Goal: Information Seeking & Learning: Learn about a topic

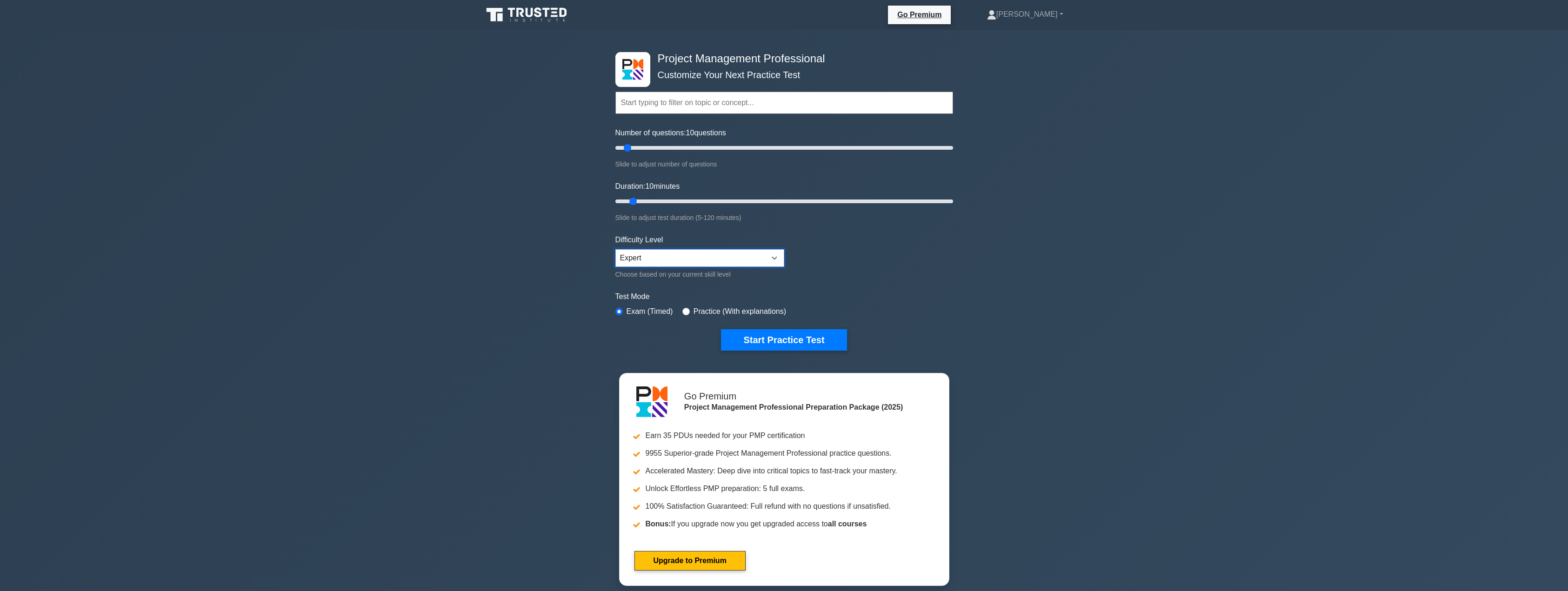
click at [696, 262] on select "Beginner Intermediate Expert" at bounding box center [700, 258] width 169 height 18
click at [616, 249] on select "Beginner Intermediate Expert" at bounding box center [700, 258] width 169 height 18
drag, startPoint x: 629, startPoint y: 150, endPoint x: 712, endPoint y: 153, distance: 83.1
type input "60"
click at [712, 153] on input "Number of questions: 60 questions" at bounding box center [784, 148] width 337 height 11
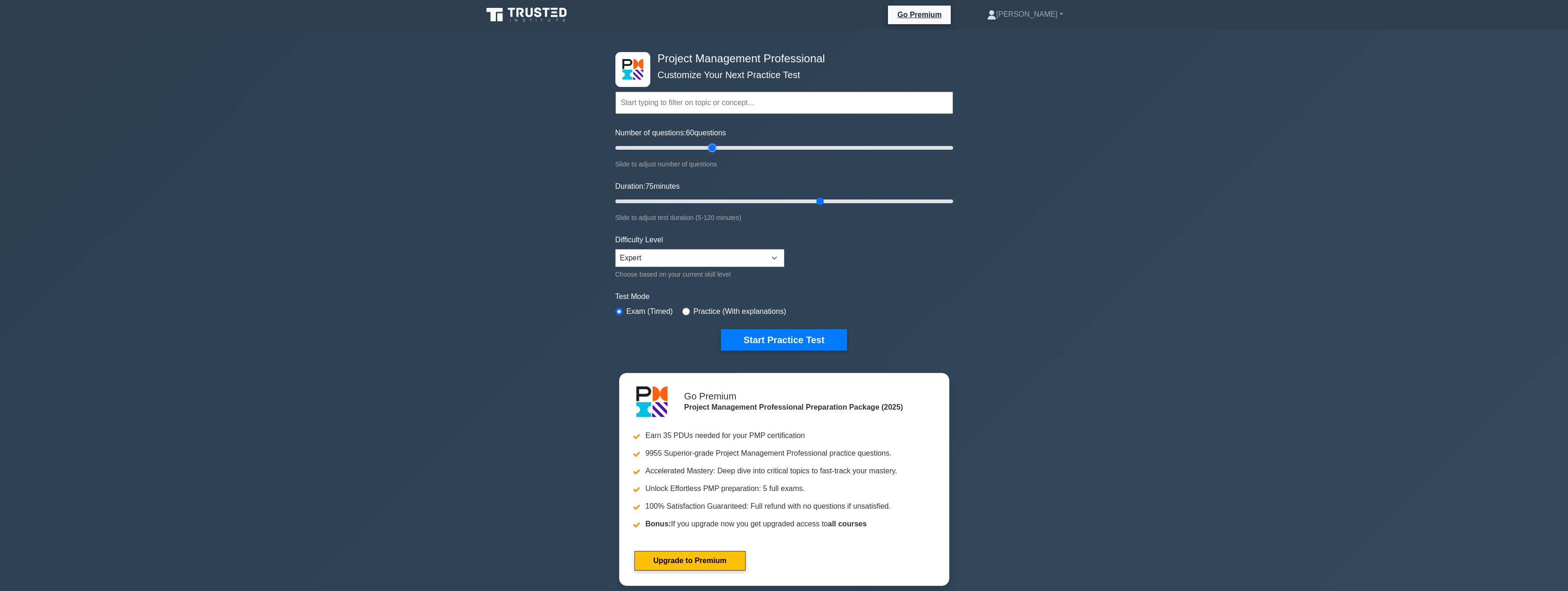
drag, startPoint x: 631, startPoint y: 200, endPoint x: 821, endPoint y: 199, distance: 190.0
type input "75"
click at [821, 199] on input "Duration: 75 minutes" at bounding box center [784, 201] width 337 height 11
click at [698, 262] on select "Beginner Intermediate Expert" at bounding box center [700, 258] width 169 height 18
click at [682, 263] on select "Beginner Intermediate Expert" at bounding box center [700, 258] width 169 height 18
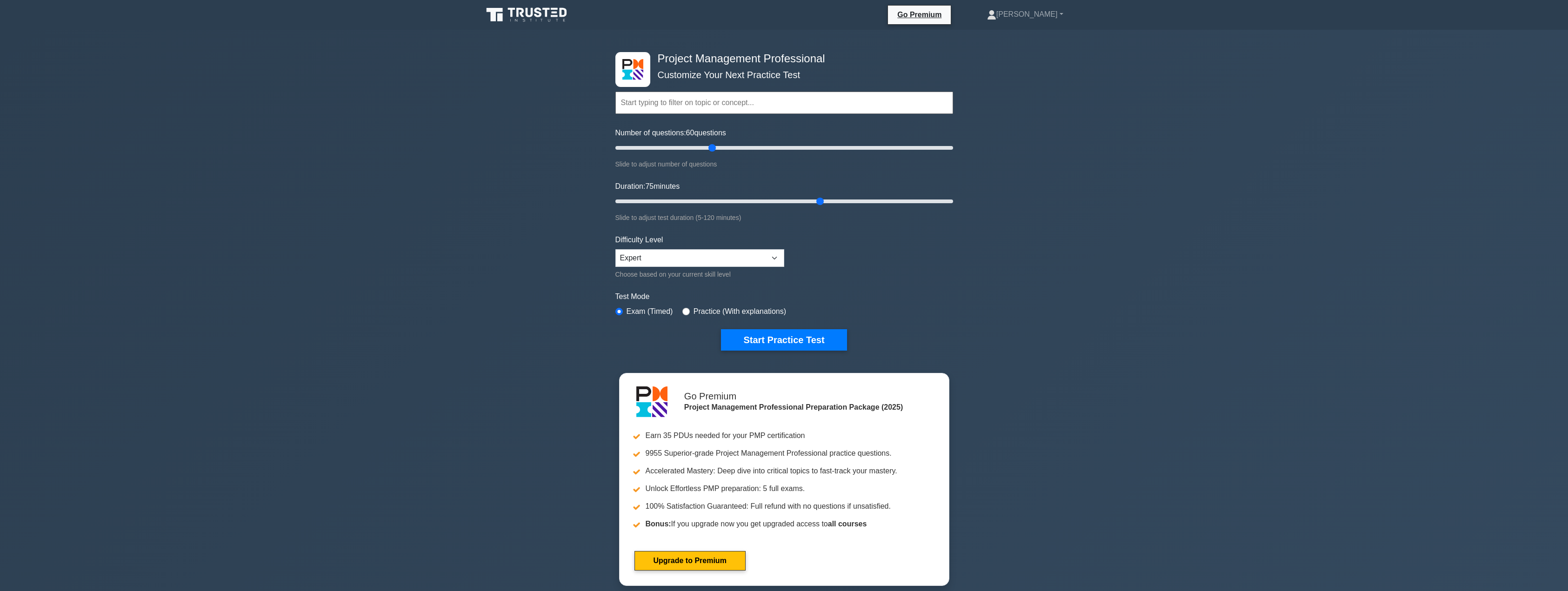
drag, startPoint x: 1331, startPoint y: 450, endPoint x: 1336, endPoint y: 448, distance: 5.4
click at [1331, 450] on div "Project Management Professional Customize Your Next Practice Test Topics Scope …" at bounding box center [784, 314] width 1568 height 567
click at [809, 338] on button "Start Practice Test" at bounding box center [783, 340] width 125 height 21
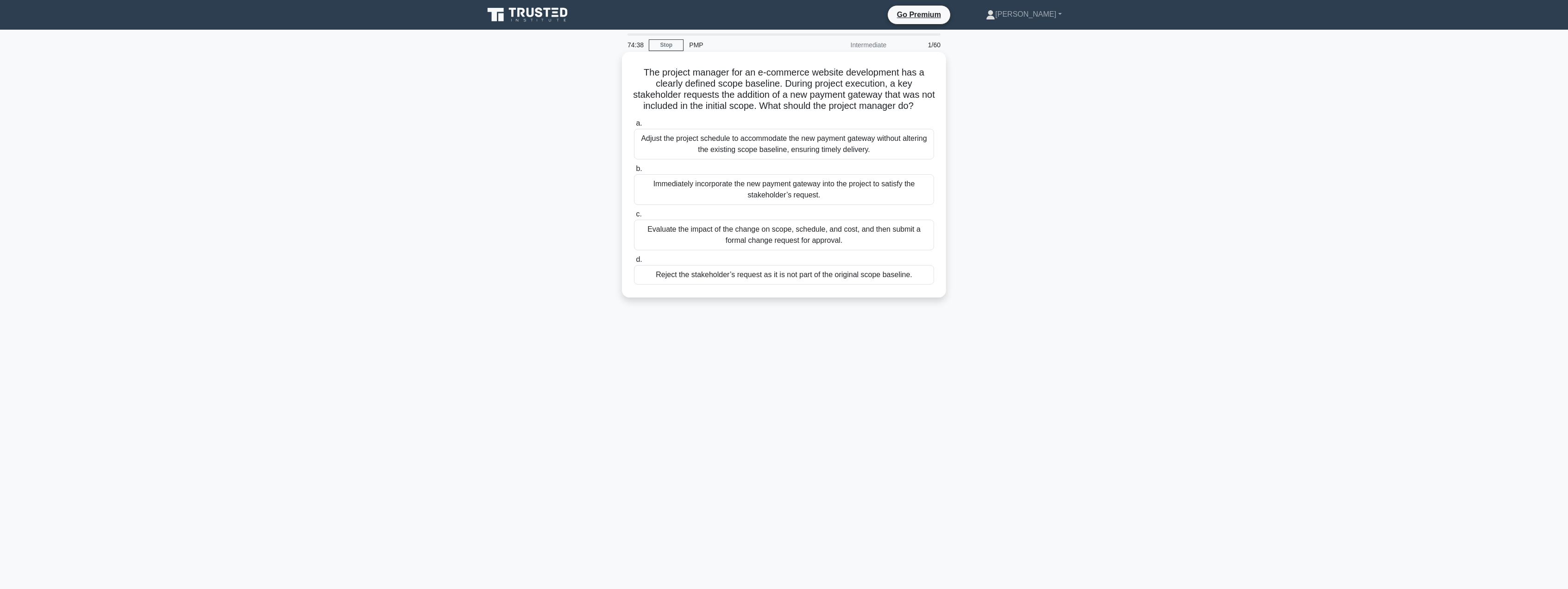
click at [786, 250] on div "Evaluate the impact of the change on scope, schedule, and cost, and then submit…" at bounding box center [784, 235] width 300 height 30
click at [634, 217] on input "c. Evaluate the impact of the change on scope, schedule, and cost, and then sub…" at bounding box center [634, 214] width 0 height 6
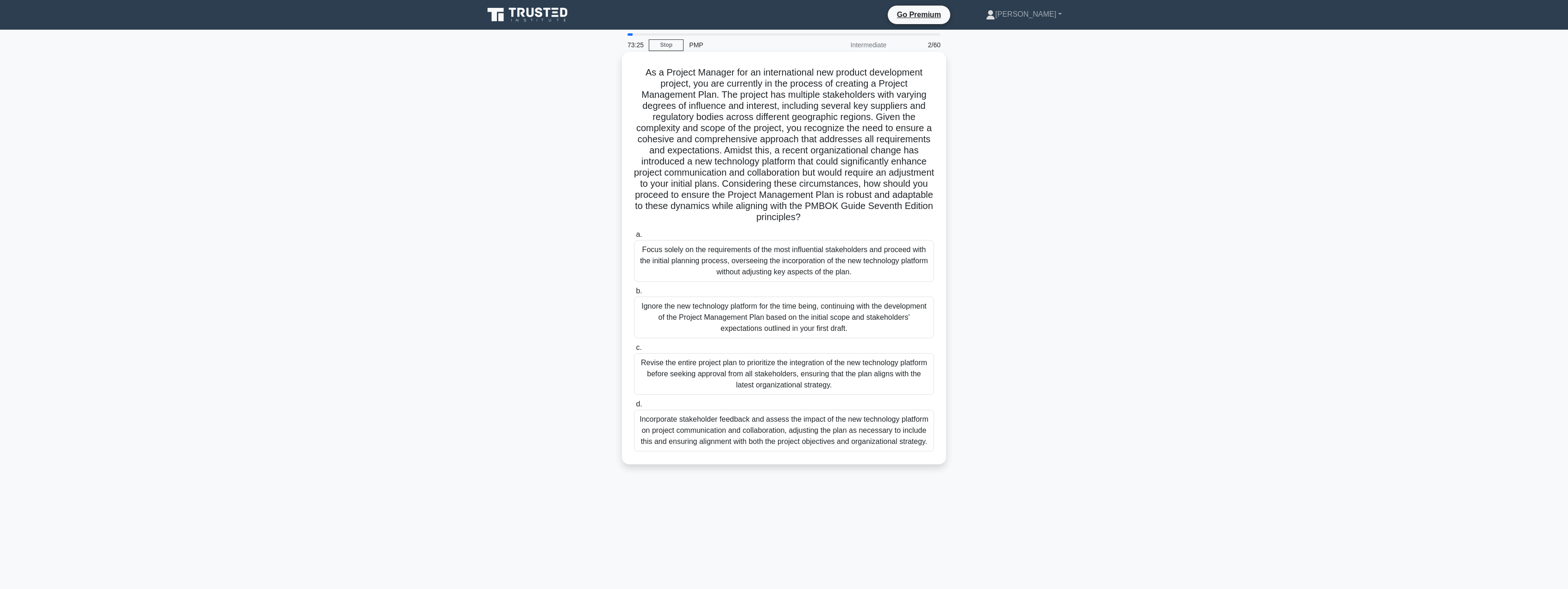
click at [824, 435] on div "Incorporate stakeholder feedback and assess the impact of the new technology pl…" at bounding box center [784, 431] width 300 height 41
click at [634, 407] on input "d. Incorporate stakeholder feedback and assess the impact of the new technology…" at bounding box center [634, 404] width 0 height 6
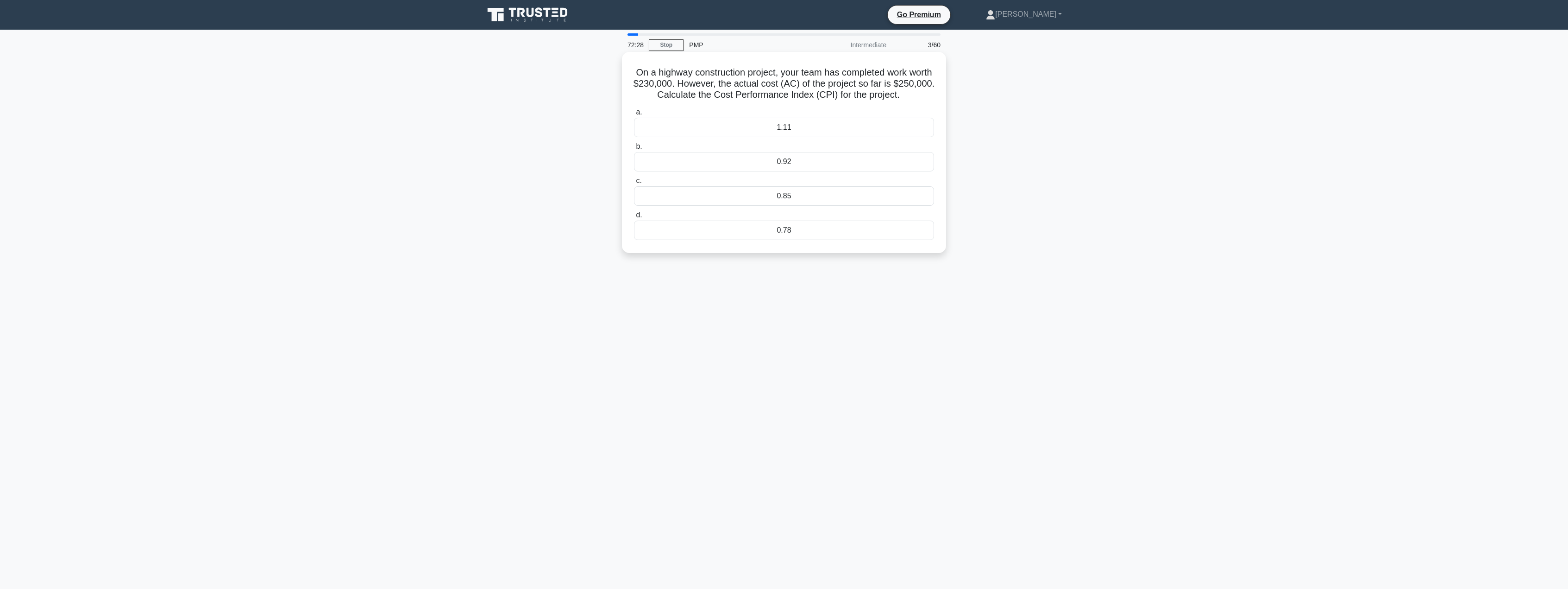
click at [773, 169] on div "0.92" at bounding box center [784, 162] width 300 height 19
click at [634, 150] on input "b. 0.92" at bounding box center [634, 147] width 0 height 6
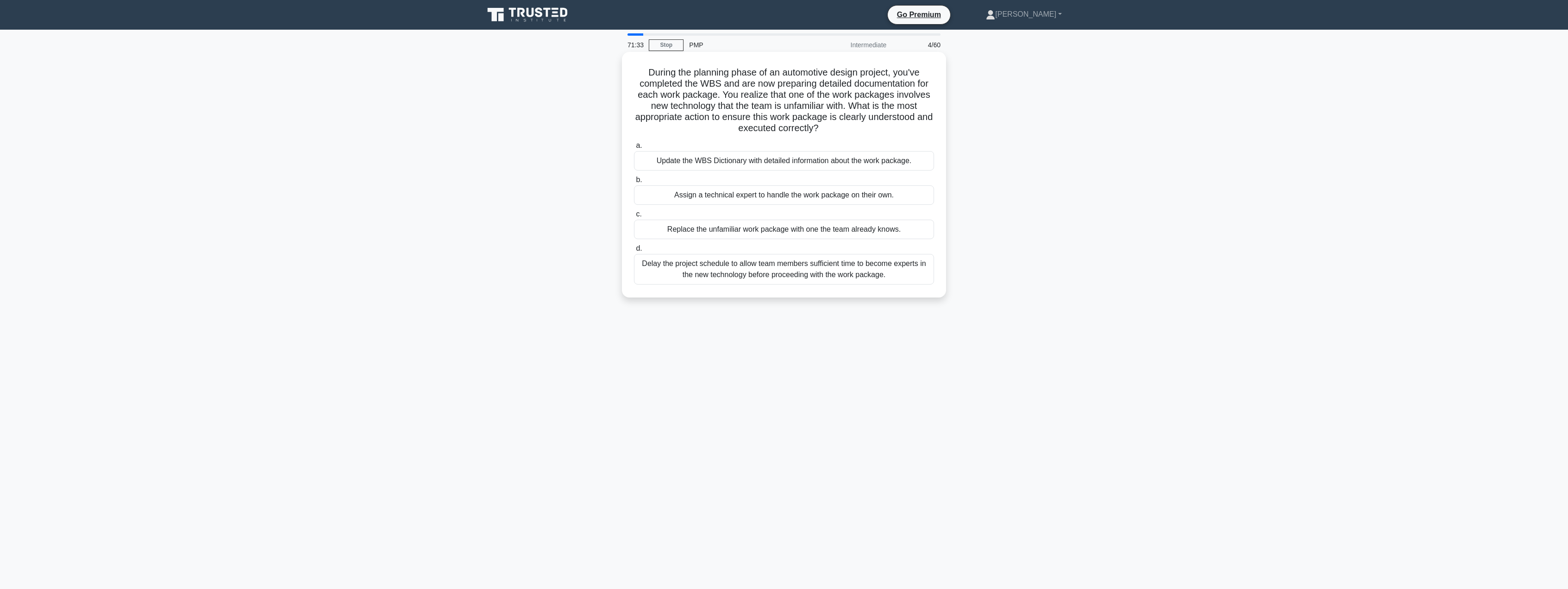
click at [676, 266] on div "Delay the project schedule to allow team members sufficient time to become expe…" at bounding box center [784, 269] width 300 height 30
click at [634, 252] on input "d. Delay the project schedule to allow team members sufficient time to become e…" at bounding box center [634, 249] width 0 height 6
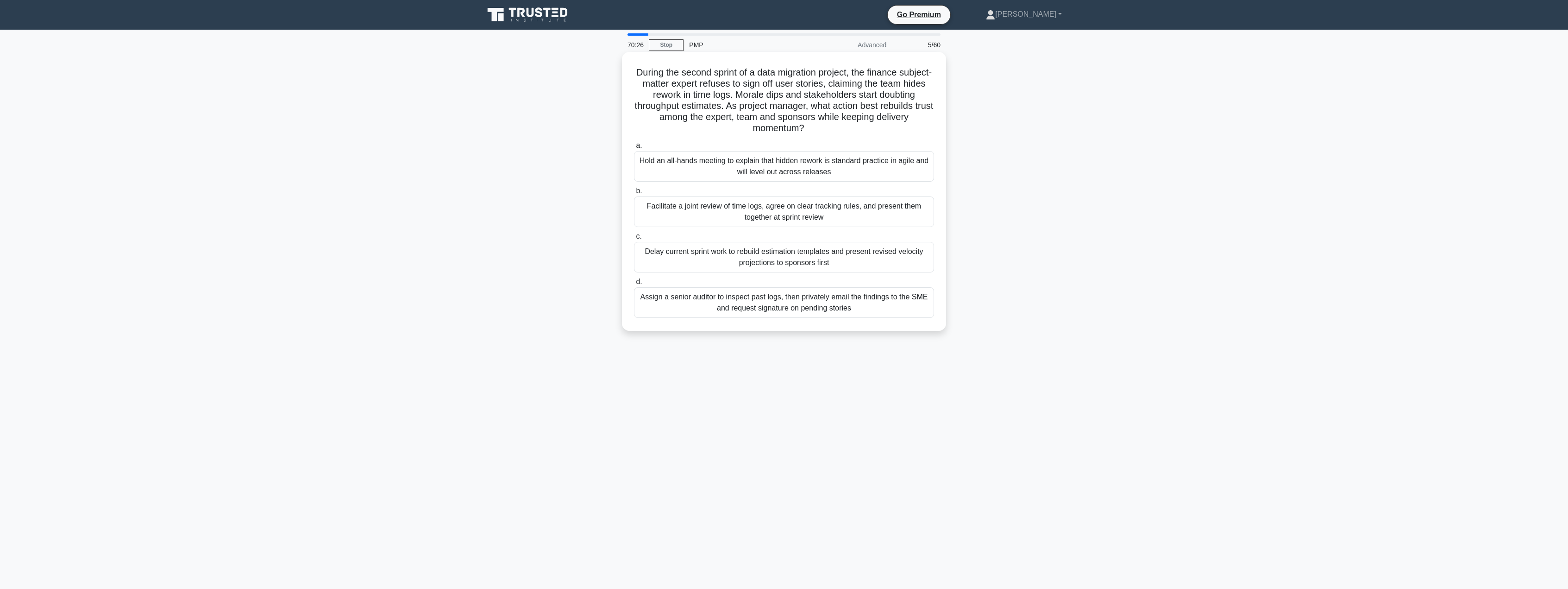
click at [880, 218] on div "Facilitate a joint review of time logs, agree on clear tracking rules, and pres…" at bounding box center [784, 212] width 300 height 30
click at [634, 194] on input "b. Facilitate a joint review of time logs, agree on clear tracking rules, and p…" at bounding box center [634, 191] width 0 height 6
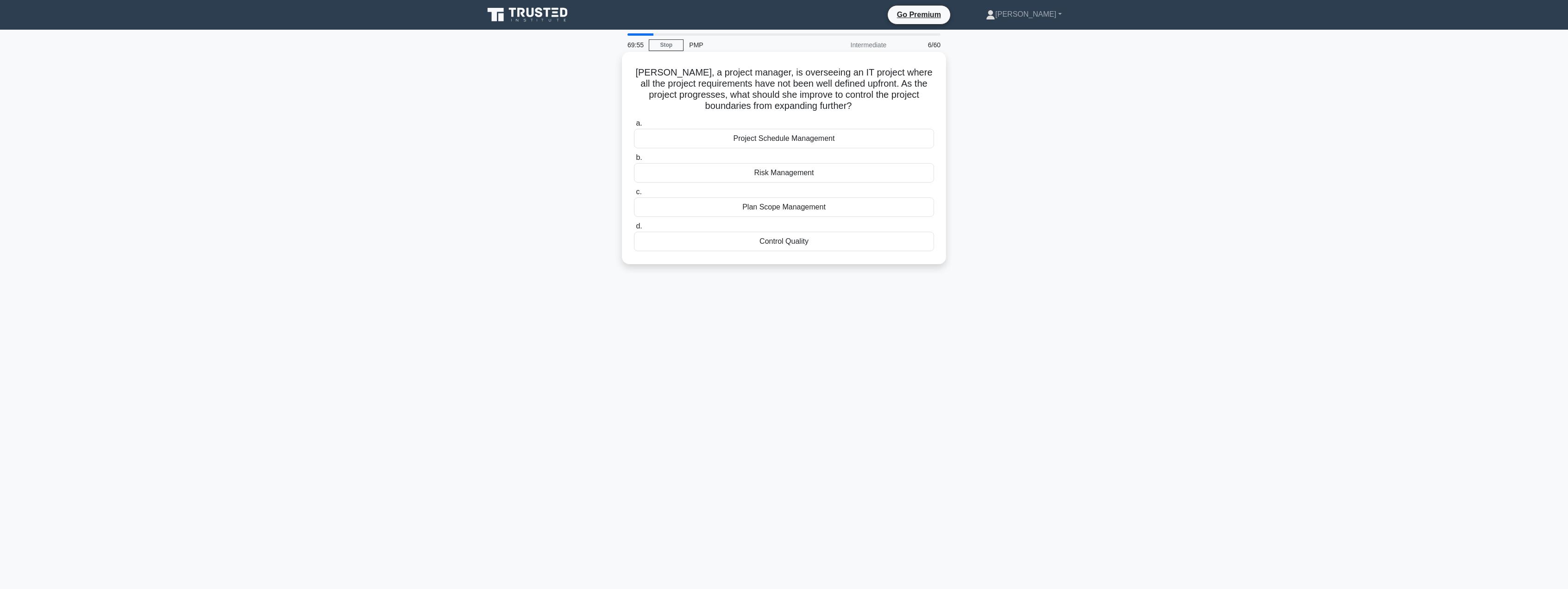
click at [758, 212] on div "Plan Scope Management" at bounding box center [784, 207] width 300 height 19
click at [634, 195] on input "c. Plan Scope Management" at bounding box center [634, 192] width 0 height 6
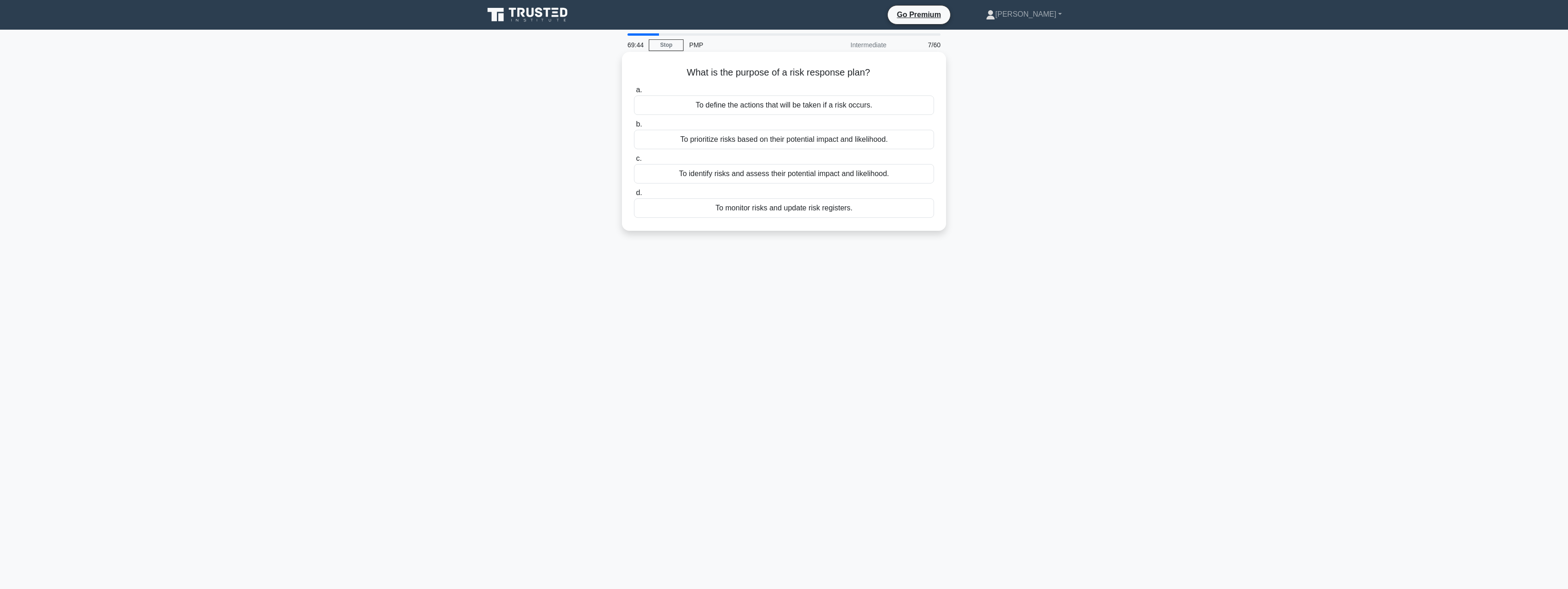
click at [754, 108] on div "To define the actions that will be taken if a risk occurs." at bounding box center [784, 105] width 300 height 19
click at [634, 93] on input "a. To define the actions that will be taken if a risk occurs." at bounding box center [634, 90] width 0 height 6
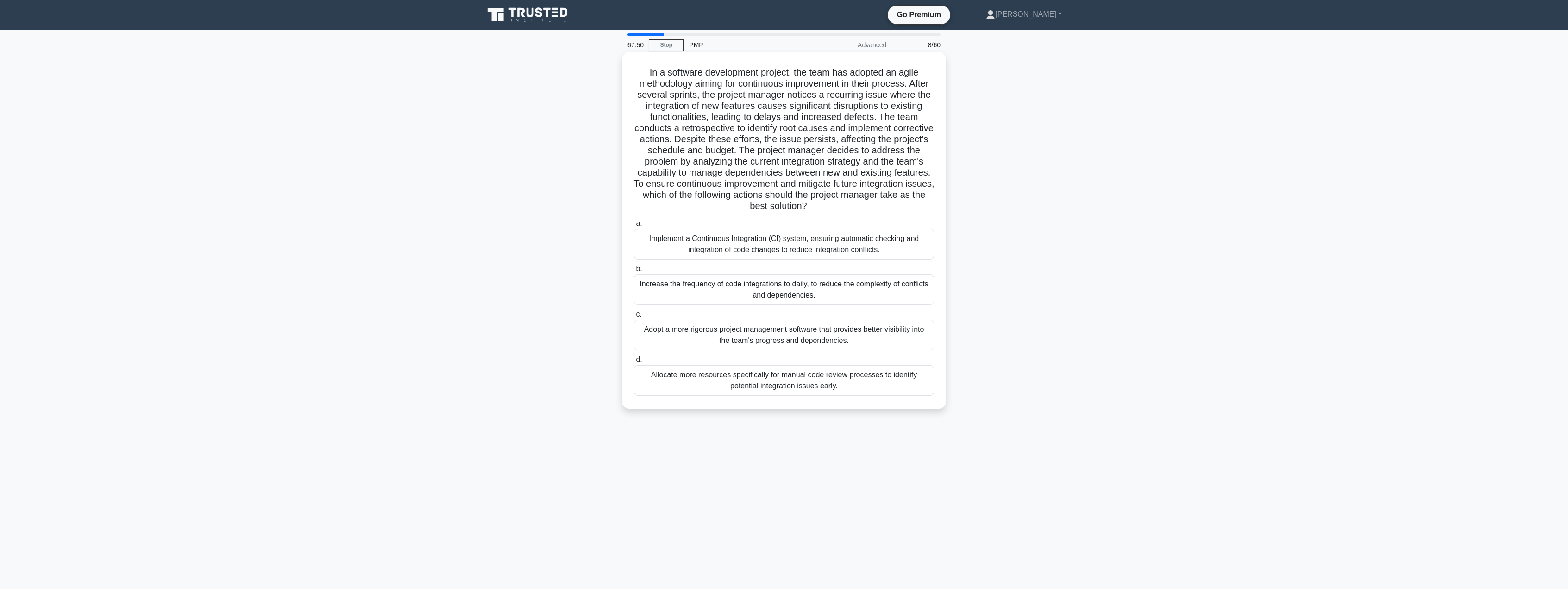
click at [723, 243] on div "Implement a Continuous Integration (CI) system, ensuring automatic checking and…" at bounding box center [784, 244] width 300 height 30
click at [634, 227] on input "a. Implement a Continuous Integration (CI) system, ensuring automatic checking …" at bounding box center [634, 224] width 0 height 6
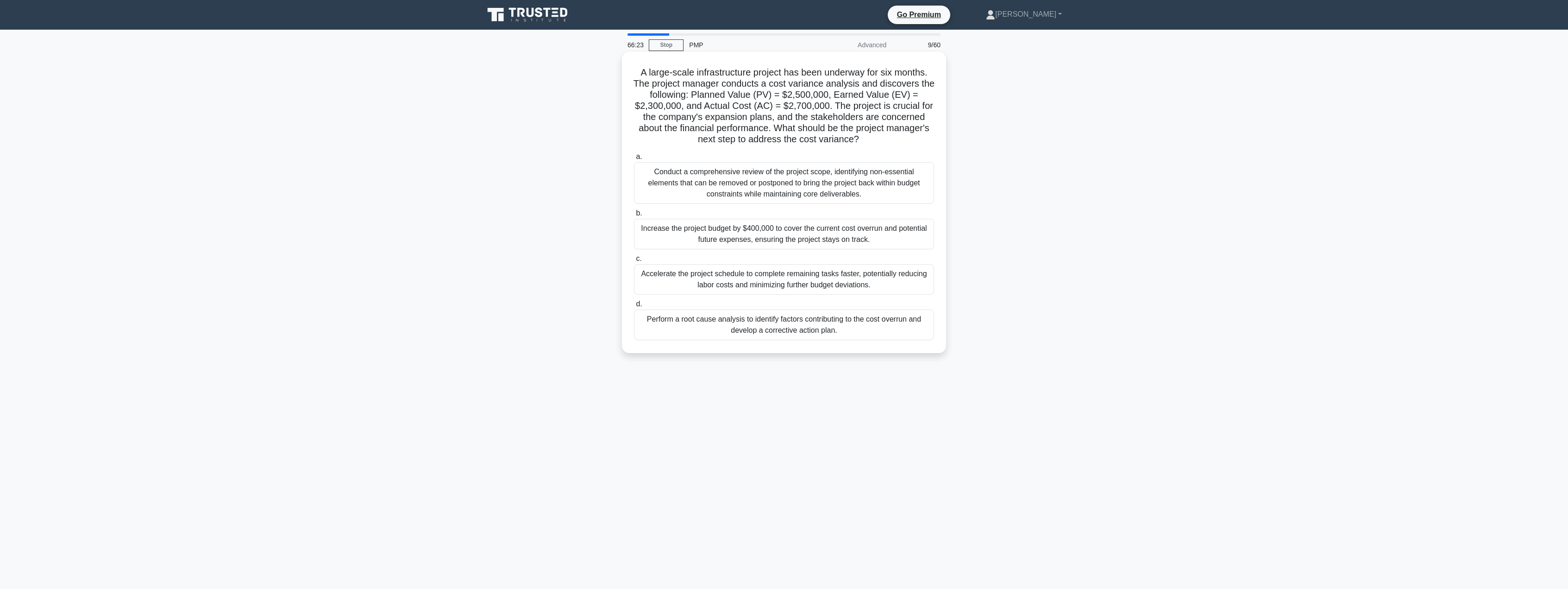
click at [773, 328] on div "Perform a root cause analysis to identify factors contributing to the cost over…" at bounding box center [784, 325] width 300 height 30
click at [634, 307] on input "d. Perform a root cause analysis to identify factors contributing to the cost o…" at bounding box center [634, 305] width 0 height 6
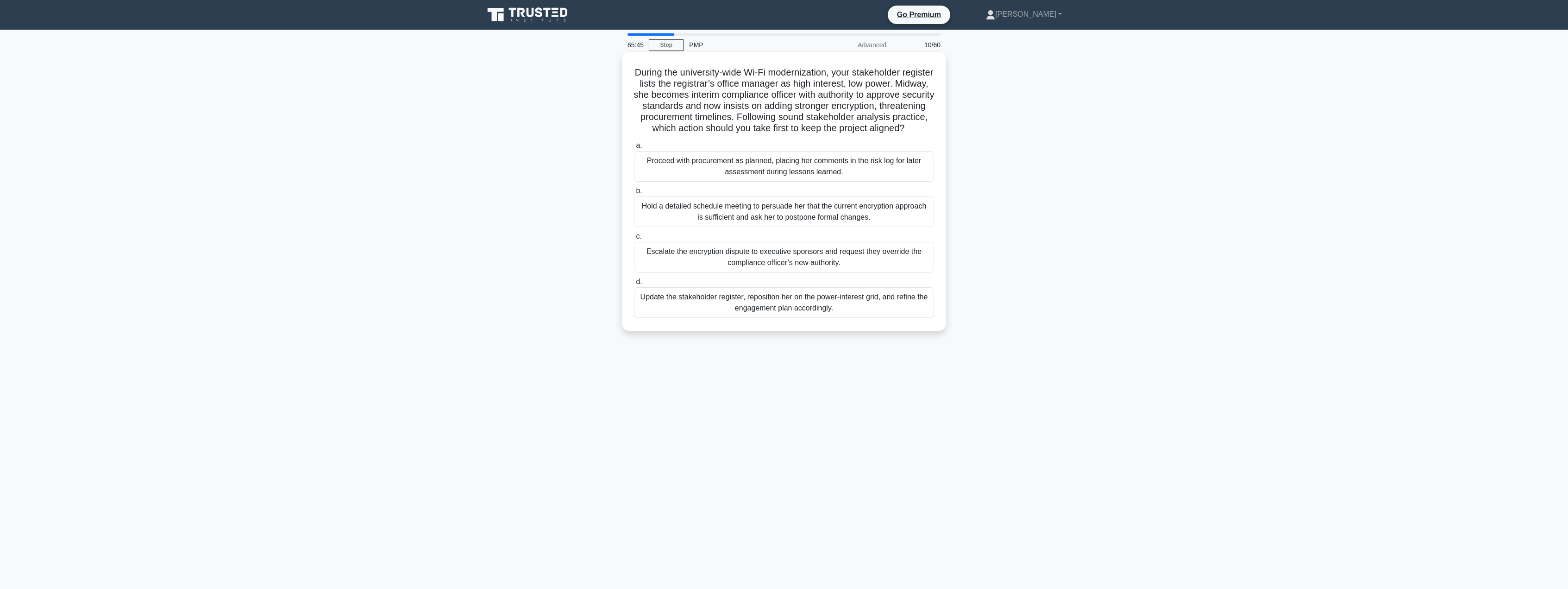
click at [785, 311] on div "Update the stakeholder register, reposition her on the power-interest grid, and…" at bounding box center [784, 303] width 300 height 30
click at [634, 285] on input "d. Update the stakeholder register, reposition her on the power-interest grid, …" at bounding box center [634, 282] width 0 height 6
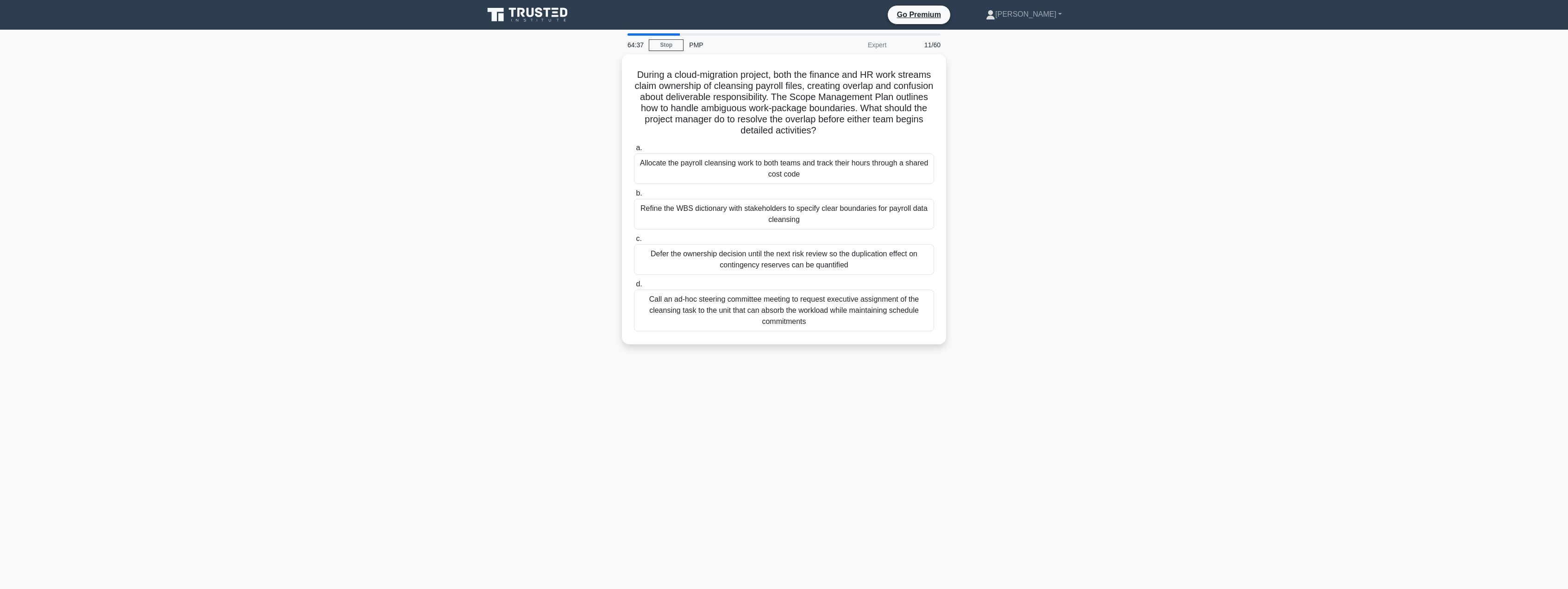
drag, startPoint x: 868, startPoint y: 214, endPoint x: 1024, endPoint y: 207, distance: 156.2
click at [1021, 207] on div "During a cloud-migration project, both the finance and HR work streams claim ow…" at bounding box center [784, 205] width 611 height 302
click at [1026, 208] on div "During a cloud-migration project, both the finance and HR work streams claim ow…" at bounding box center [784, 205] width 611 height 302
click at [868, 224] on div "Refine the WBS dictionary with stakeholders to specify clear boundaries for pay…" at bounding box center [784, 212] width 300 height 30
click at [634, 194] on input "b. Refine the WBS dictionary with stakeholders to specify clear boundaries for …" at bounding box center [634, 191] width 0 height 6
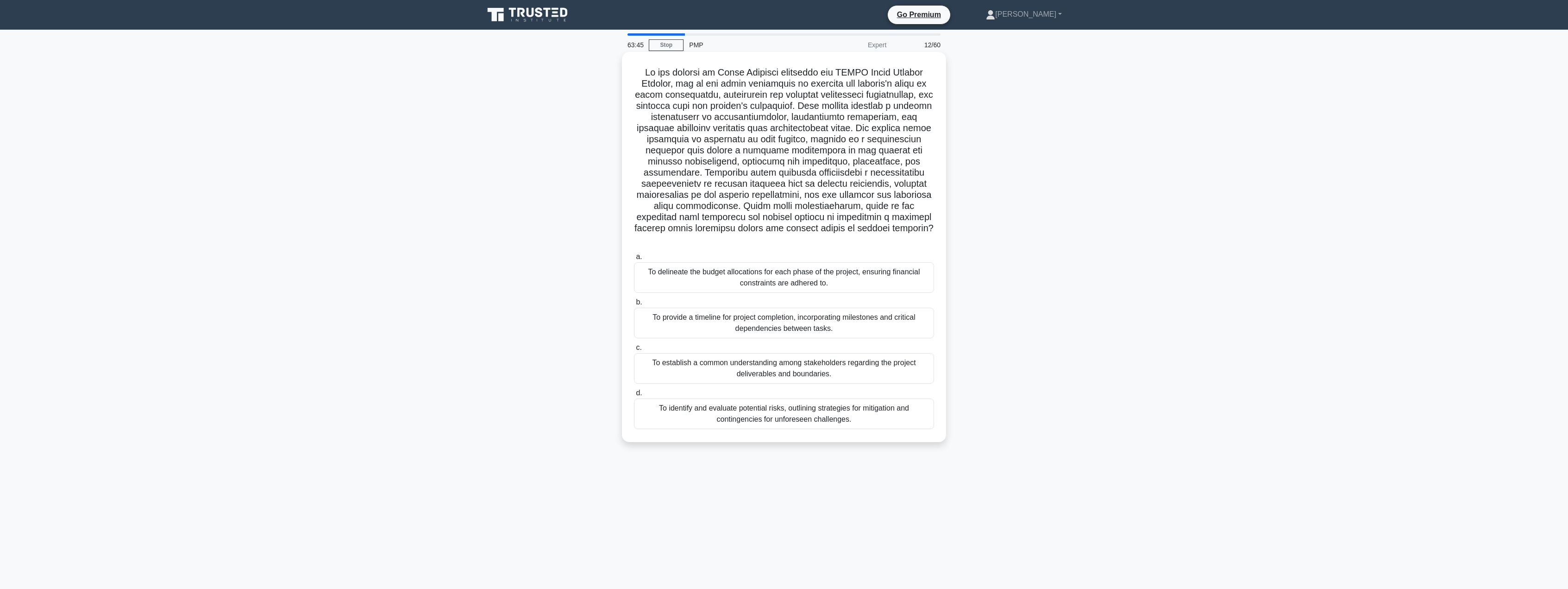
click at [828, 361] on div "To establish a common understanding among stakeholders regarding the project de…" at bounding box center [784, 369] width 300 height 30
click at [634, 351] on input "c. To establish a common understanding among stakeholders regarding the project…" at bounding box center [634, 348] width 0 height 6
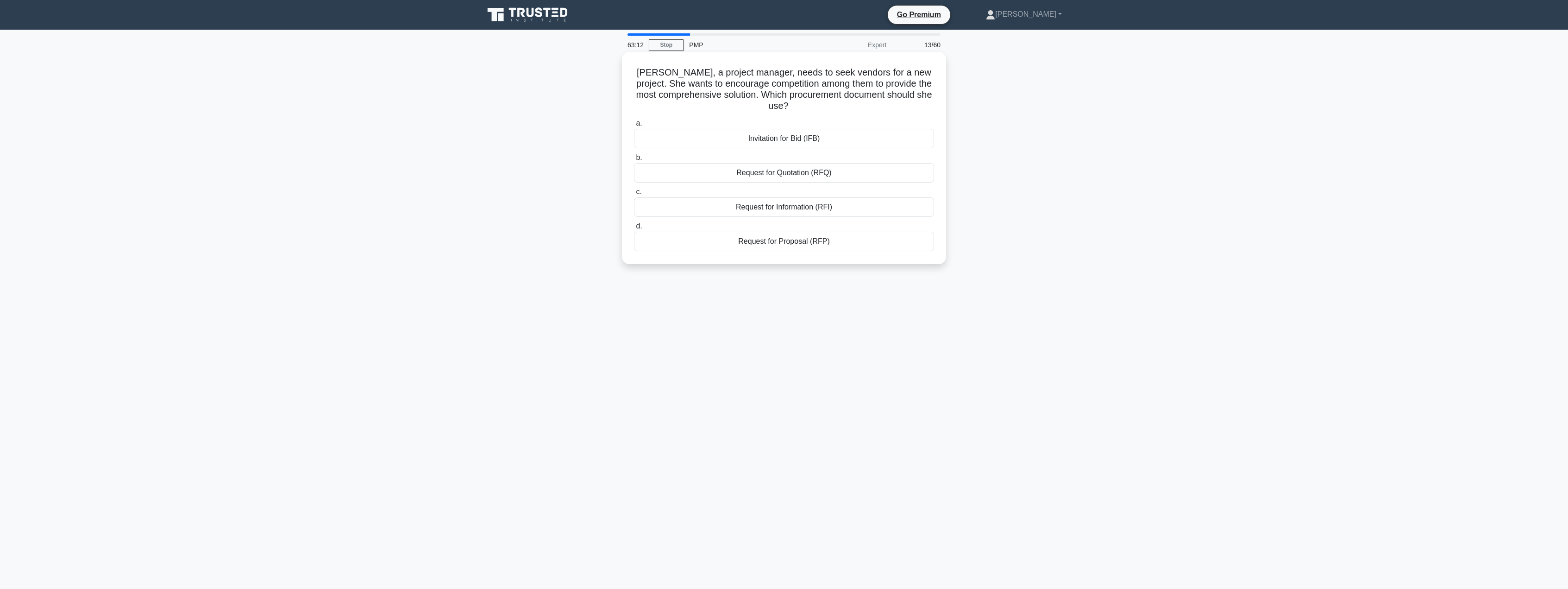
click at [831, 141] on div "Invitation for Bid (IFB)" at bounding box center [784, 138] width 300 height 19
click at [634, 127] on input "a. Invitation for Bid (IFB)" at bounding box center [634, 124] width 0 height 6
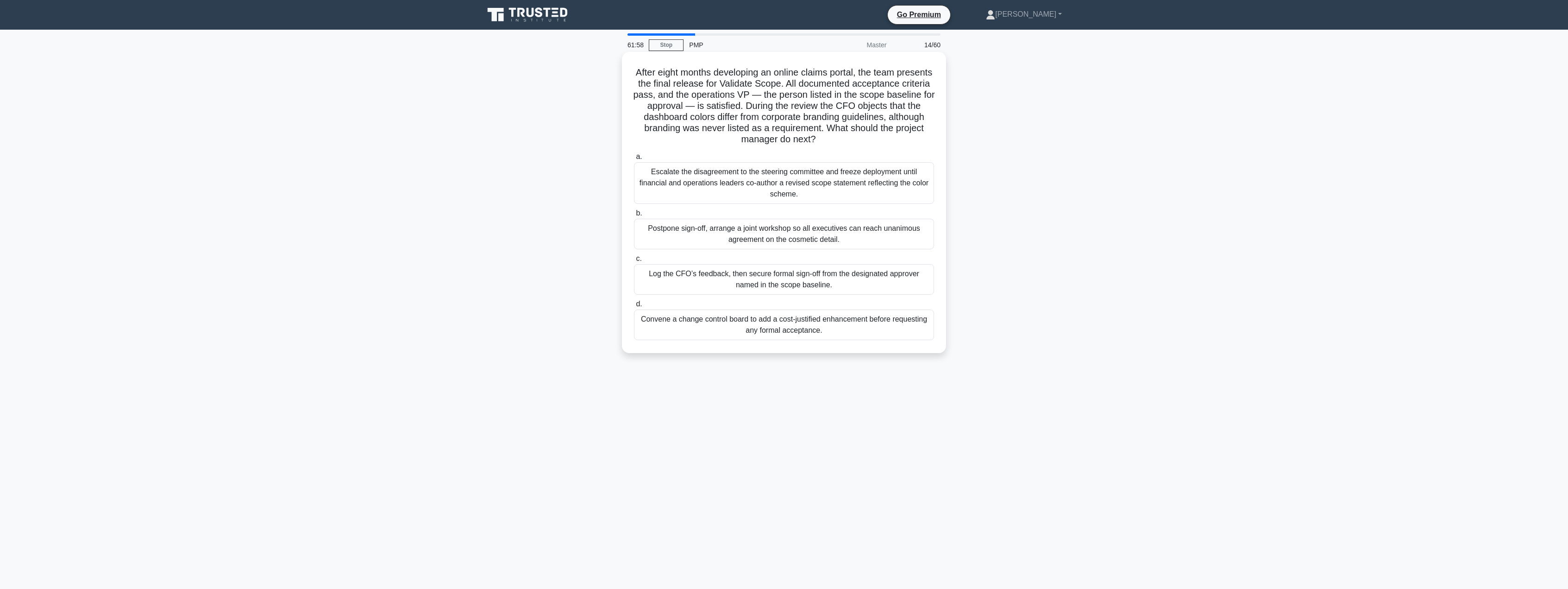
click at [847, 286] on div "Log the CFO’s feedback, then secure formal sign-off from the designated approve…" at bounding box center [784, 280] width 300 height 30
click at [634, 262] on input "c. Log the CFO’s feedback, then secure formal sign-off from the designated appr…" at bounding box center [634, 259] width 0 height 6
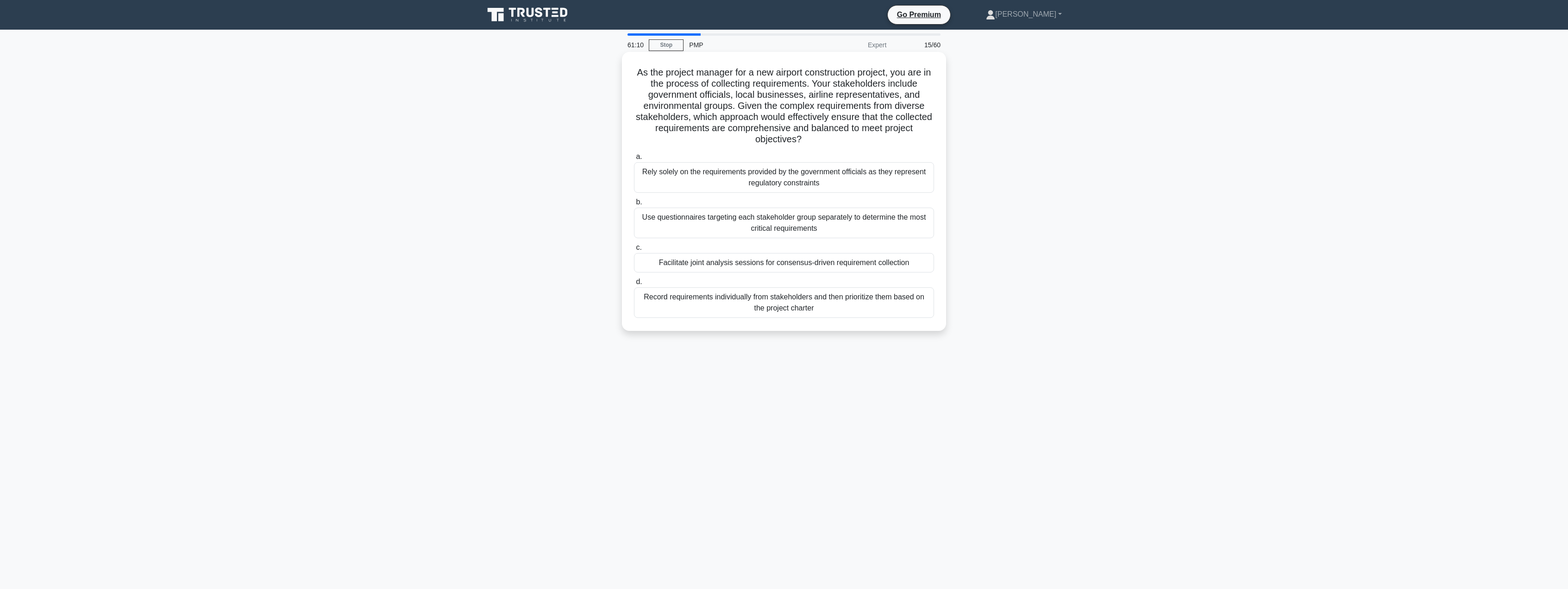
click at [757, 265] on div "Facilitate joint analysis sessions for consensus-driven requirement collection" at bounding box center [784, 263] width 300 height 19
click at [634, 251] on input "c. Facilitate joint analysis sessions for consensus-driven requirement collecti…" at bounding box center [634, 248] width 0 height 6
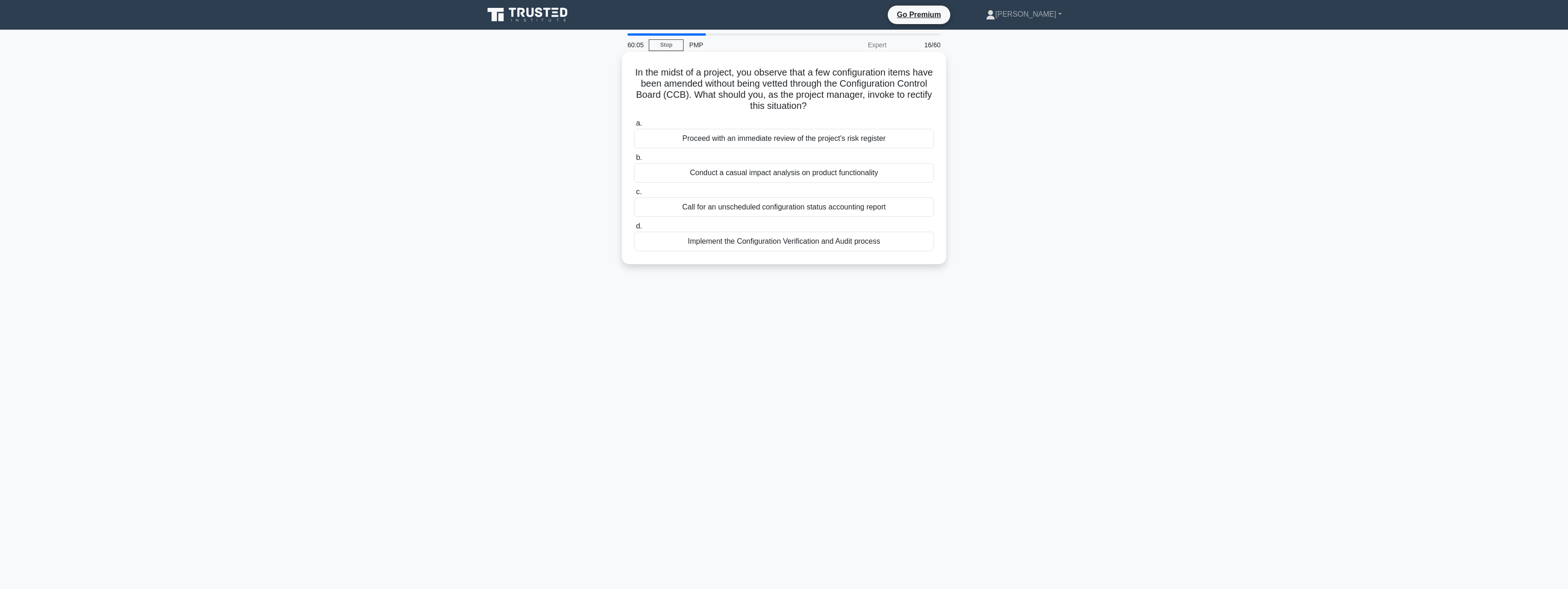
click at [750, 245] on div "Implement the Configuration Verification and Audit process" at bounding box center [784, 241] width 300 height 19
click at [634, 230] on input "d. Implement the Configuration Verification and Audit process" at bounding box center [634, 227] width 0 height 6
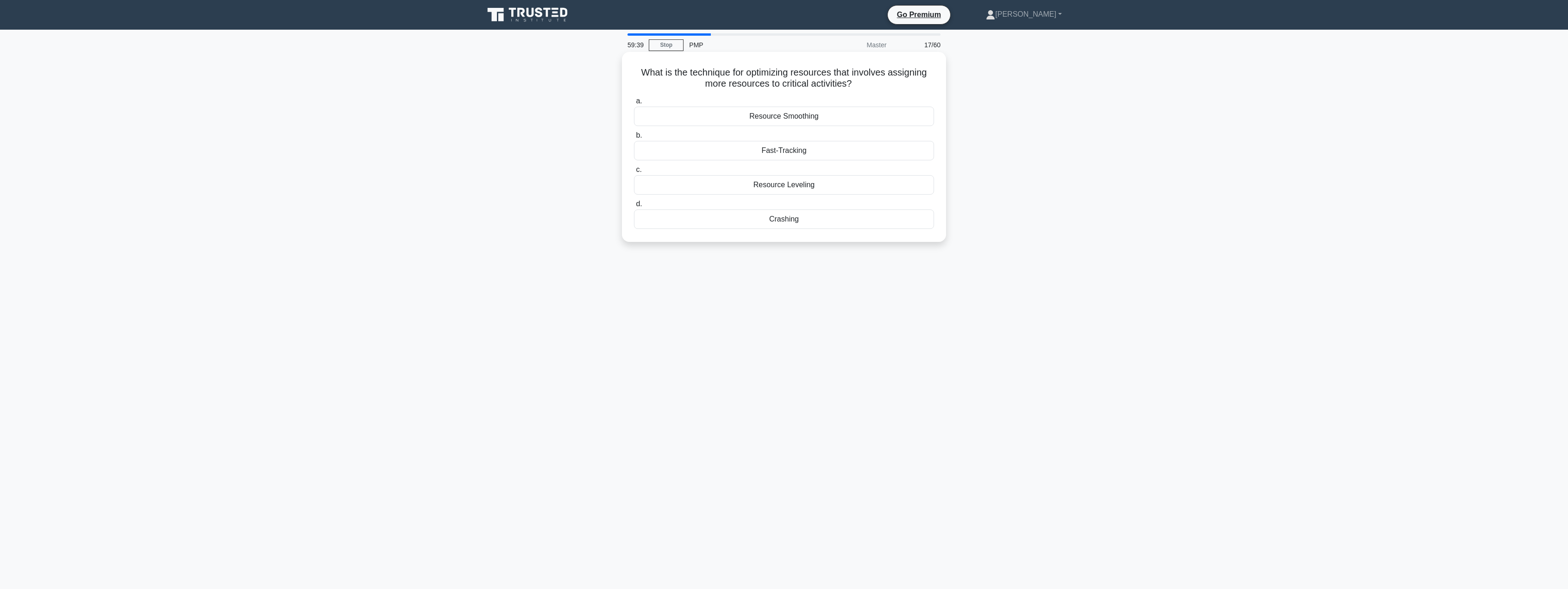
click at [808, 222] on div "Crashing" at bounding box center [784, 219] width 300 height 19
click at [634, 207] on input "d. Crashing" at bounding box center [634, 204] width 0 height 6
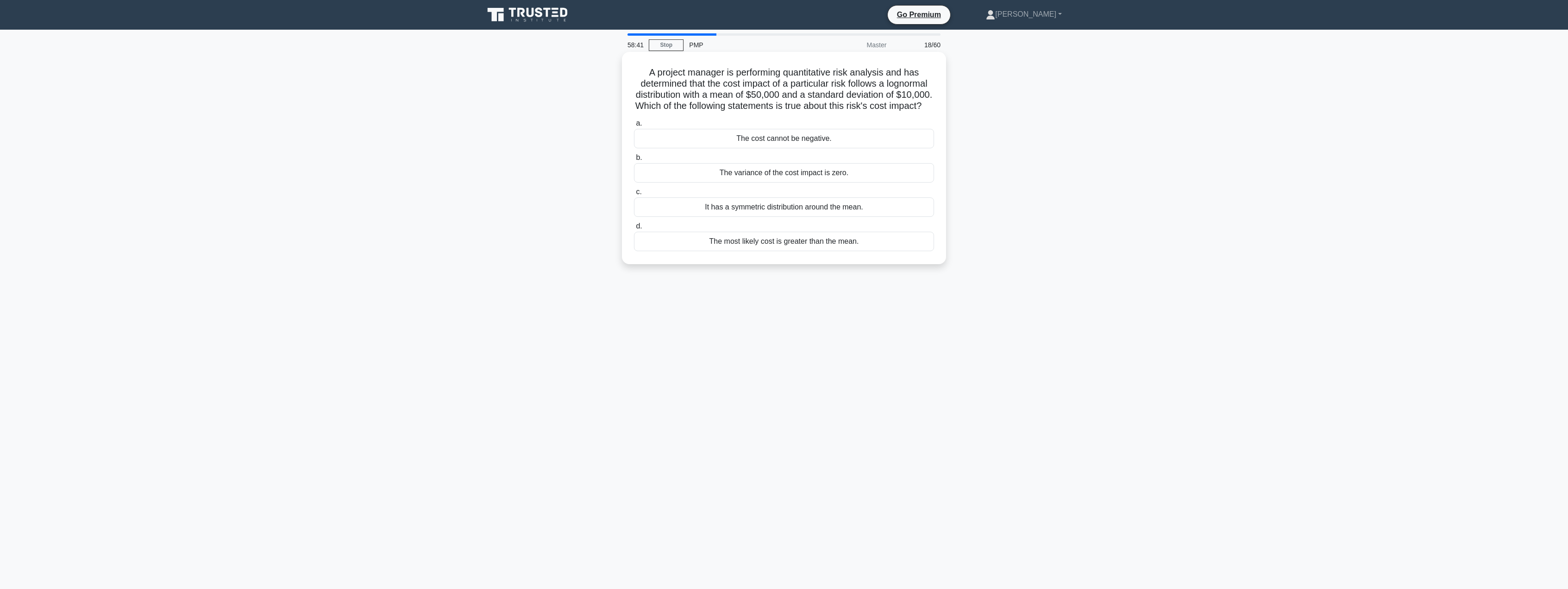
click at [721, 217] on div "It has a symmetric distribution around the mean." at bounding box center [784, 207] width 300 height 19
click at [634, 195] on input "c. It has a symmetric distribution around the mean." at bounding box center [634, 192] width 0 height 6
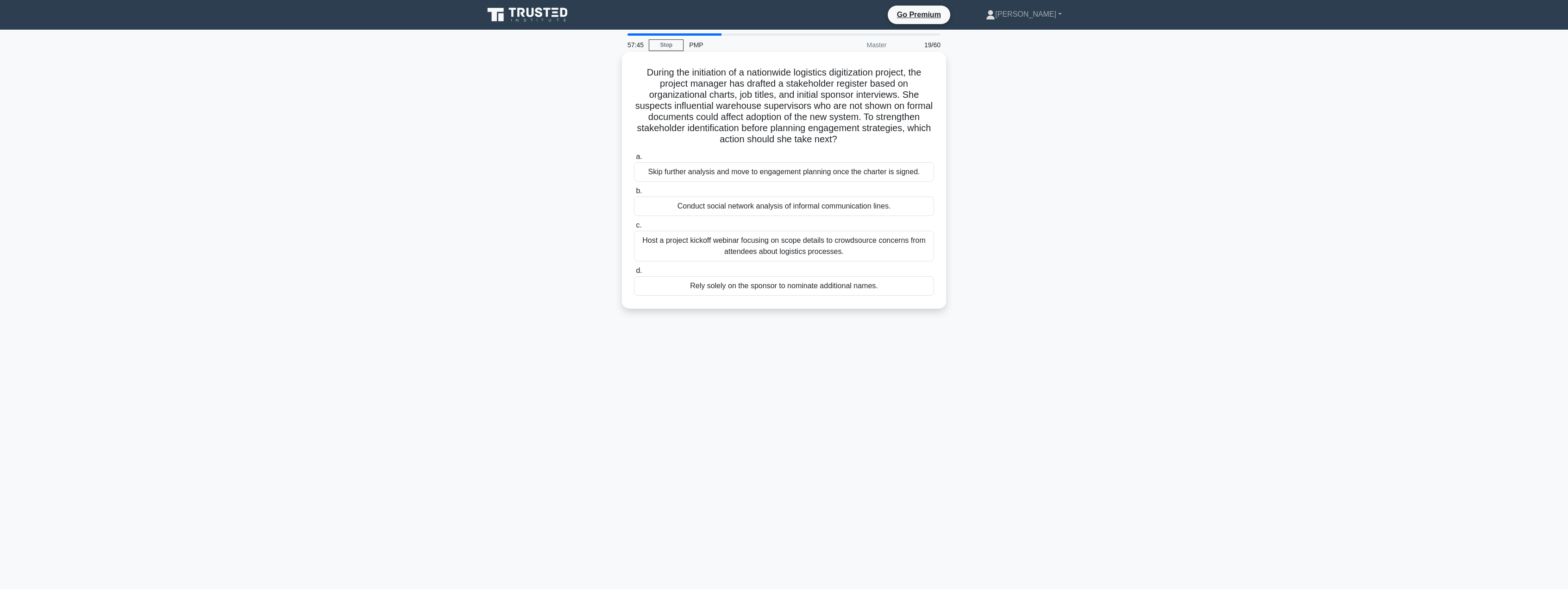
click at [793, 252] on div "Host a project kickoff webinar focusing on scope details to crowdsource concern…" at bounding box center [784, 246] width 300 height 30
click at [634, 228] on input "c. Host a project kickoff webinar focusing on scope details to crowdsource conc…" at bounding box center [634, 225] width 0 height 6
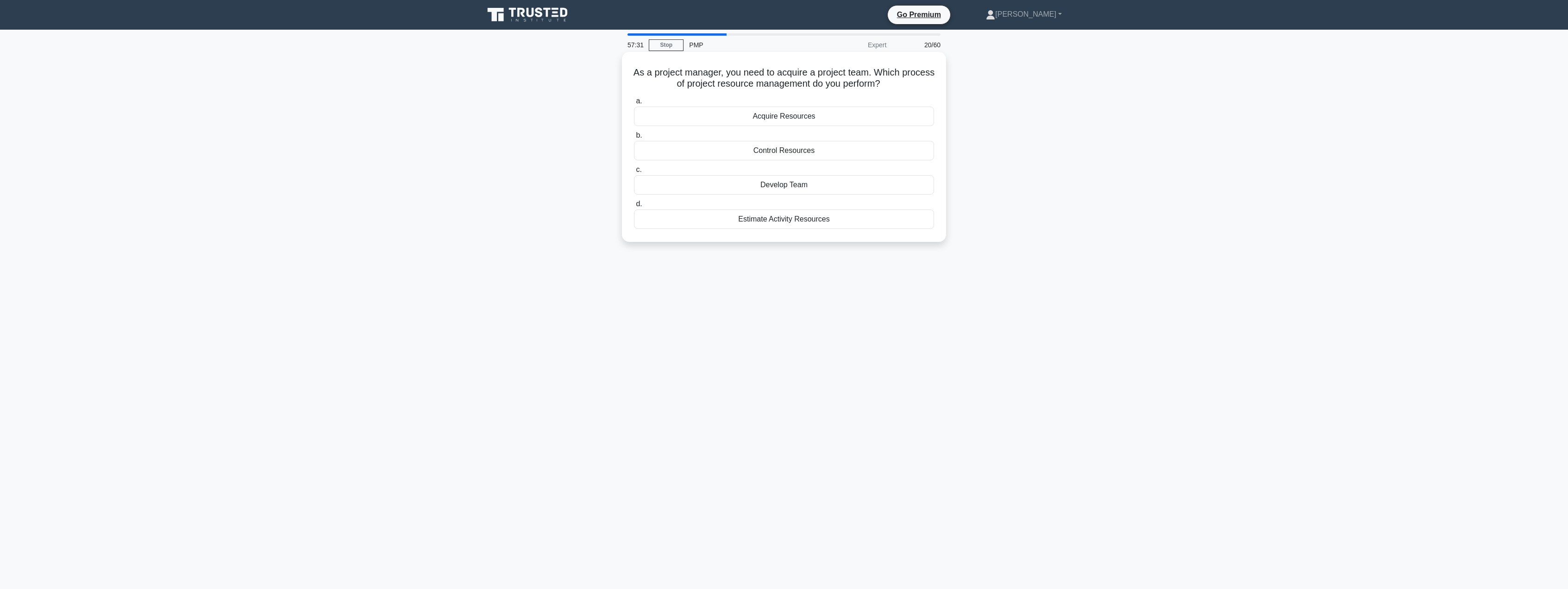
click at [794, 118] on div "Acquire Resources" at bounding box center [784, 116] width 300 height 19
click at [634, 104] on input "a. Acquire Resources" at bounding box center [634, 101] width 0 height 6
click at [814, 236] on div "Secondary research through competitor profiling" at bounding box center [784, 230] width 300 height 19
click at [634, 218] on input "d. Secondary research through competitor profiling" at bounding box center [634, 215] width 0 height 6
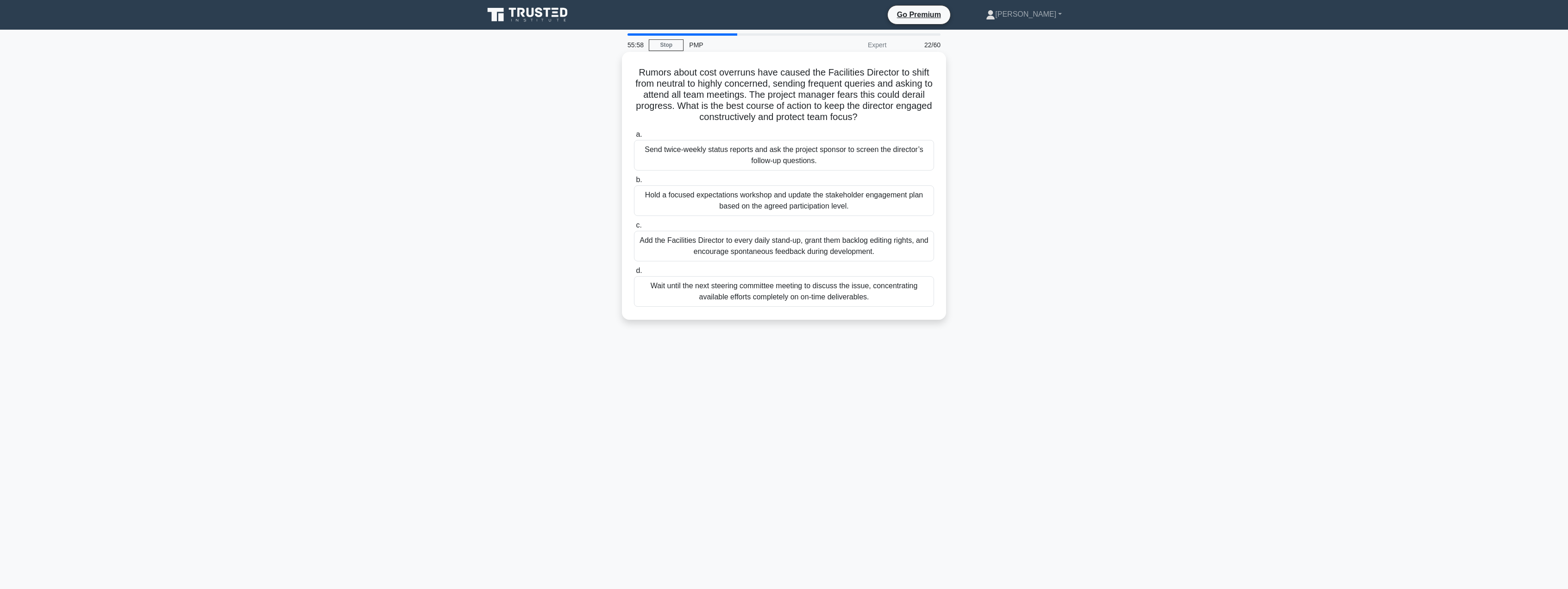
click at [776, 199] on div "Hold a focused expectations workshop and update the stakeholder engagement plan…" at bounding box center [784, 200] width 300 height 30
click at [634, 183] on input "b. Hold a focused expectations workshop and update the stakeholder engagement p…" at bounding box center [634, 180] width 0 height 6
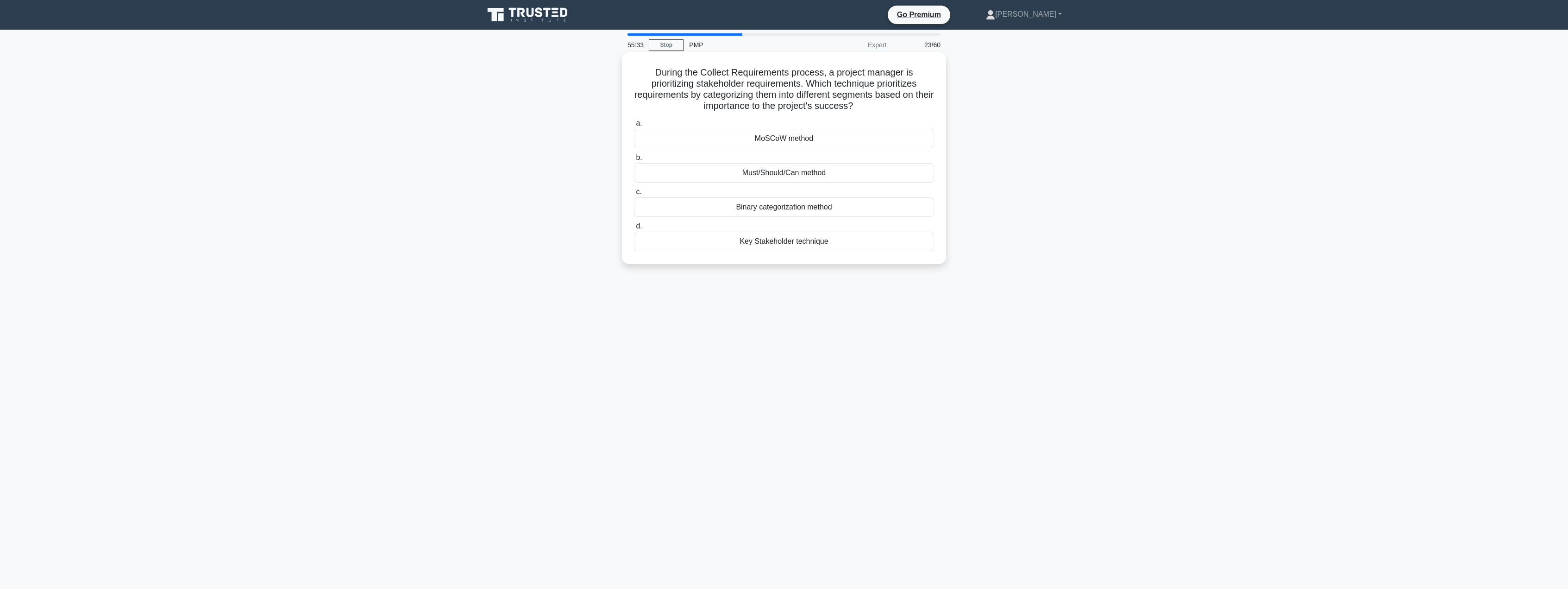
click at [828, 140] on div "MoSCoW method" at bounding box center [784, 138] width 300 height 19
click at [634, 127] on input "a. MoSCoW method" at bounding box center [634, 124] width 0 height 6
click at [799, 239] on div "0.84 days" at bounding box center [784, 230] width 300 height 19
click at [634, 218] on input "d. 0.84 days" at bounding box center [634, 215] width 0 height 6
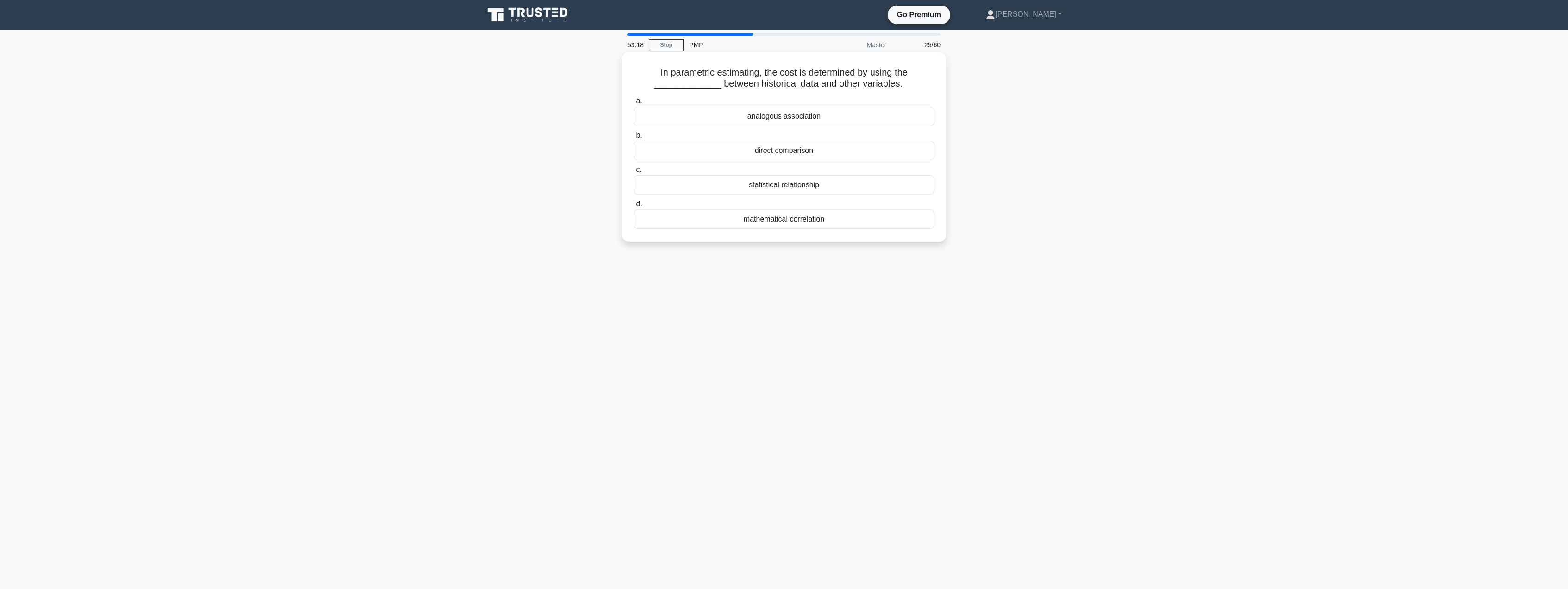
click at [727, 121] on div "analogous association" at bounding box center [784, 116] width 300 height 19
click at [634, 104] on input "a. analogous association" at bounding box center [634, 101] width 0 height 6
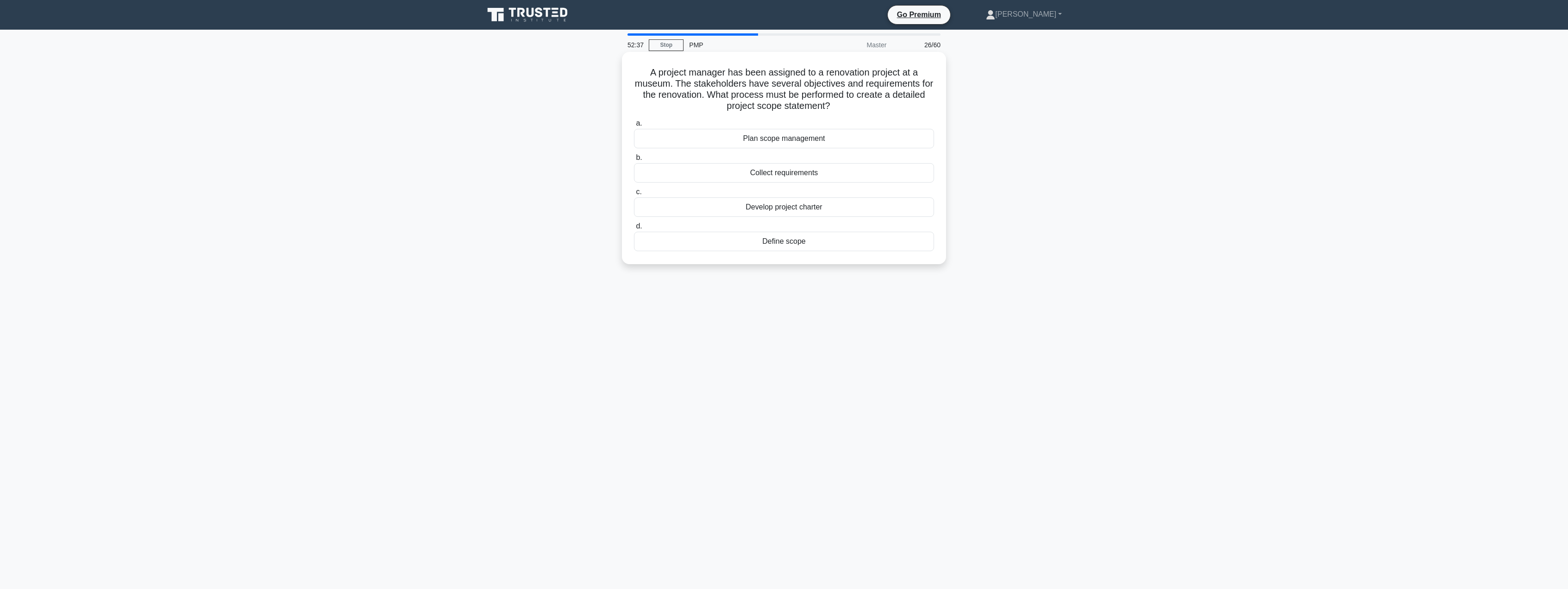
click at [788, 245] on div "Define scope" at bounding box center [784, 241] width 300 height 19
click at [634, 230] on input "d. Define scope" at bounding box center [634, 227] width 0 height 6
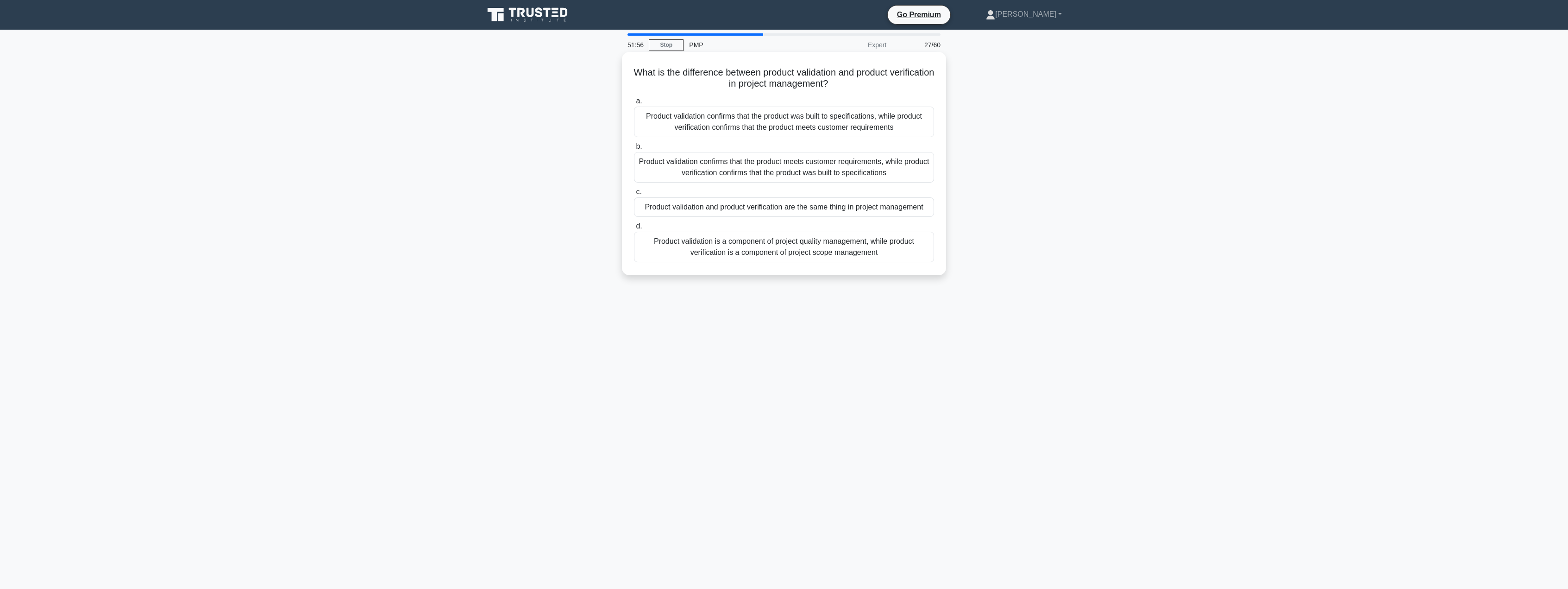
click at [893, 169] on div "Product validation confirms that the product meets customer requirements, while…" at bounding box center [784, 168] width 300 height 30
click at [634, 150] on input "b. Product validation confirms that the product meets customer requirements, wh…" at bounding box center [634, 147] width 0 height 6
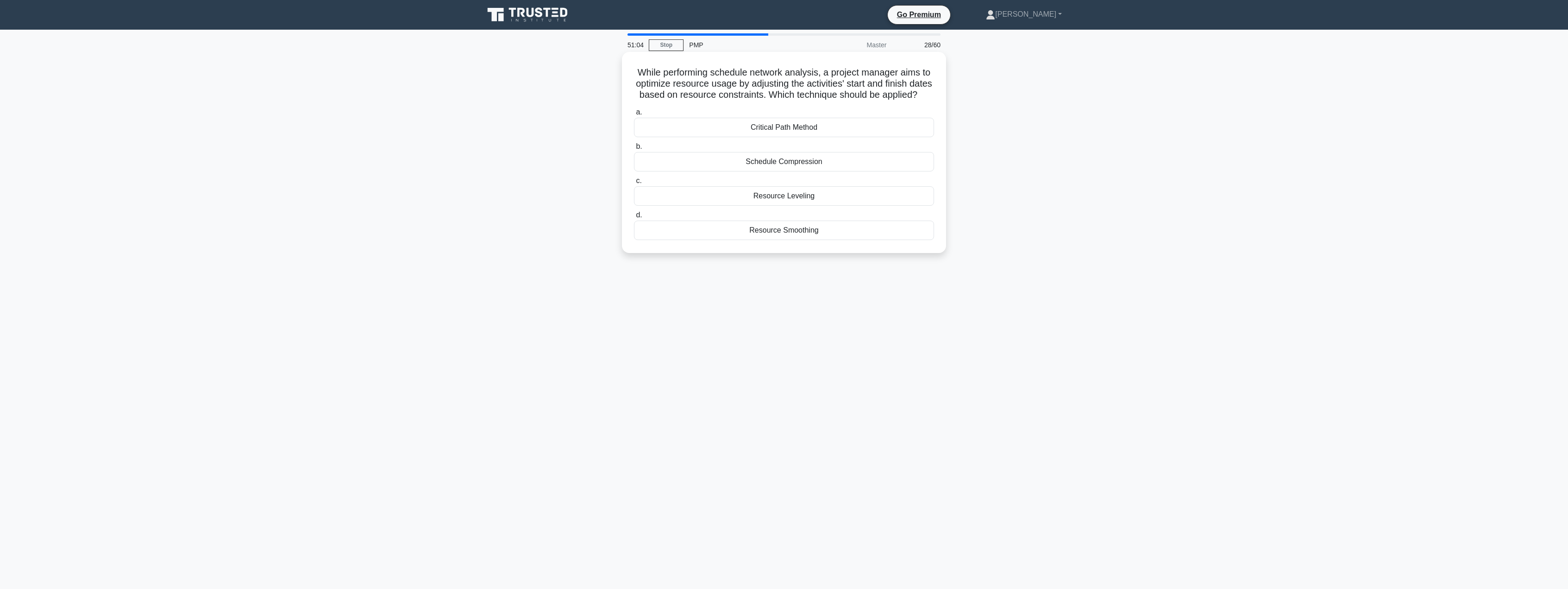
click at [782, 240] on div "Resource Smoothing" at bounding box center [784, 230] width 300 height 19
click at [634, 218] on input "d. Resource Smoothing" at bounding box center [634, 215] width 0 height 6
click at [797, 156] on div "conflict" at bounding box center [784, 150] width 300 height 19
click at [634, 138] on input "b. conflict" at bounding box center [634, 136] width 0 height 6
click at [805, 119] on div "Project Scope Plan" at bounding box center [784, 116] width 300 height 19
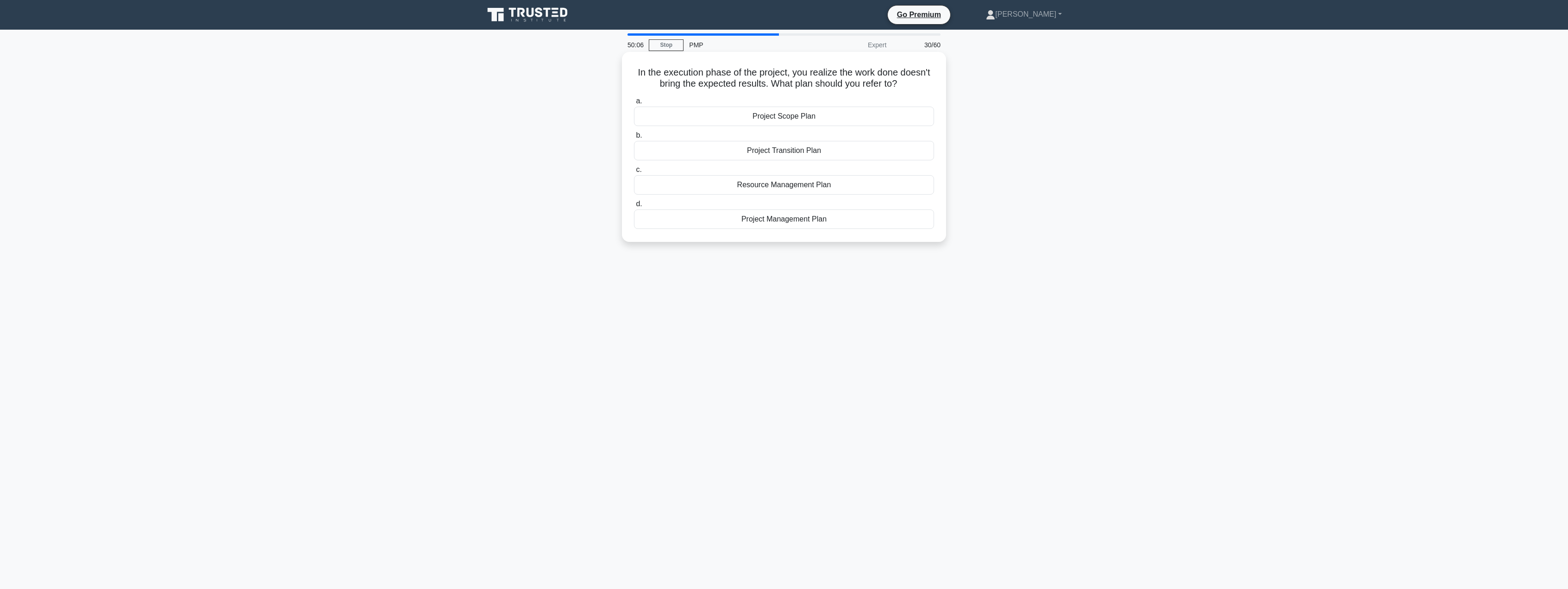
click at [634, 104] on input "a. Project Scope Plan" at bounding box center [634, 101] width 0 height 6
click at [789, 233] on div "Quality Control" at bounding box center [784, 230] width 300 height 19
click at [634, 218] on input "d. Quality Control" at bounding box center [634, 215] width 0 height 6
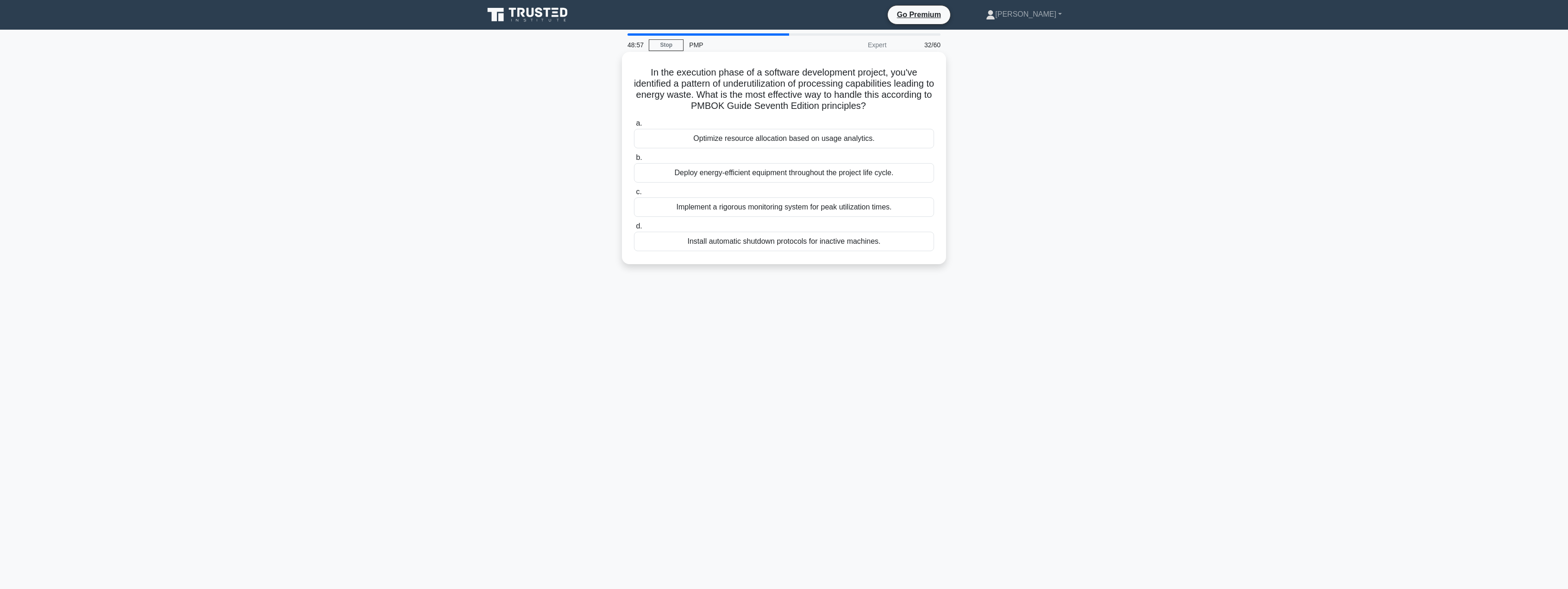
click at [800, 139] on div "Optimize resource allocation based on usage analytics." at bounding box center [784, 138] width 300 height 19
click at [634, 127] on input "a. Optimize resource allocation based on usage analytics." at bounding box center [634, 124] width 0 height 6
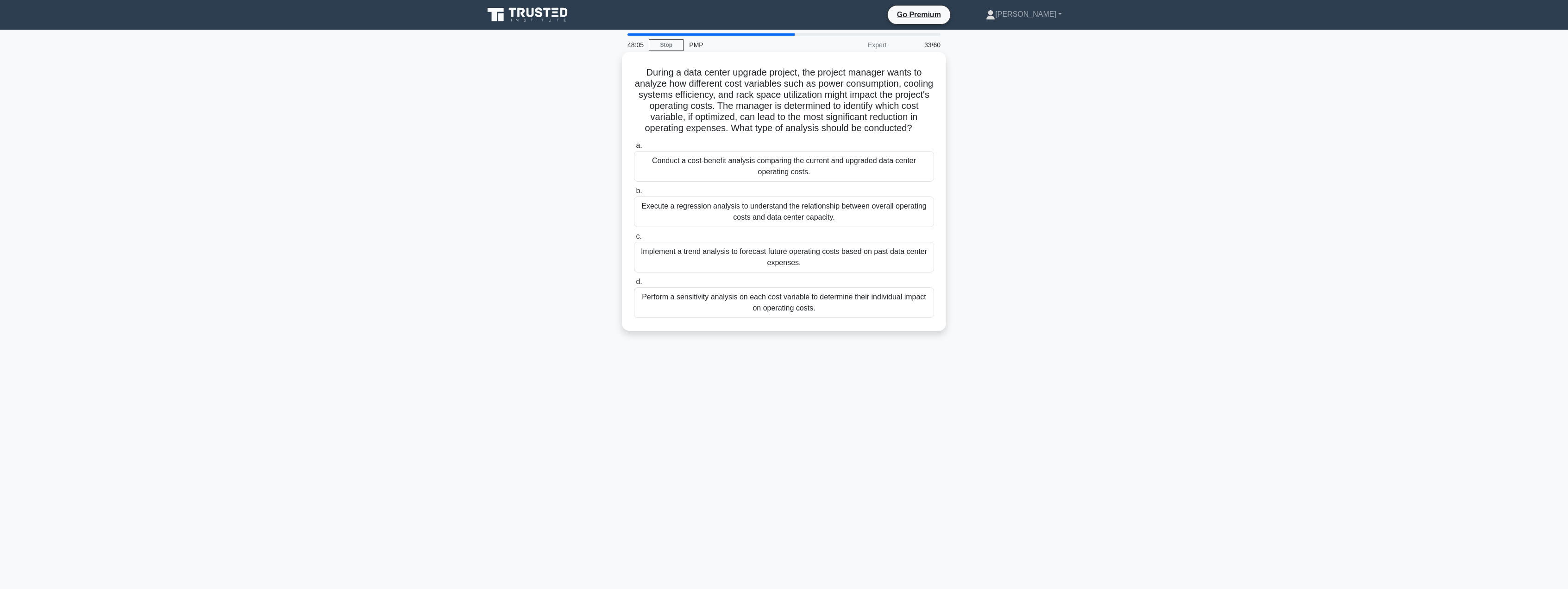
click at [730, 168] on div "Conduct a cost-benefit analysis comparing the current and upgraded data center …" at bounding box center [784, 166] width 300 height 30
click at [634, 149] on input "a. Conduct a cost-benefit analysis comparing the current and upgraded data cent…" at bounding box center [634, 146] width 0 height 6
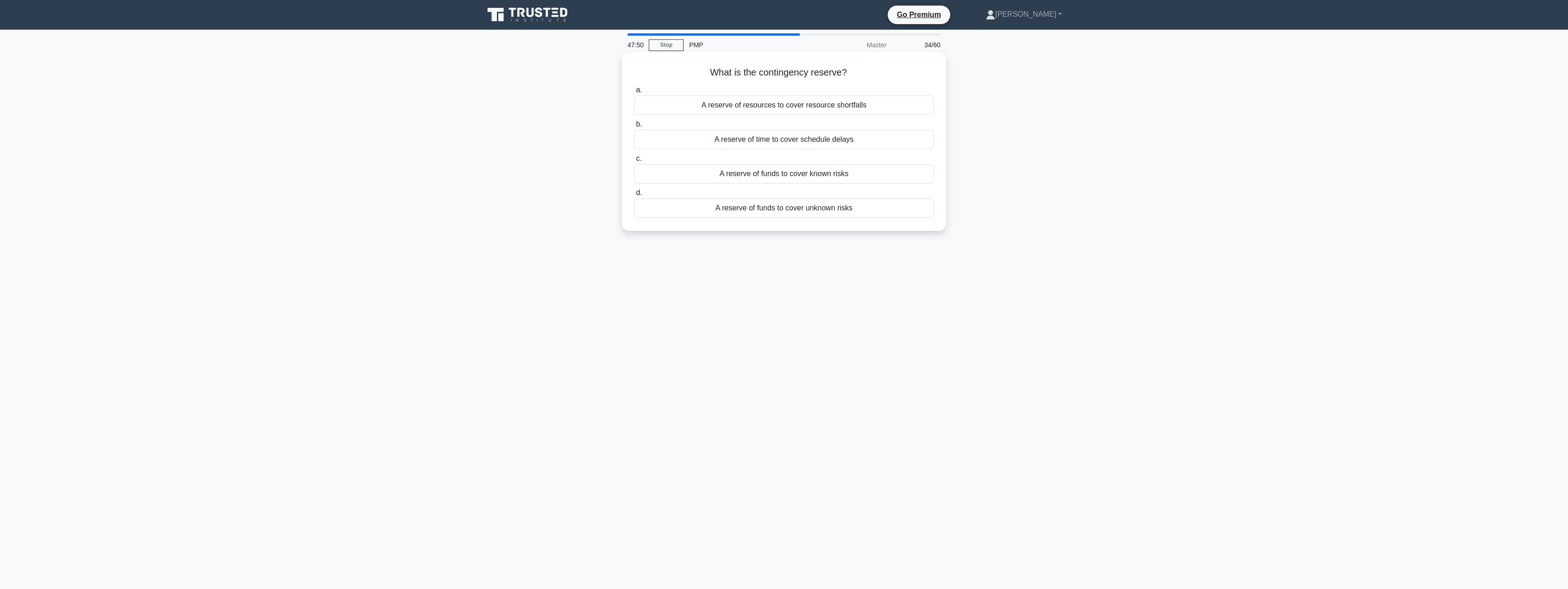
click at [788, 178] on div "A reserve of funds to cover known risks" at bounding box center [784, 174] width 300 height 19
click at [634, 162] on input "c. A reserve of funds to cover known risks" at bounding box center [634, 159] width 0 height 6
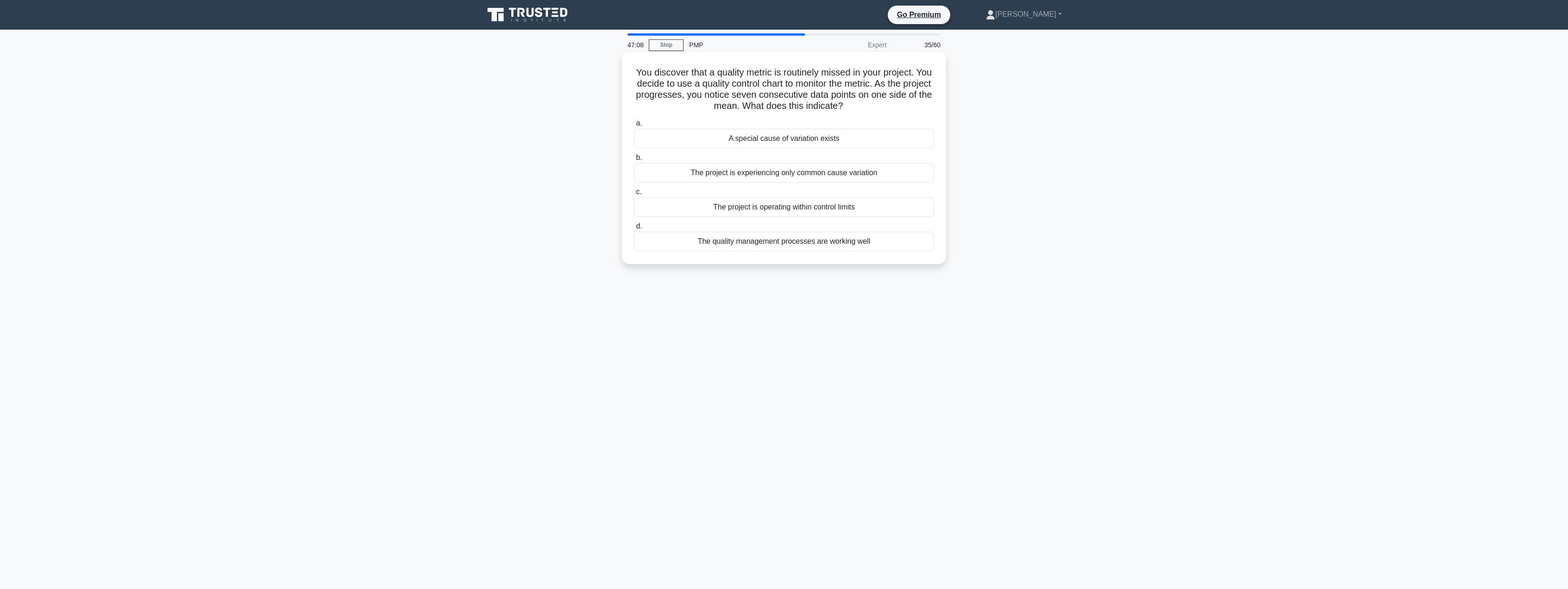
click at [839, 141] on div "A special cause of variation exists" at bounding box center [784, 138] width 300 height 19
click at [634, 127] on input "a. A special cause of variation exists" at bounding box center [634, 124] width 0 height 6
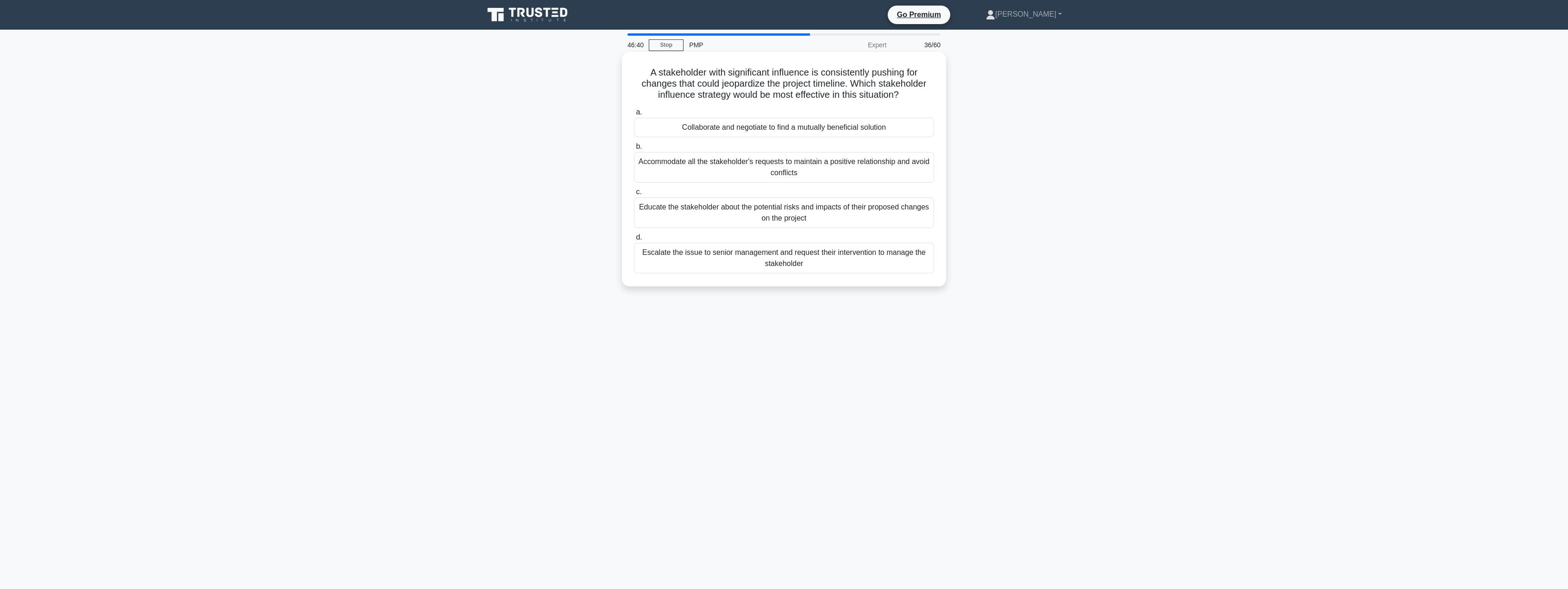
click at [869, 221] on div "Educate the stakeholder about the potential risks and impacts of their proposed…" at bounding box center [784, 213] width 300 height 30
click at [634, 195] on input "c. Educate the stakeholder about the potential risks and impacts of their propo…" at bounding box center [634, 192] width 0 height 6
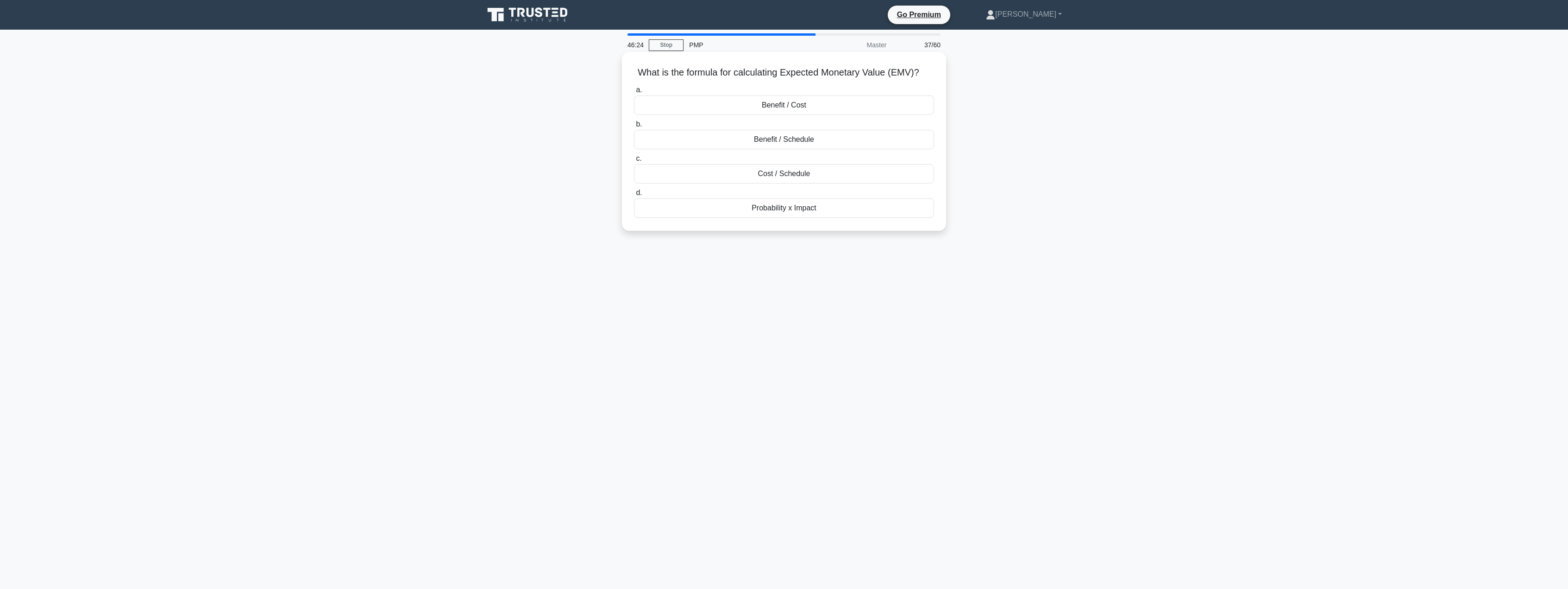
click at [819, 105] on div "Benefit / Cost" at bounding box center [784, 105] width 300 height 19
click at [634, 93] on input "a. Benefit / Cost" at bounding box center [634, 90] width 0 height 6
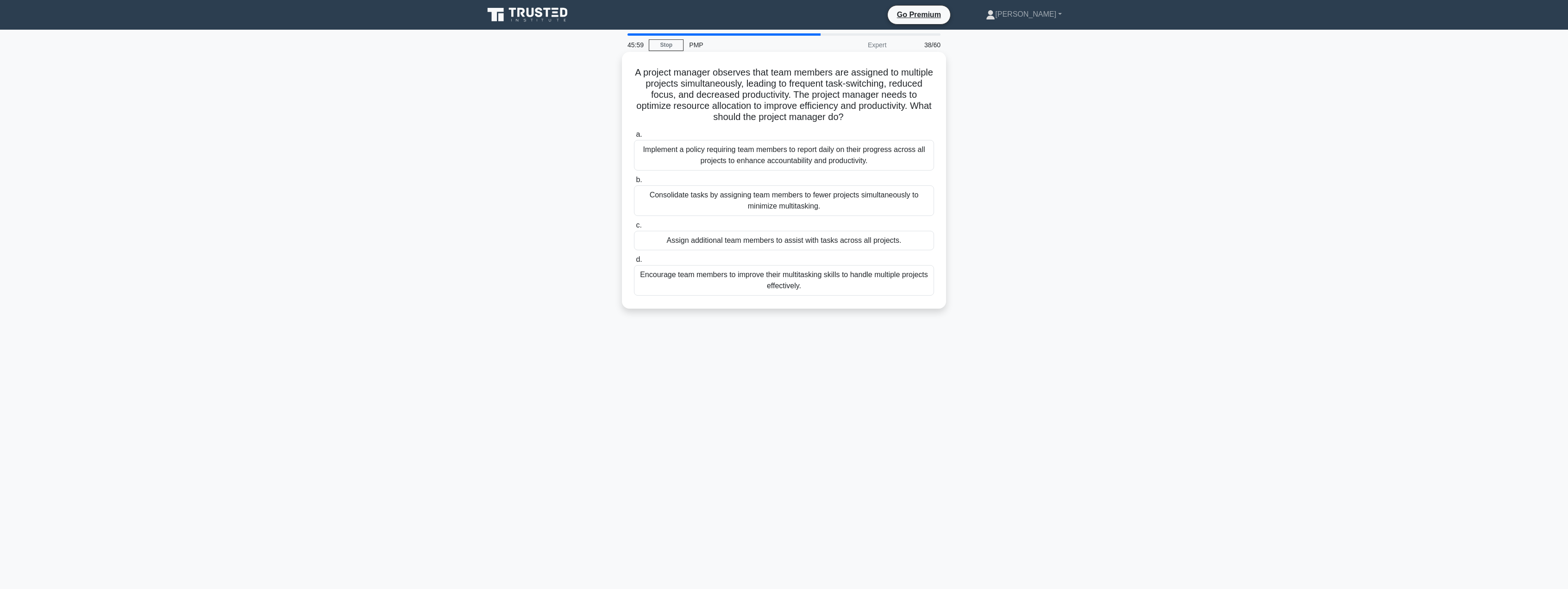
click at [766, 199] on div "Consolidate tasks by assigning team members to fewer projects simultaneously to…" at bounding box center [784, 200] width 300 height 30
click at [634, 183] on input "b. Consolidate tasks by assigning team members to fewer projects simultaneously…" at bounding box center [634, 180] width 0 height 6
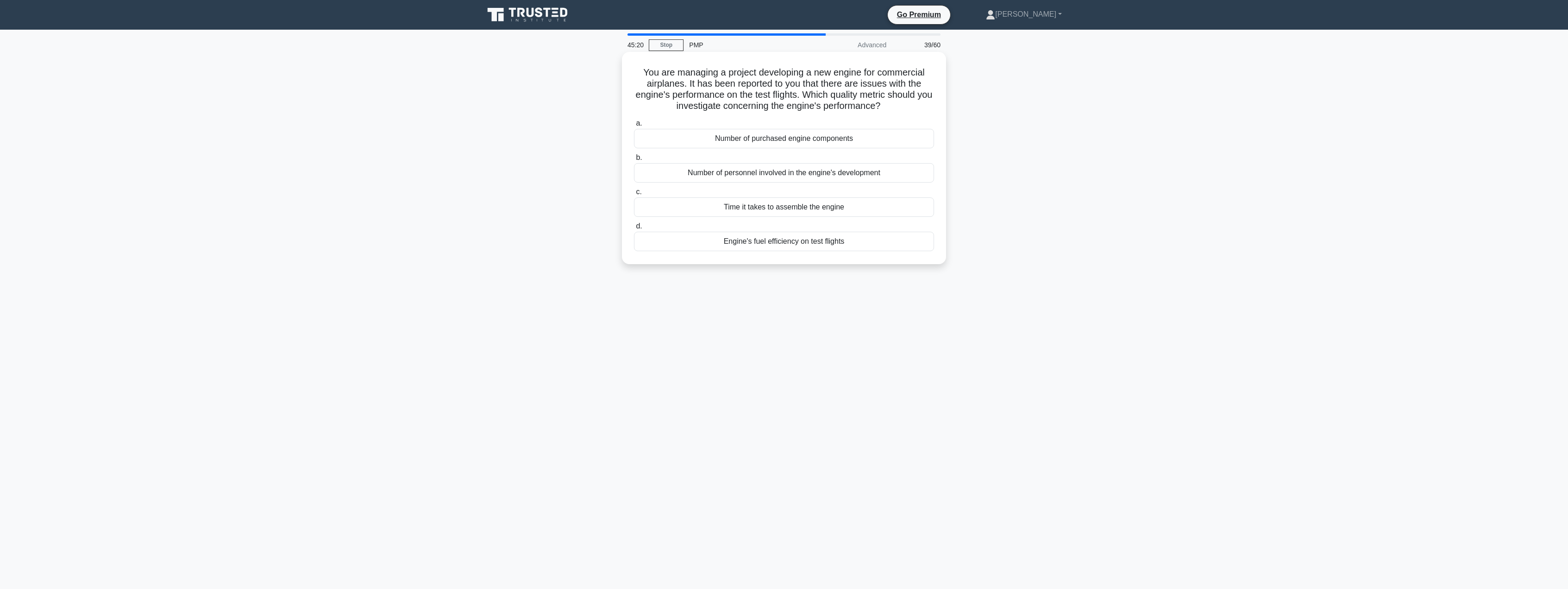
click at [801, 243] on div "Engine's fuel efficiency on test flights" at bounding box center [784, 241] width 300 height 19
click at [634, 230] on input "d. Engine's fuel efficiency on test flights" at bounding box center [634, 227] width 0 height 6
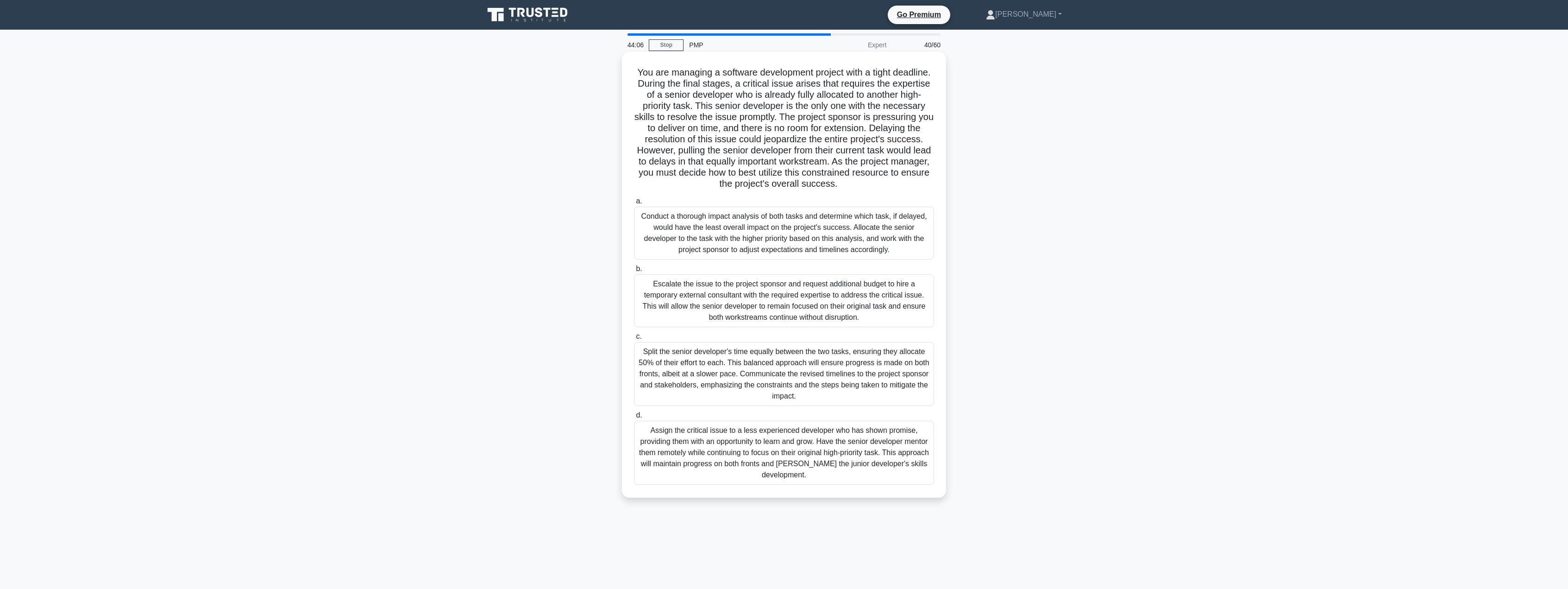
click at [898, 249] on div "Conduct a thorough impact analysis of both tasks and determine which task, if d…" at bounding box center [784, 233] width 300 height 53
click at [634, 205] on input "a. Conduct a thorough impact analysis of both tasks and determine which task, i…" at bounding box center [634, 202] width 0 height 6
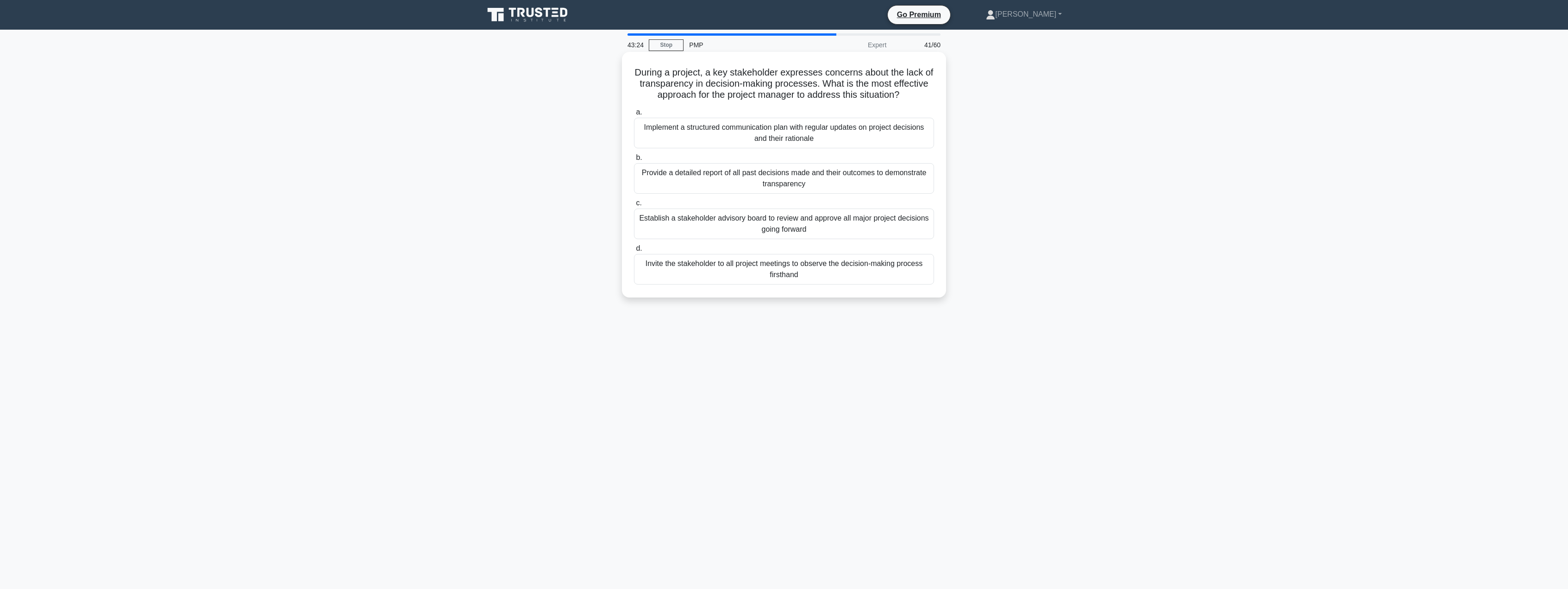
click at [864, 138] on div "Implement a structured communication plan with regular updates on project decis…" at bounding box center [784, 133] width 300 height 30
click at [634, 115] on input "a. Implement a structured communication plan with regular updates on project de…" at bounding box center [634, 113] width 0 height 6
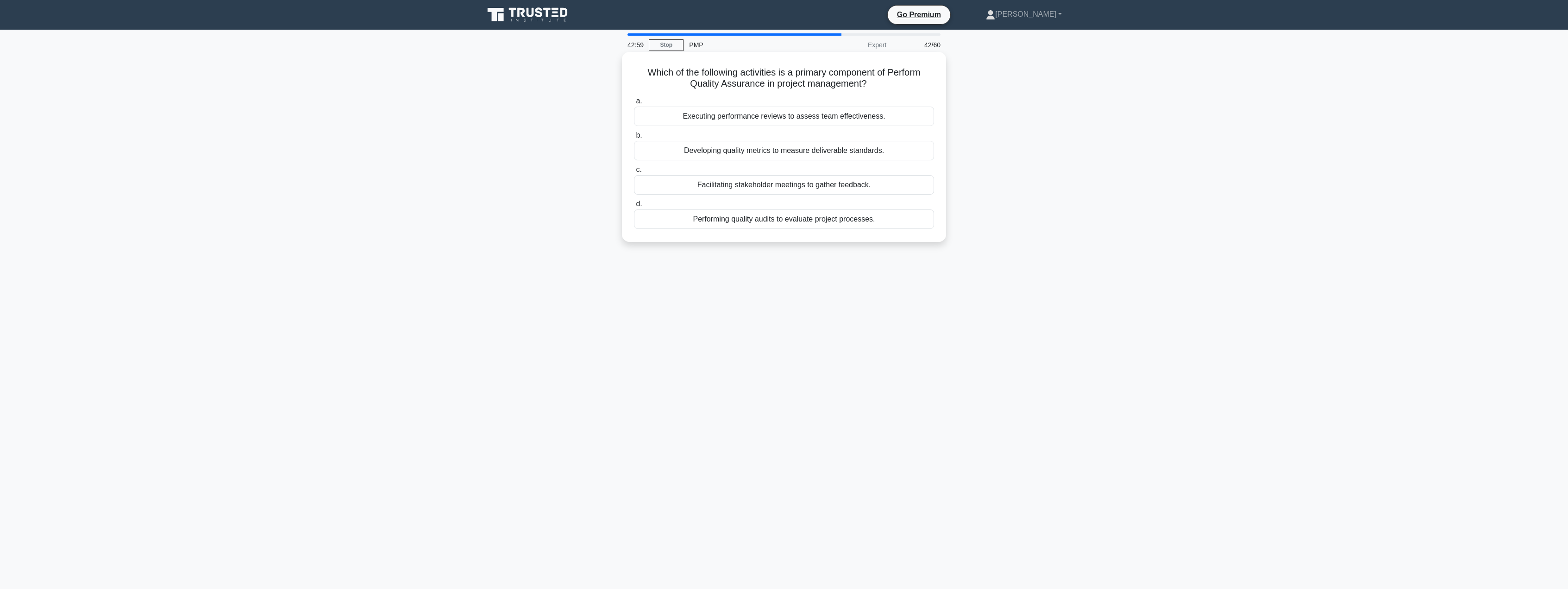
click at [706, 222] on div "Performing quality audits to evaluate project processes." at bounding box center [784, 219] width 300 height 19
click at [634, 207] on input "d. Performing quality audits to evaluate project processes." at bounding box center [634, 204] width 0 height 6
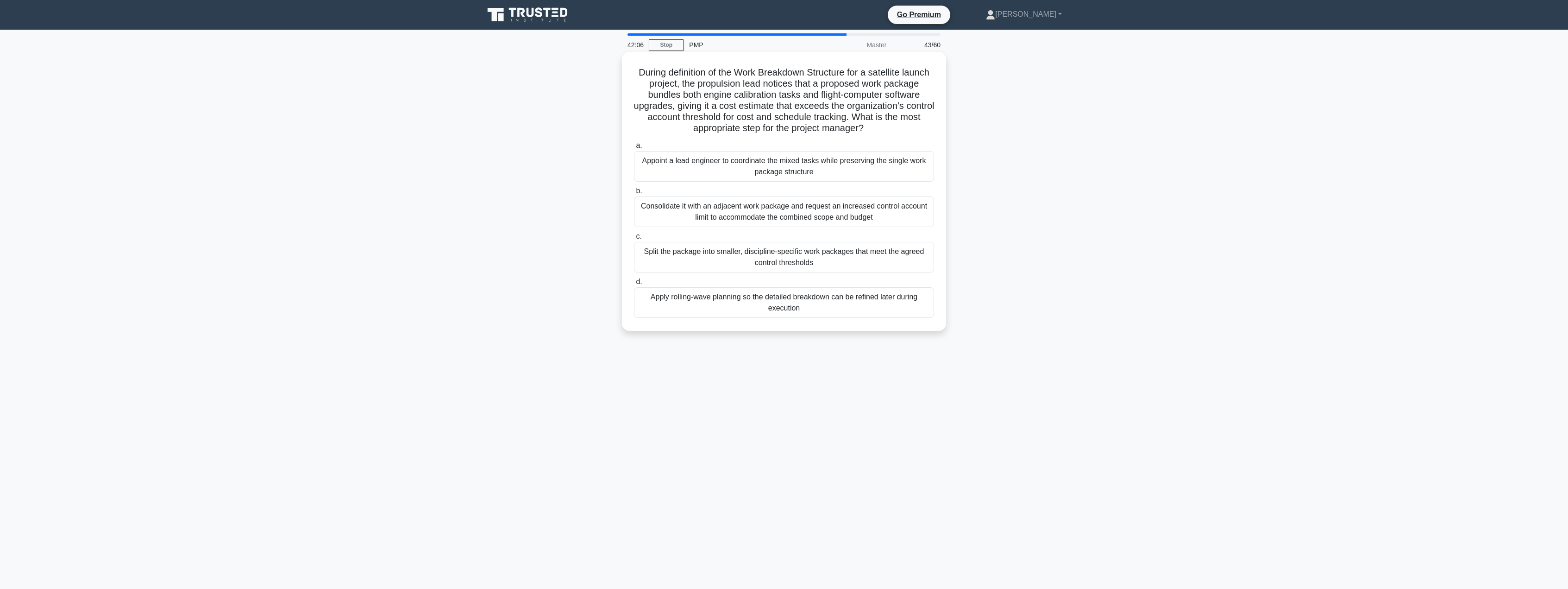
click at [809, 261] on div "Split the package into smaller, discipline-specific work packages that meet the…" at bounding box center [784, 257] width 300 height 30
click at [634, 239] on input "c. Split the package into smaller, discipline-specific work packages that meet …" at bounding box center [634, 236] width 0 height 6
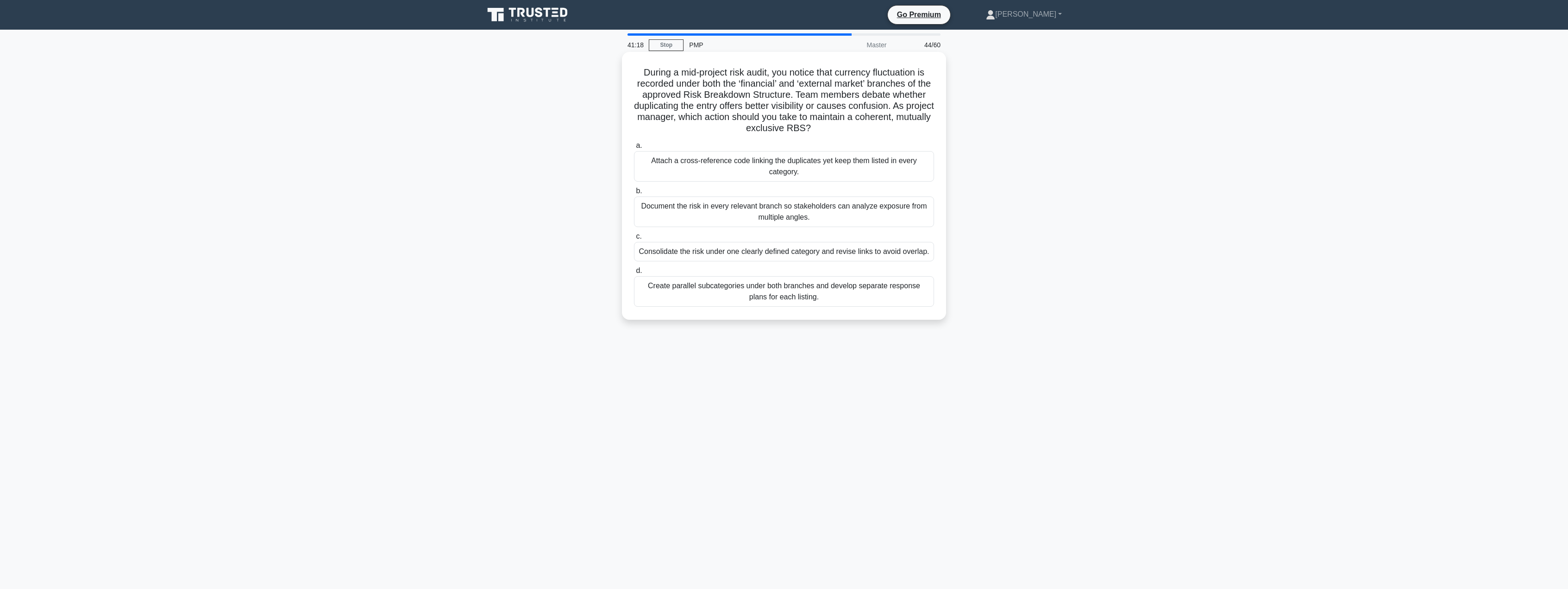
click at [878, 257] on div "Consolidate the risk under one clearly defined category and revise links to avo…" at bounding box center [784, 252] width 300 height 19
click at [634, 239] on input "c. Consolidate the risk under one clearly defined category and revise links to …" at bounding box center [634, 236] width 0 height 6
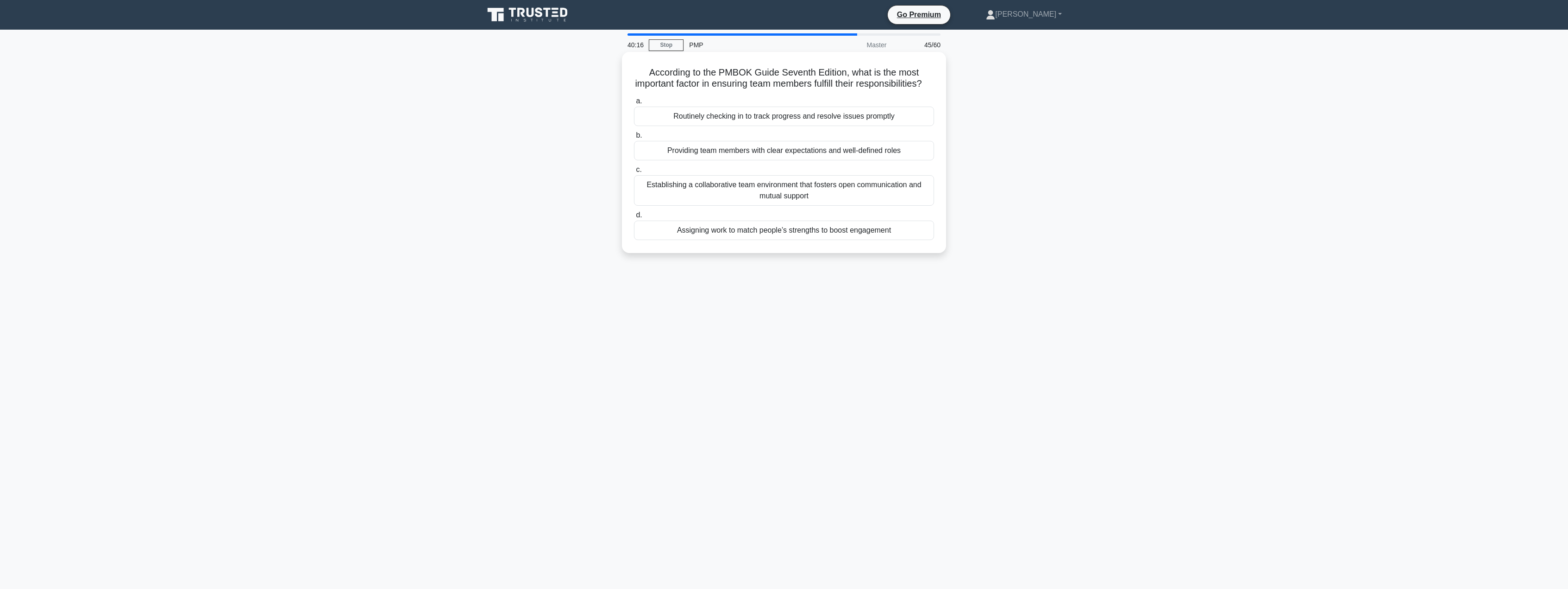
click at [839, 160] on div "Providing team members with clear expectations and well-defined roles" at bounding box center [784, 150] width 300 height 19
click at [634, 138] on input "b. Providing team members with clear expectations and well-defined roles" at bounding box center [634, 136] width 0 height 6
click at [863, 129] on div "Send the proposal back to the vendor and ask for a complete response" at bounding box center [784, 127] width 300 height 19
click at [634, 115] on input "a. Send the proposal back to the vendor and ask for a complete response" at bounding box center [634, 113] width 0 height 6
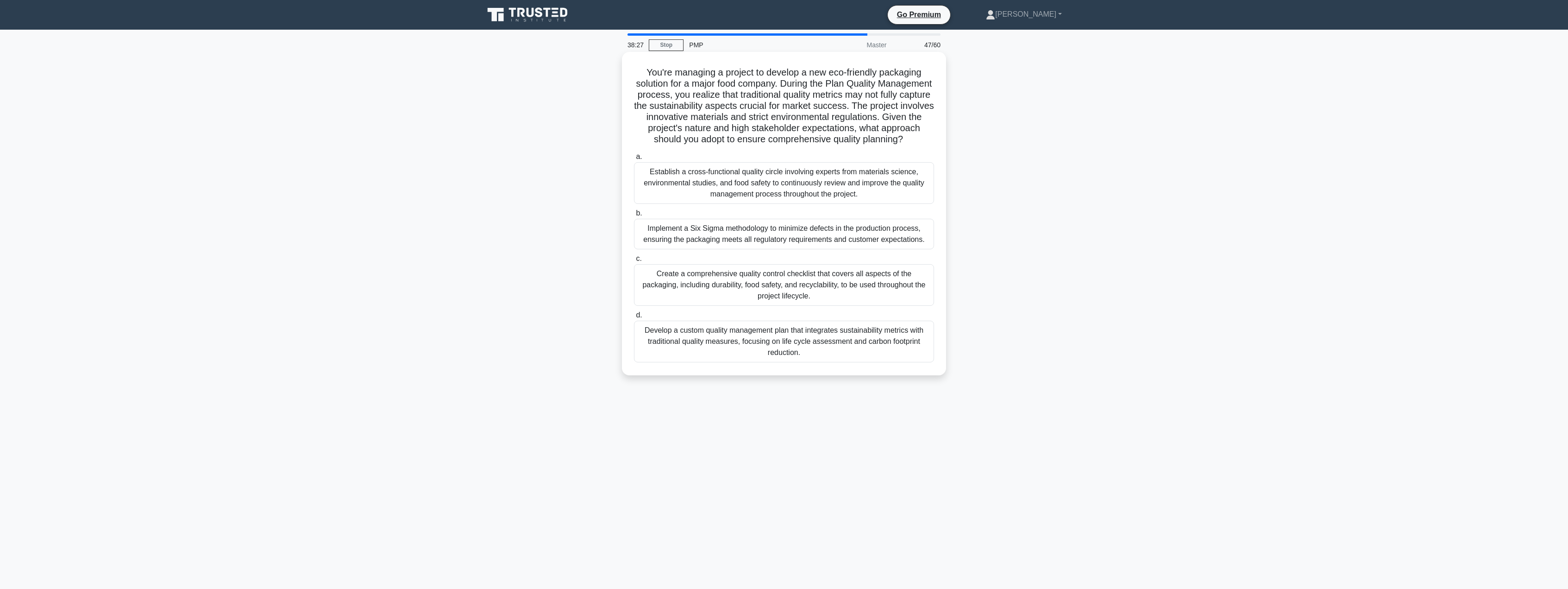
click at [881, 200] on div "Establish a cross-functional quality circle involving experts from materials sc…" at bounding box center [784, 183] width 300 height 41
click at [634, 160] on input "a. Establish a cross-functional quality circle involving experts from materials…" at bounding box center [634, 157] width 0 height 6
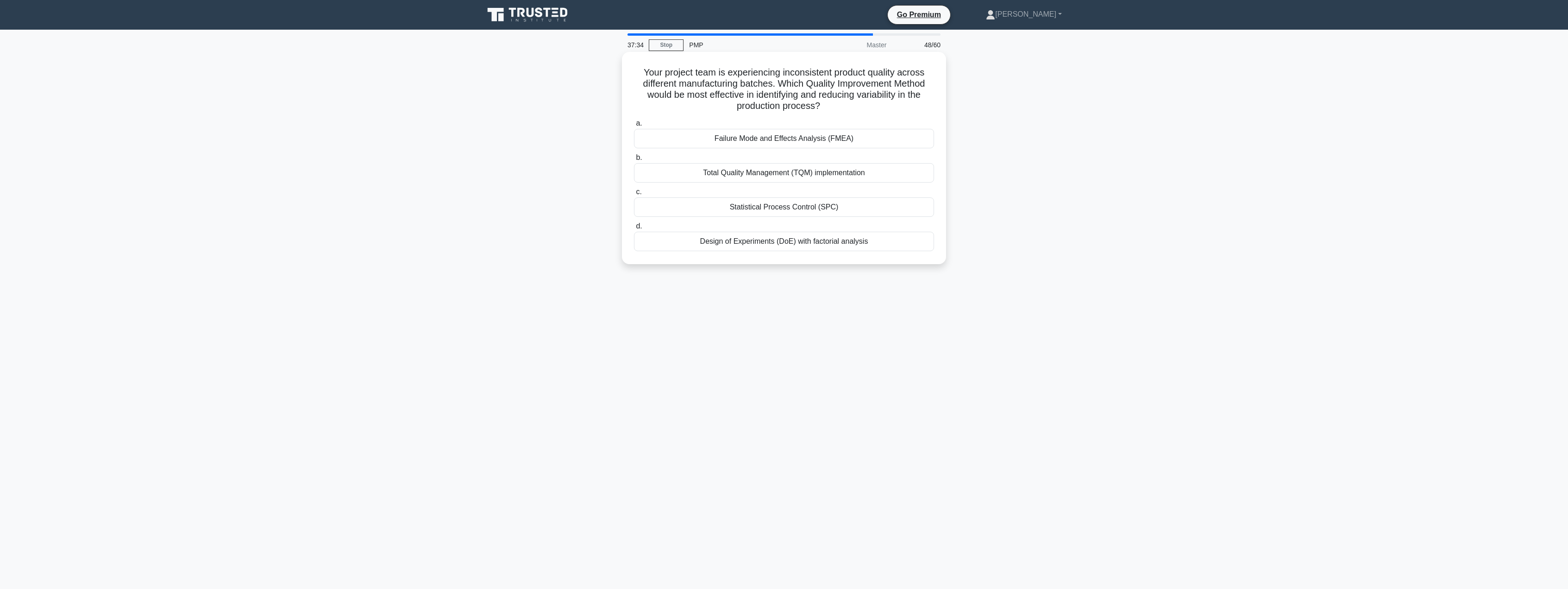
click at [814, 212] on div "Statistical Process Control (SPC)" at bounding box center [784, 207] width 300 height 19
click at [634, 195] on input "c. Statistical Process Control (SPC)" at bounding box center [634, 192] width 0 height 6
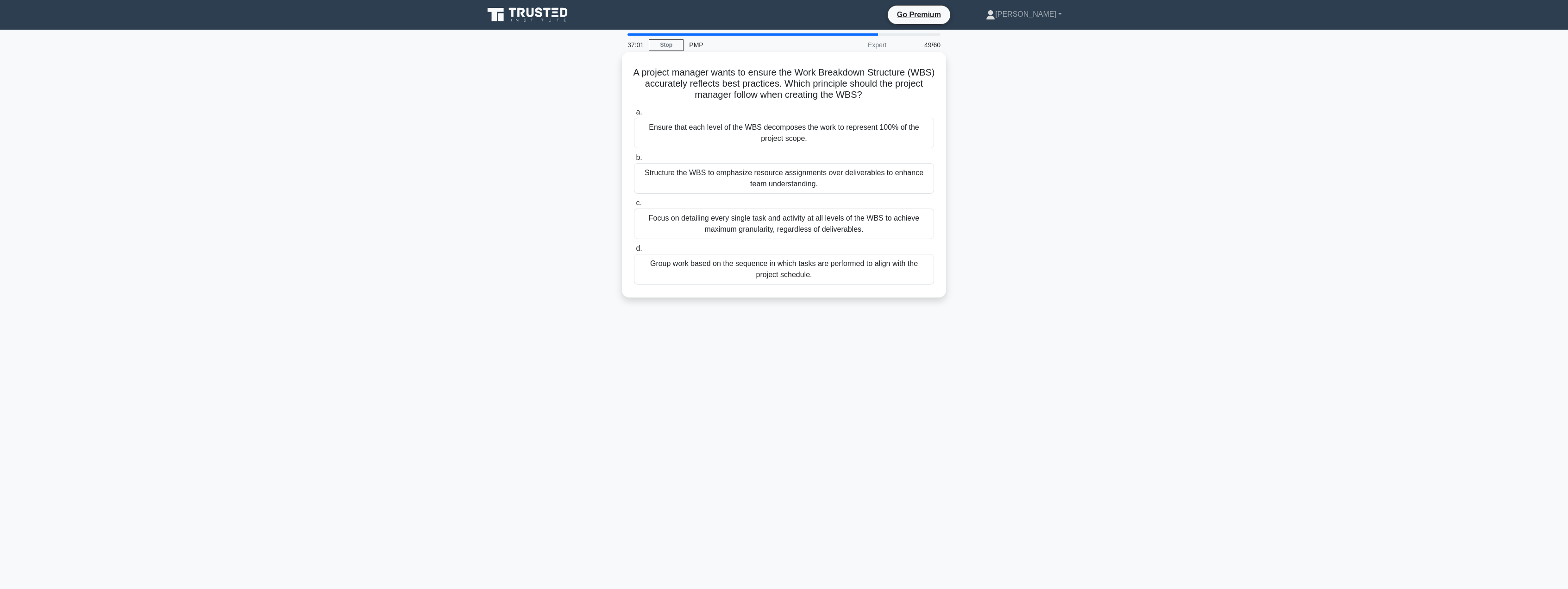
click at [844, 132] on div "Ensure that each level of the WBS decomposes the work to represent 100% of the …" at bounding box center [784, 133] width 300 height 30
click at [634, 115] on input "a. Ensure that each level of the WBS decomposes the work to represent 100% of t…" at bounding box center [634, 113] width 0 height 6
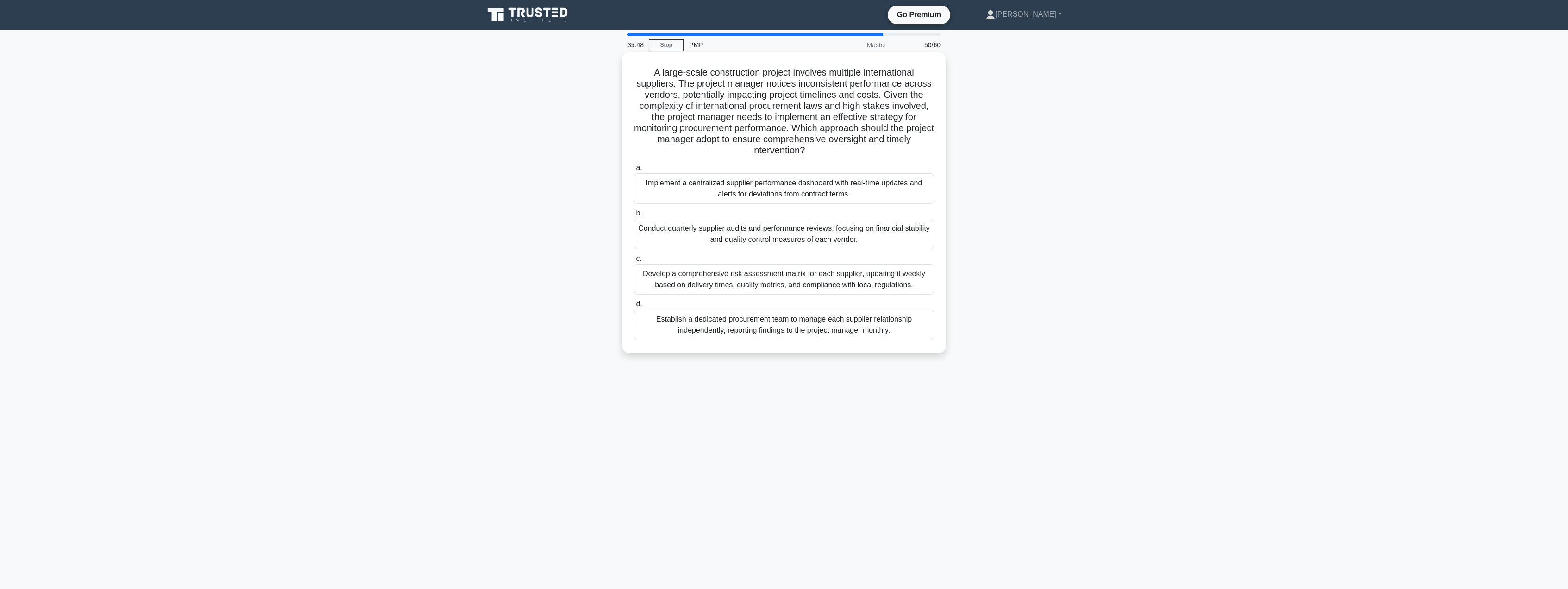
click at [760, 323] on div "Establish a dedicated procurement team to manage each supplier relationship ind…" at bounding box center [784, 325] width 300 height 30
click at [634, 307] on input "d. Establish a dedicated procurement team to manage each supplier relationship …" at bounding box center [634, 305] width 0 height 6
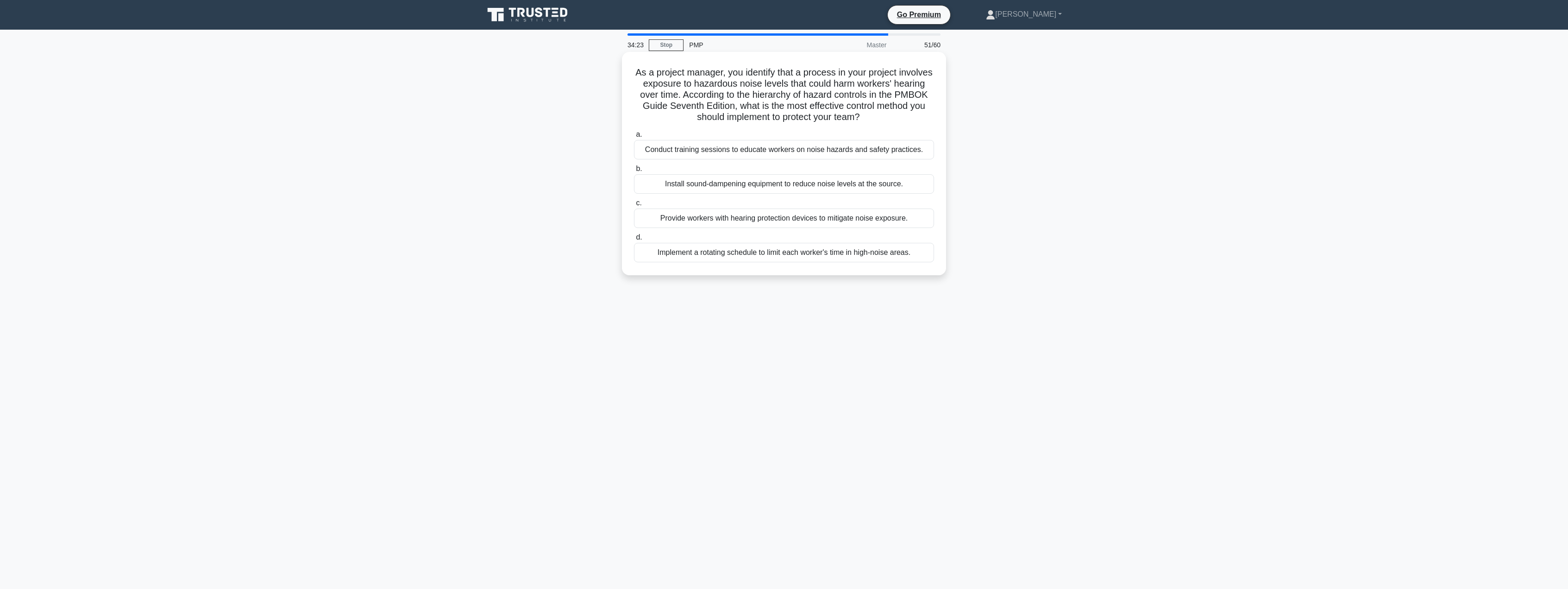
click at [743, 154] on div "Conduct training sessions to educate workers on noise hazards and safety practi…" at bounding box center [784, 150] width 300 height 19
click at [634, 138] on input "a. Conduct training sessions to educate workers on noise hazards and safety pra…" at bounding box center [634, 135] width 0 height 6
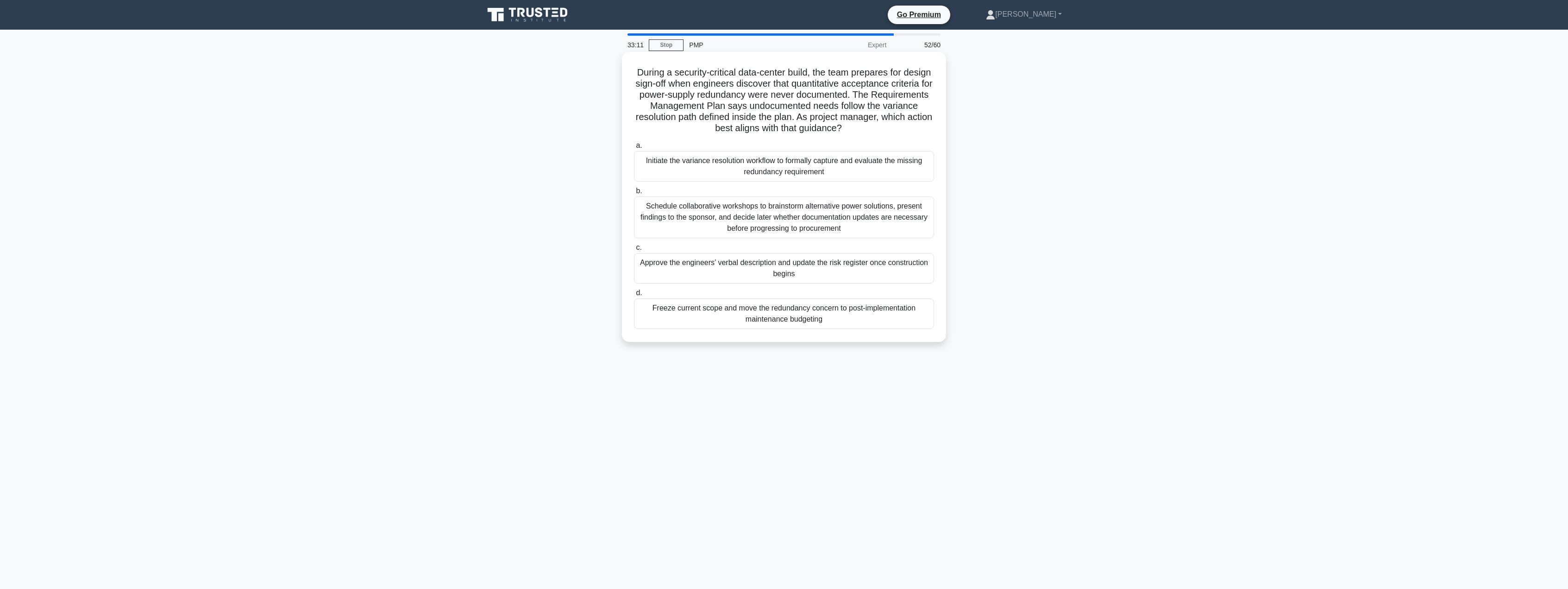
click at [799, 172] on div "Initiate the variance resolution workflow to formally capture and evaluate the …" at bounding box center [784, 166] width 300 height 30
click at [634, 149] on input "a. Initiate the variance resolution workflow to formally capture and evaluate t…" at bounding box center [634, 146] width 0 height 6
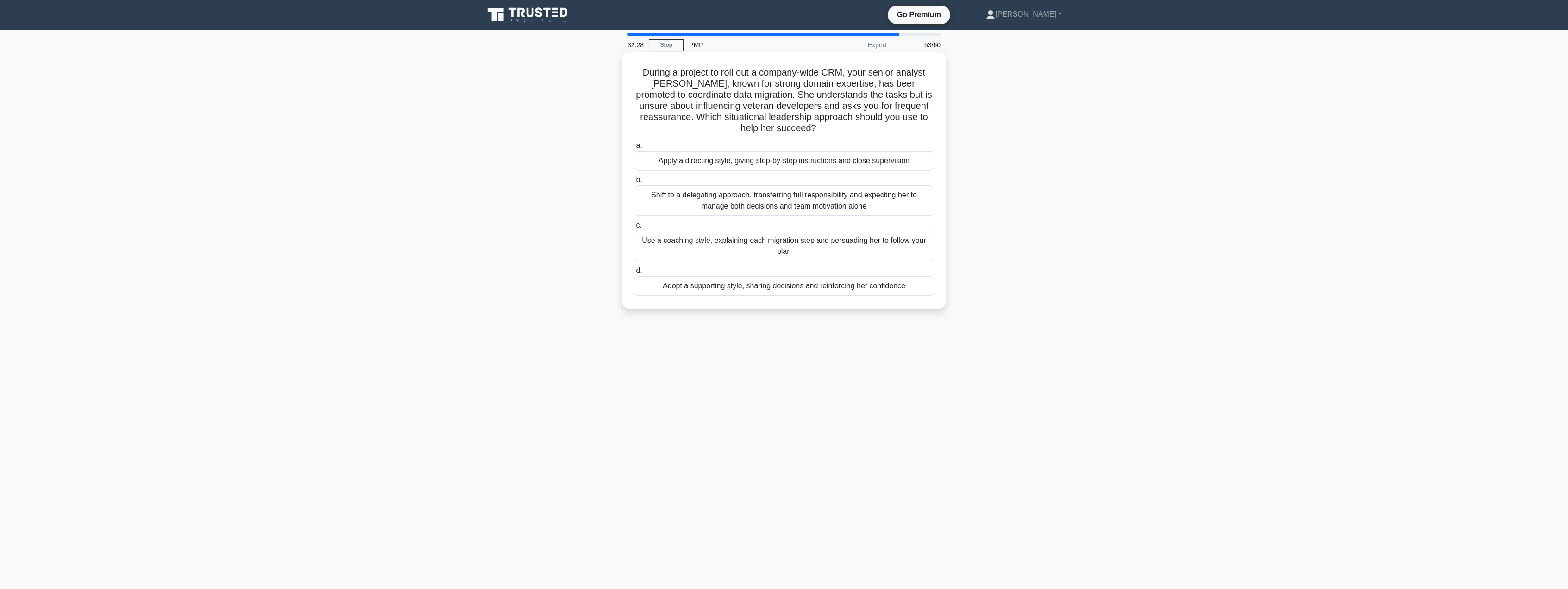
click at [762, 289] on div "Adopt a supporting style, sharing decisions and reinforcing her confidence" at bounding box center [784, 286] width 300 height 19
click at [634, 274] on input "d. Adopt a supporting style, sharing decisions and reinforcing her confidence" at bounding box center [634, 271] width 0 height 6
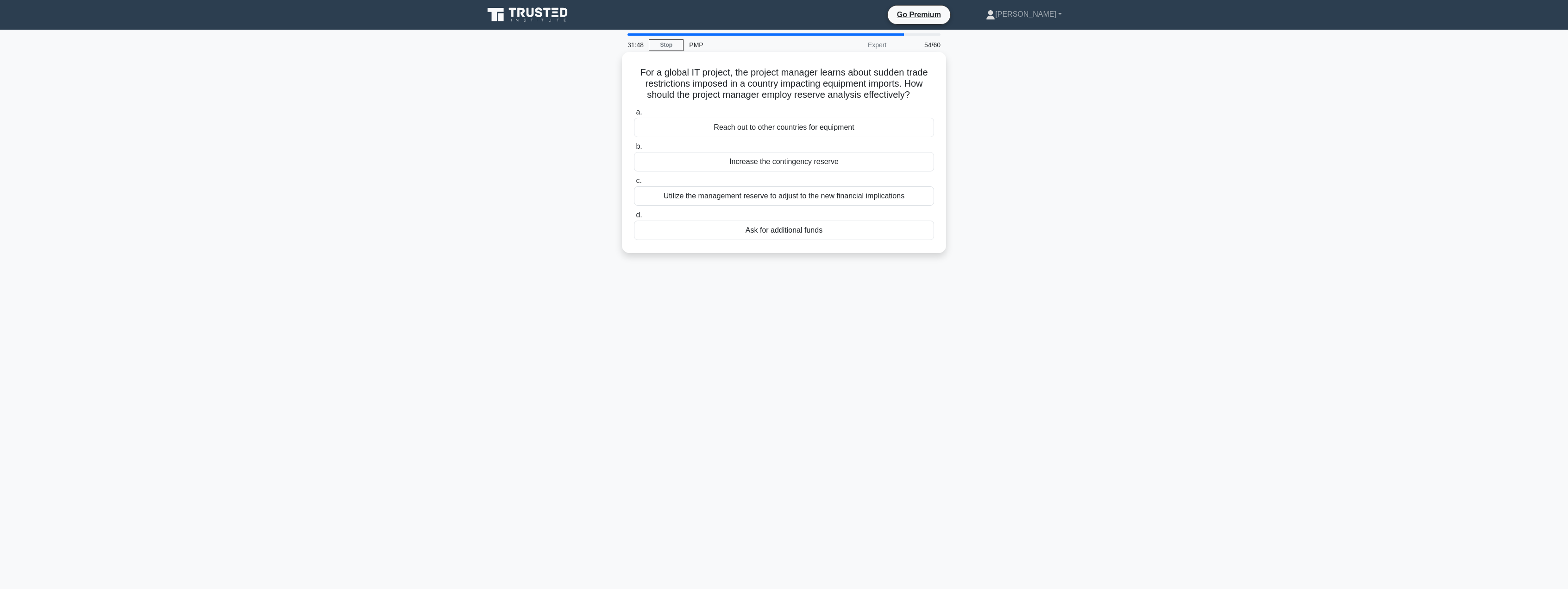
click at [831, 202] on div "Utilize the management reserve to adjust to the new financial implications" at bounding box center [784, 196] width 300 height 19
click at [634, 184] on input "c. Utilize the management reserve to adjust to the new financial implications" at bounding box center [634, 181] width 0 height 6
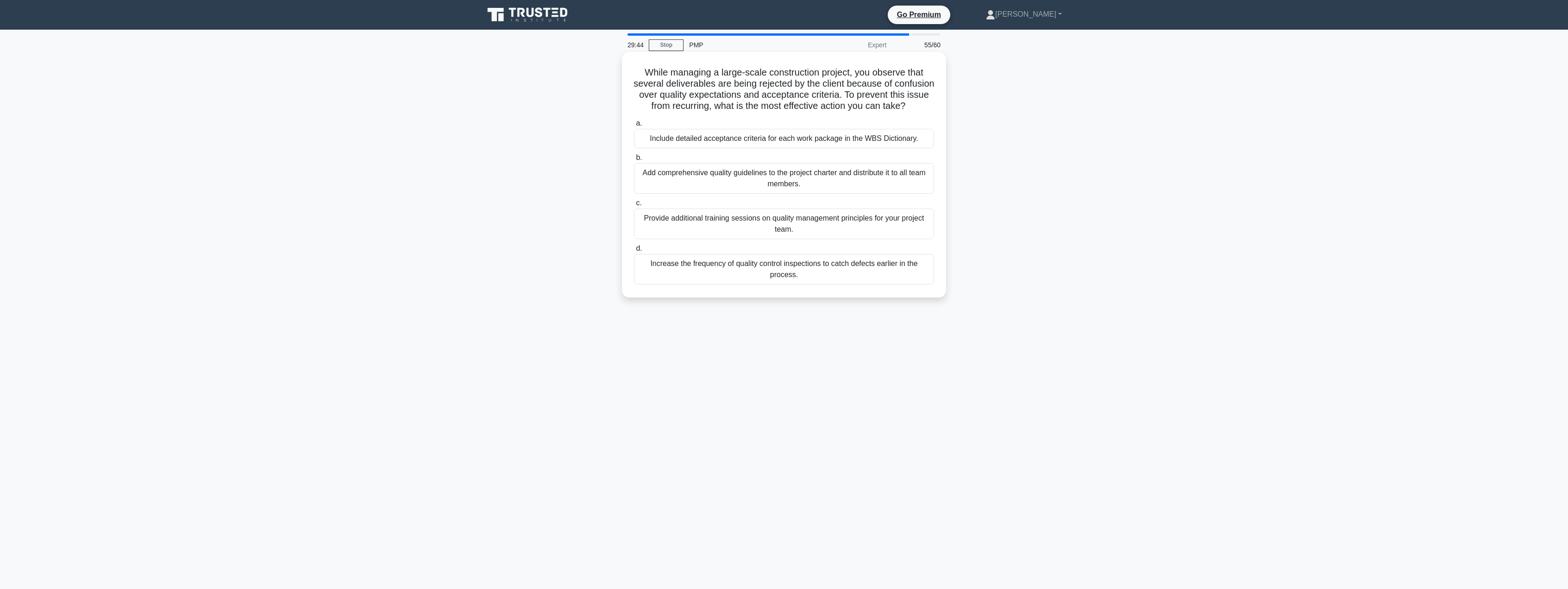
click at [813, 148] on div "Include detailed acceptance criteria for each work package in the WBS Dictionar…" at bounding box center [784, 138] width 300 height 19
click at [634, 127] on input "a. Include detailed acceptance criteria for each work package in the WBS Dictio…" at bounding box center [634, 124] width 0 height 6
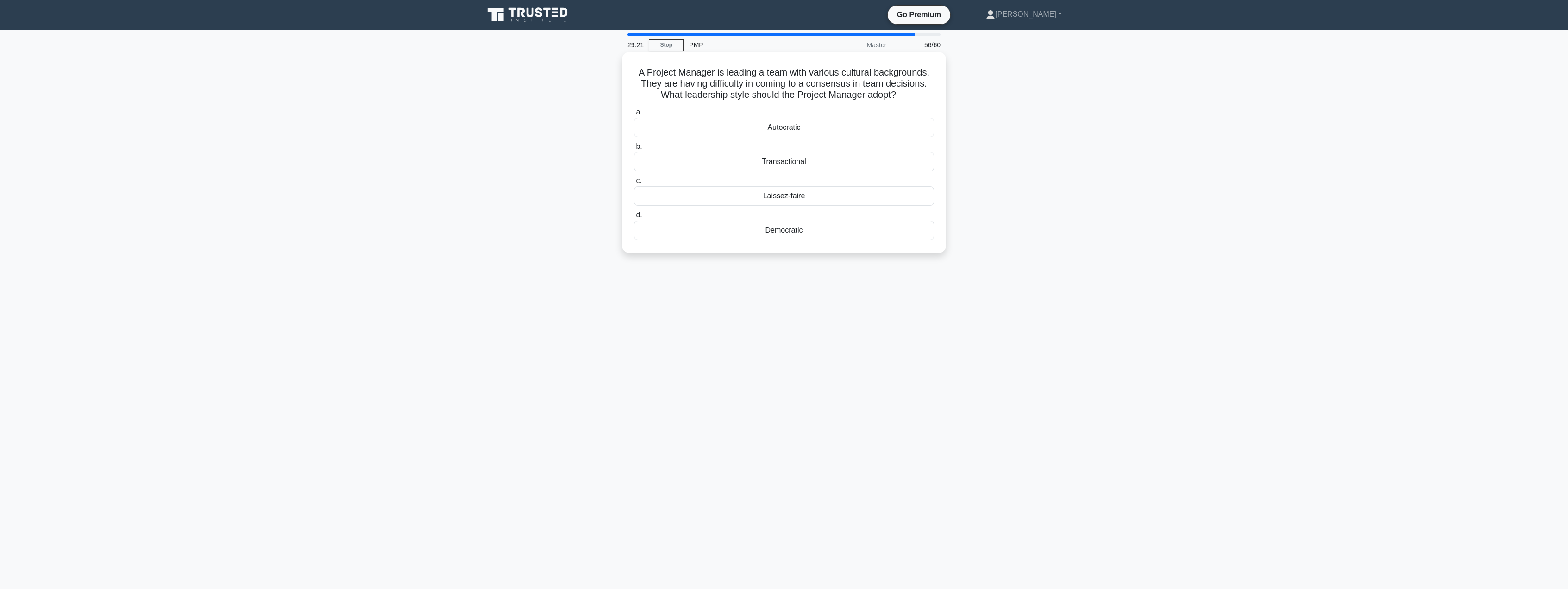
click at [819, 232] on div "Democratic" at bounding box center [784, 230] width 300 height 19
click at [634, 218] on input "d. Democratic" at bounding box center [634, 215] width 0 height 6
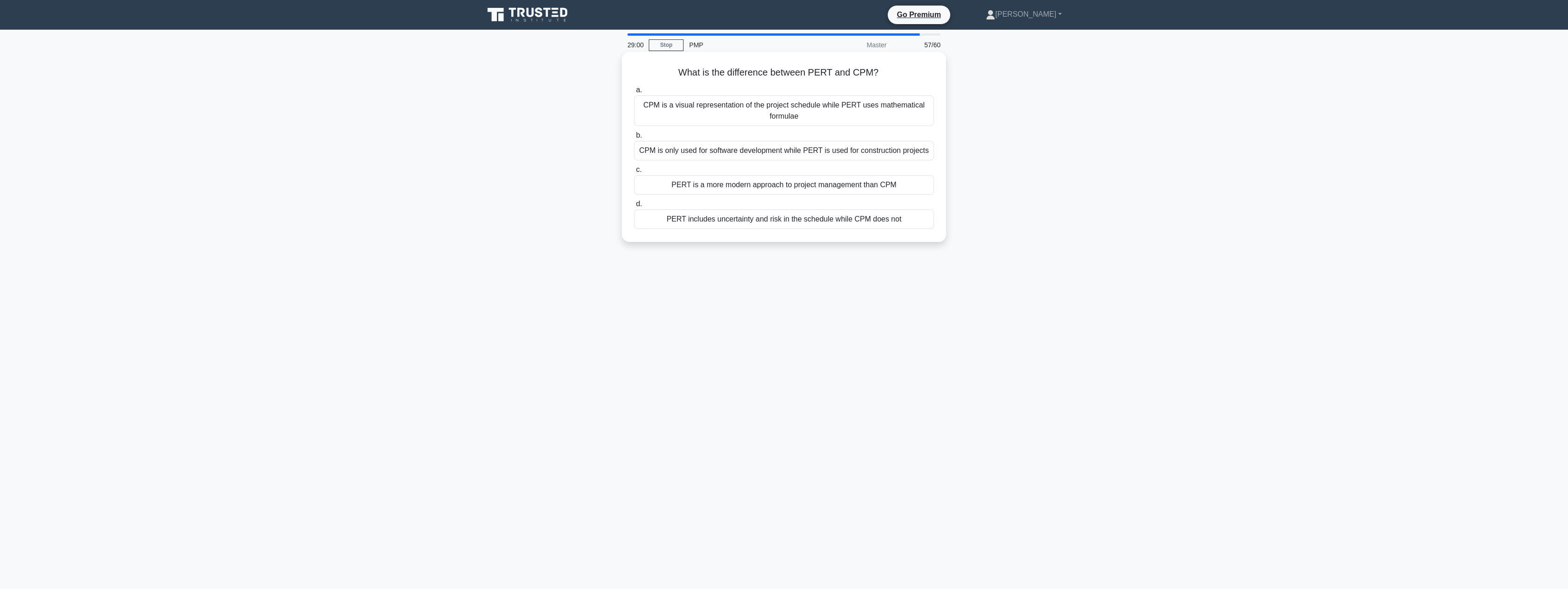
click at [836, 119] on div "CPM is a visual representation of the project schedule while PERT uses mathemat…" at bounding box center [784, 111] width 300 height 30
click at [634, 93] on input "a. CPM is a visual representation of the project schedule while PERT uses mathe…" at bounding box center [634, 90] width 0 height 6
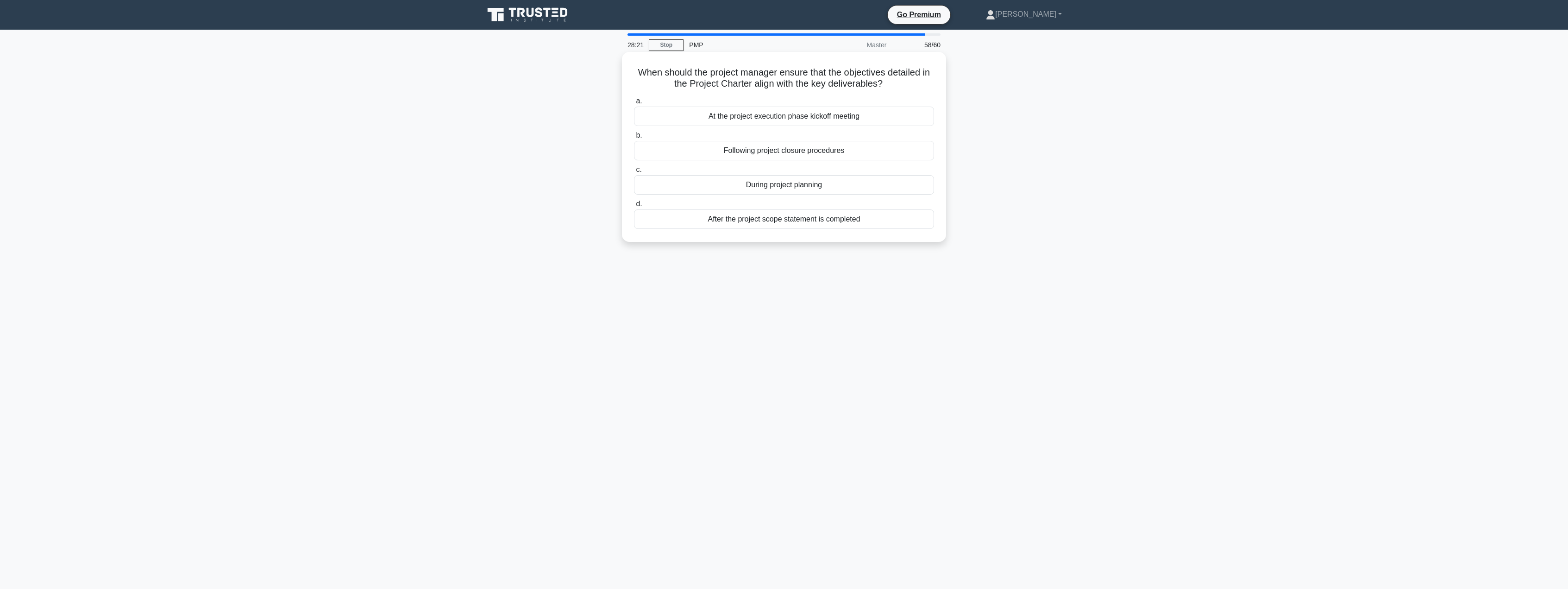
click at [725, 184] on div "During project planning" at bounding box center [784, 185] width 300 height 19
click at [634, 173] on input "c. During project planning" at bounding box center [634, 170] width 0 height 6
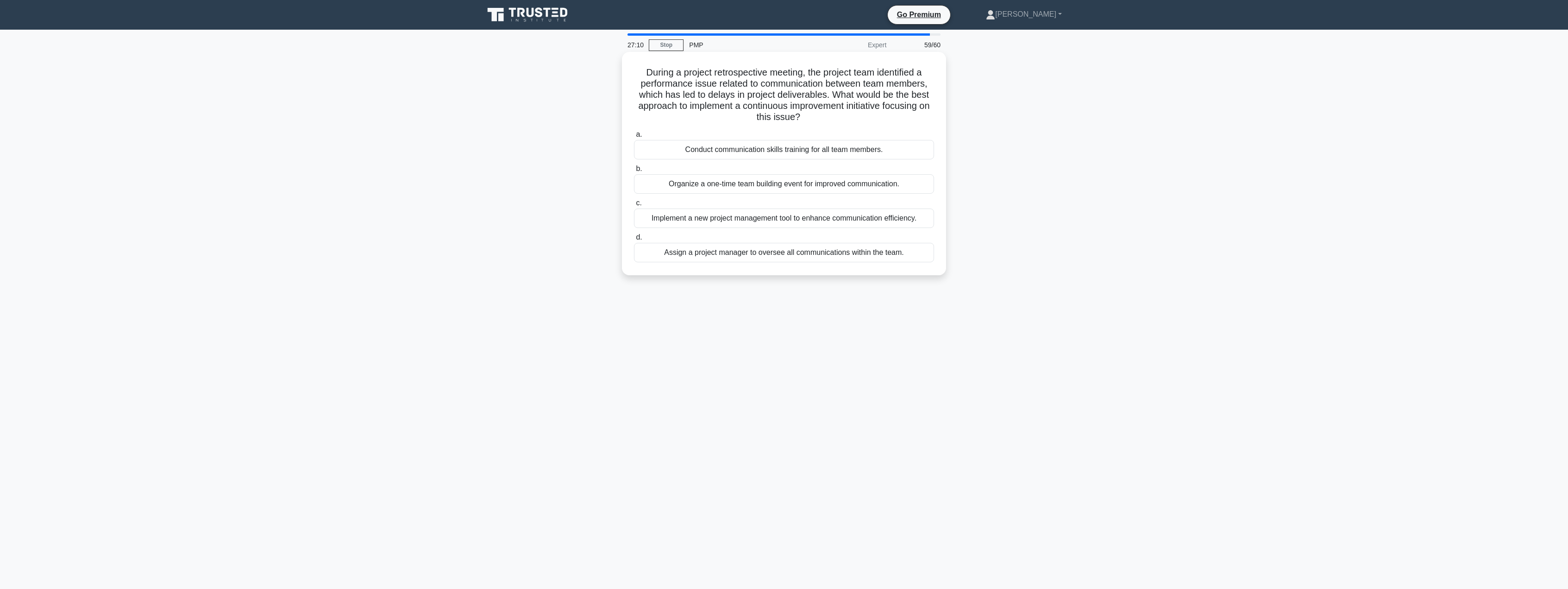
click at [800, 151] on div "Conduct communication skills training for all team members." at bounding box center [784, 150] width 300 height 19
click at [634, 138] on input "a. Conduct communication skills training for all team members." at bounding box center [634, 135] width 0 height 6
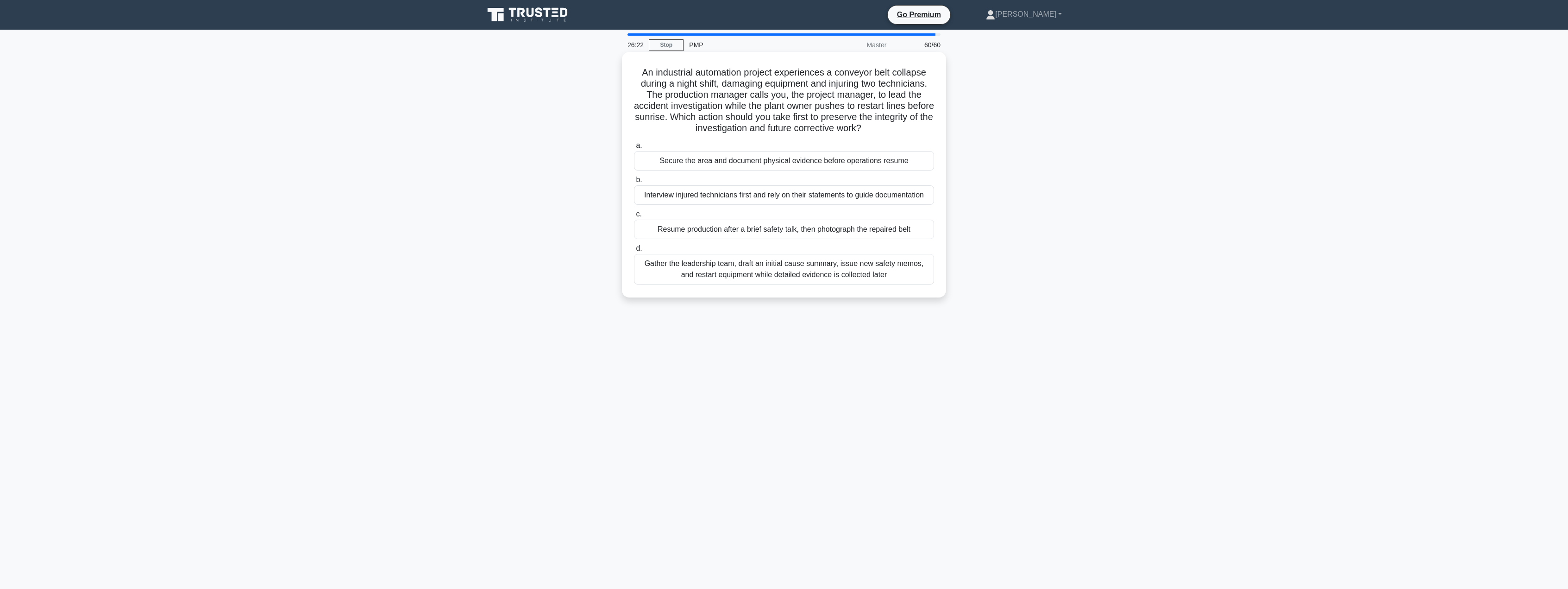
click at [821, 164] on div "Secure the area and document physical evidence before operations resume" at bounding box center [784, 161] width 300 height 19
click at [634, 149] on input "a. Secure the area and document physical evidence before operations resume" at bounding box center [634, 146] width 0 height 6
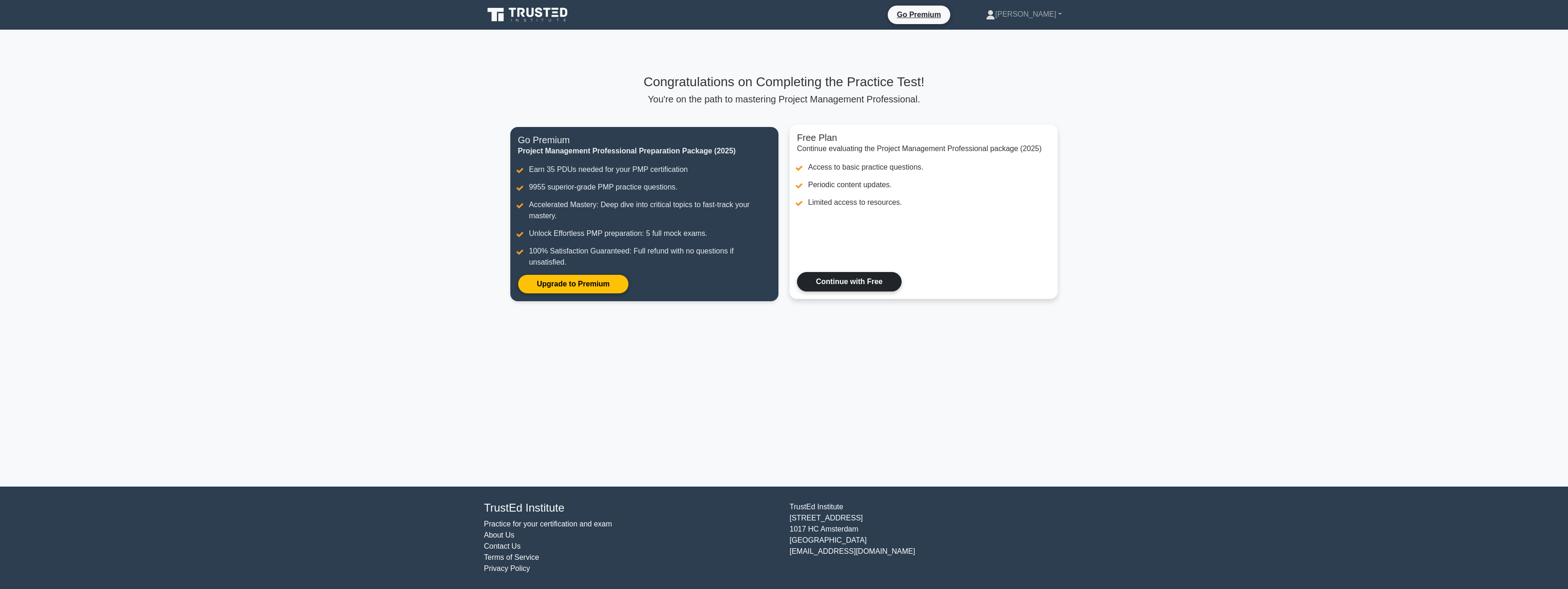
click at [866, 282] on link "Continue with Free" at bounding box center [849, 282] width 105 height 19
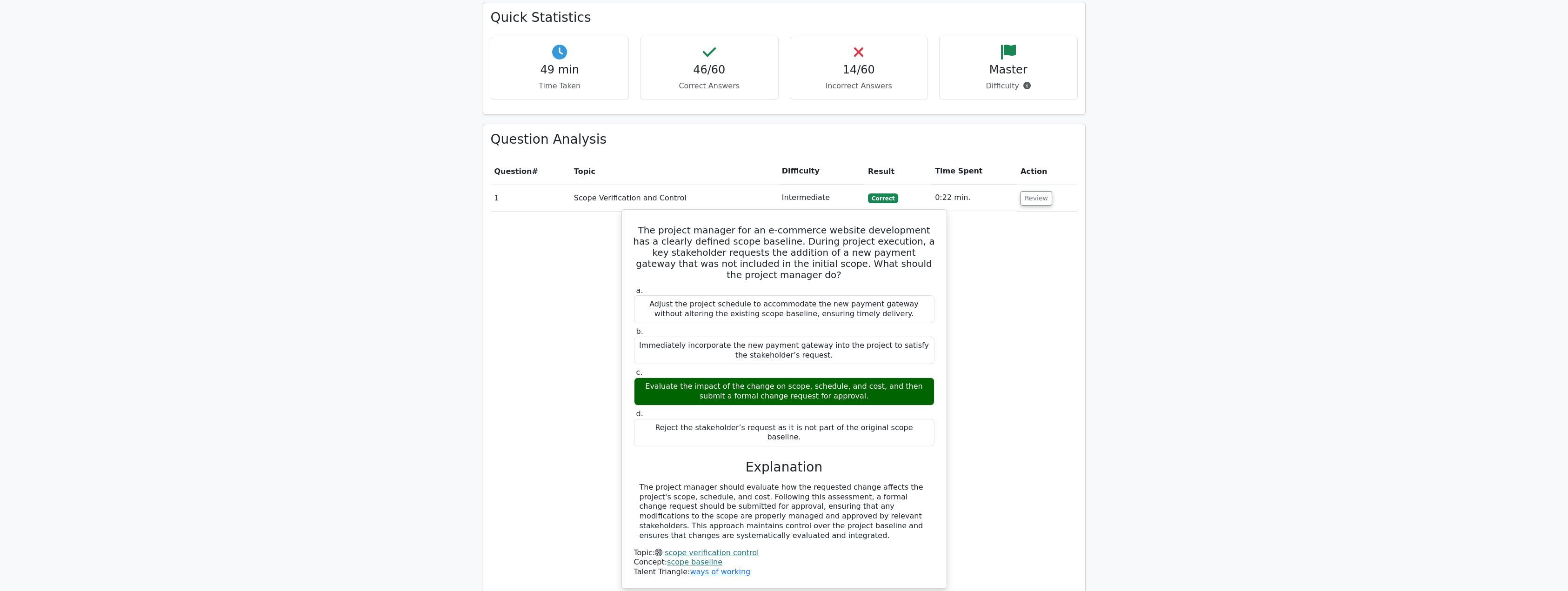
scroll to position [1116, 0]
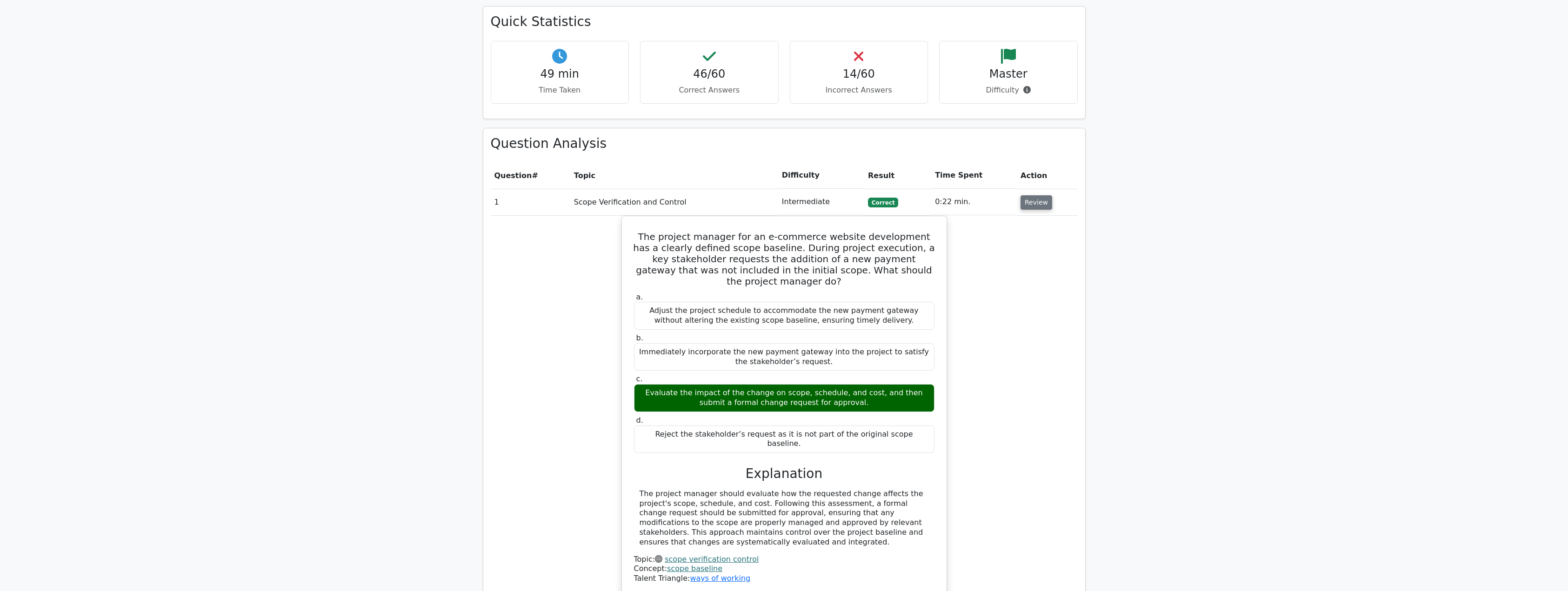
click at [1035, 196] on button "Review" at bounding box center [1036, 203] width 32 height 15
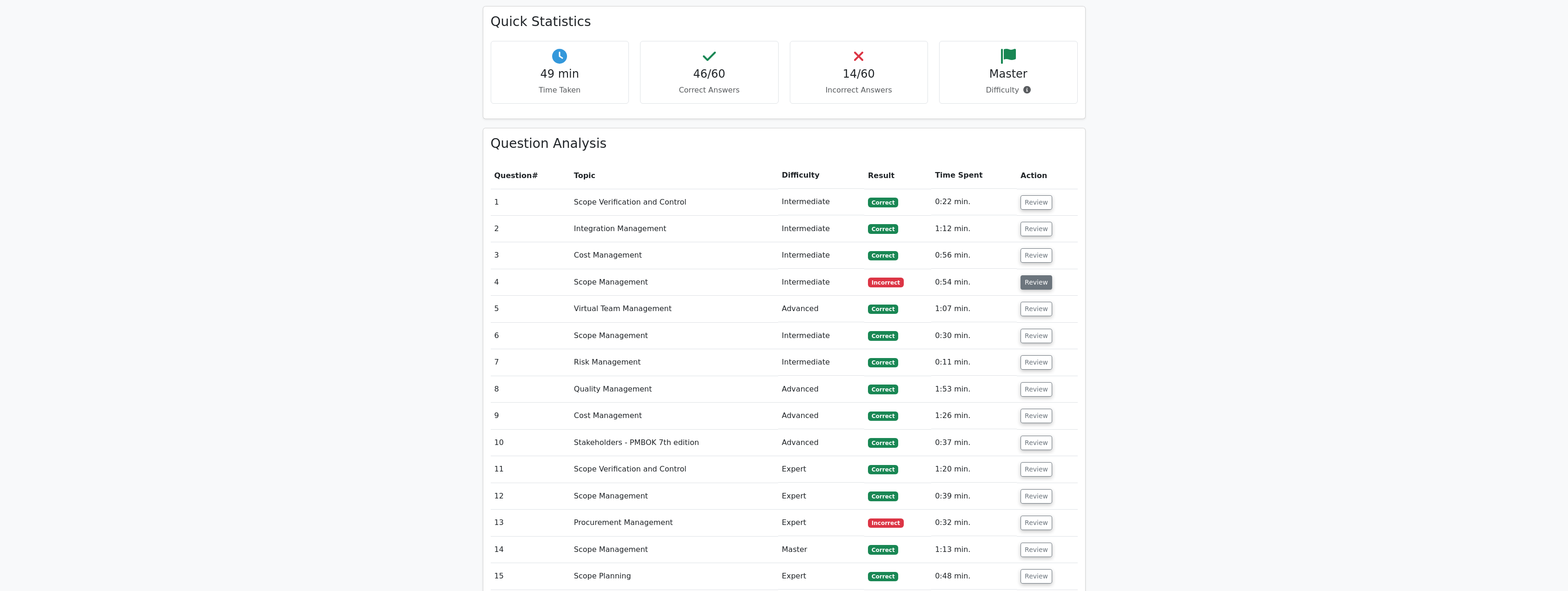
click at [1037, 275] on button "Review" at bounding box center [1036, 282] width 32 height 15
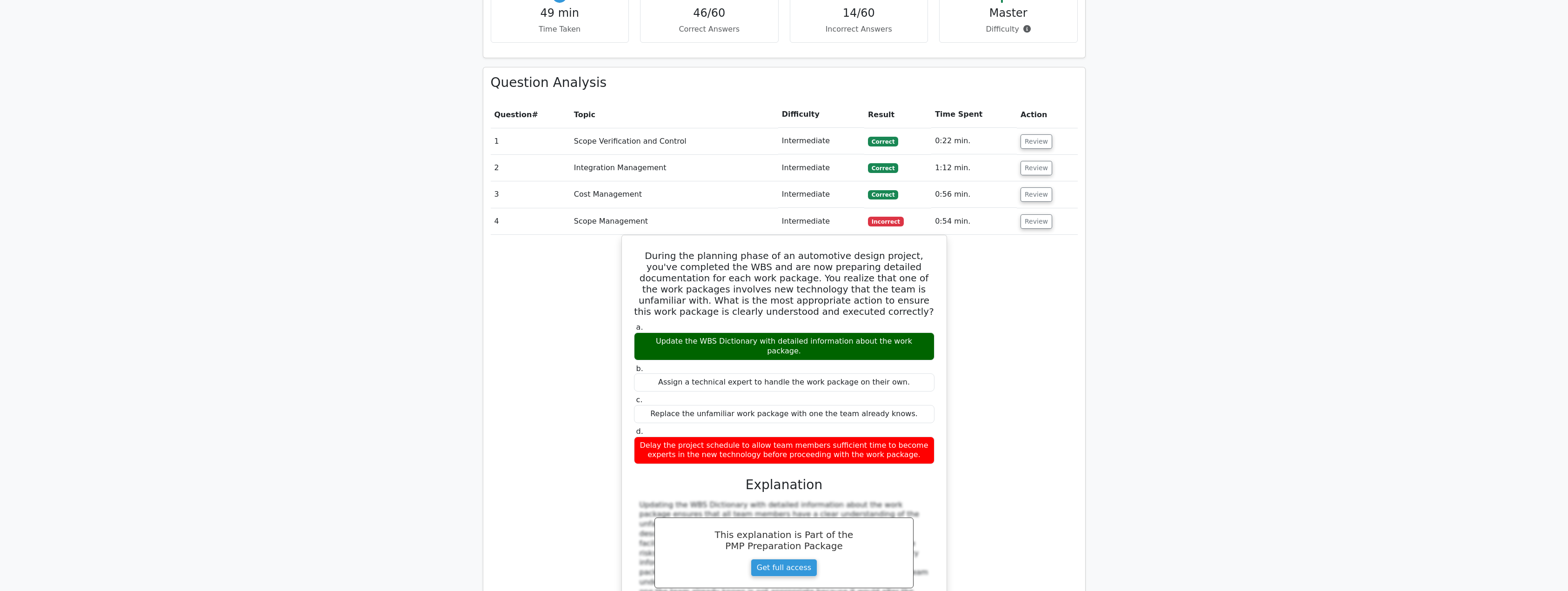
scroll to position [1209, 0]
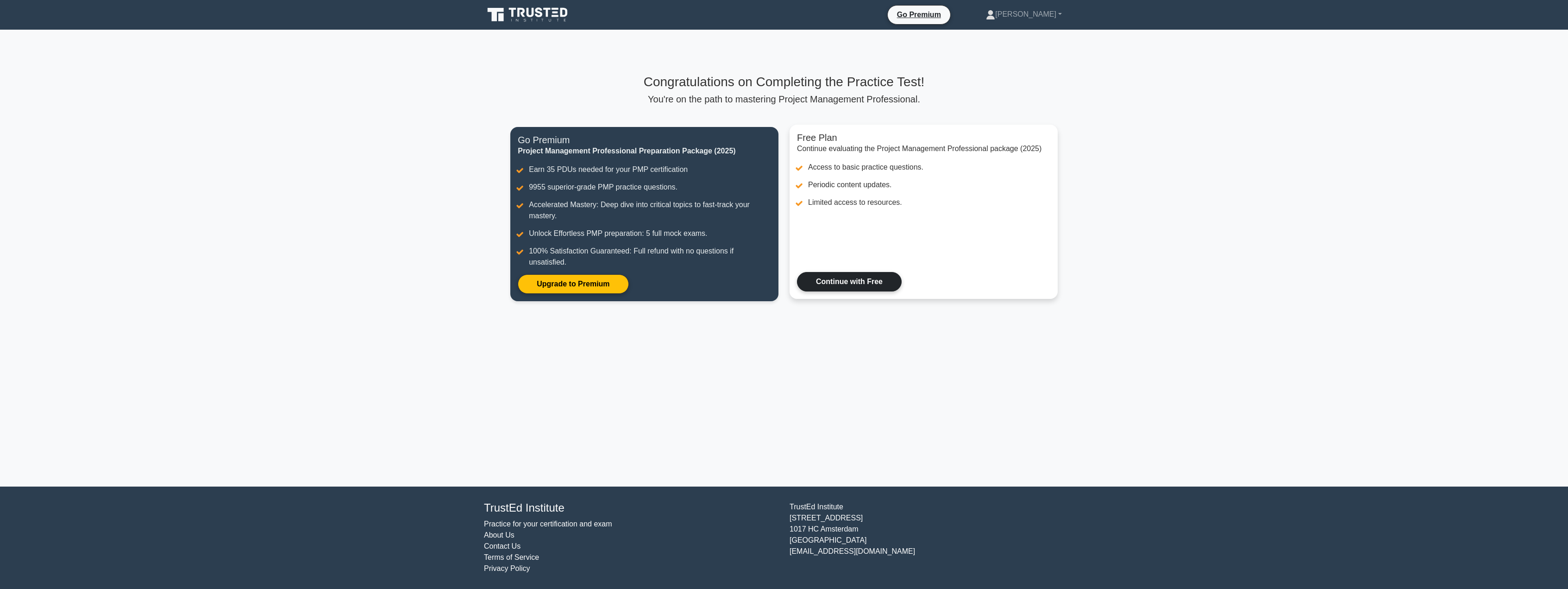
click at [870, 289] on link "Continue with Free" at bounding box center [849, 282] width 105 height 19
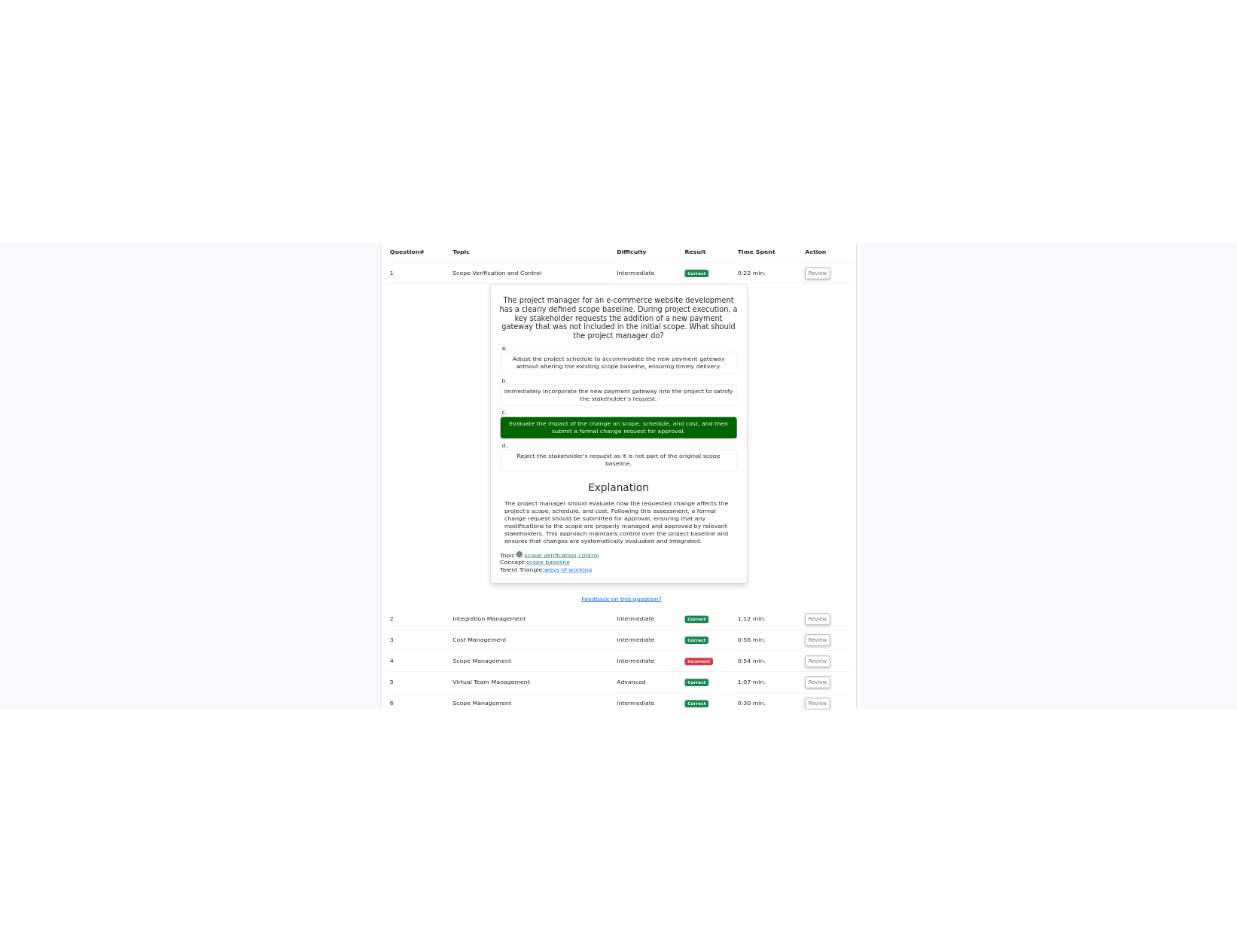
scroll to position [2033, 0]
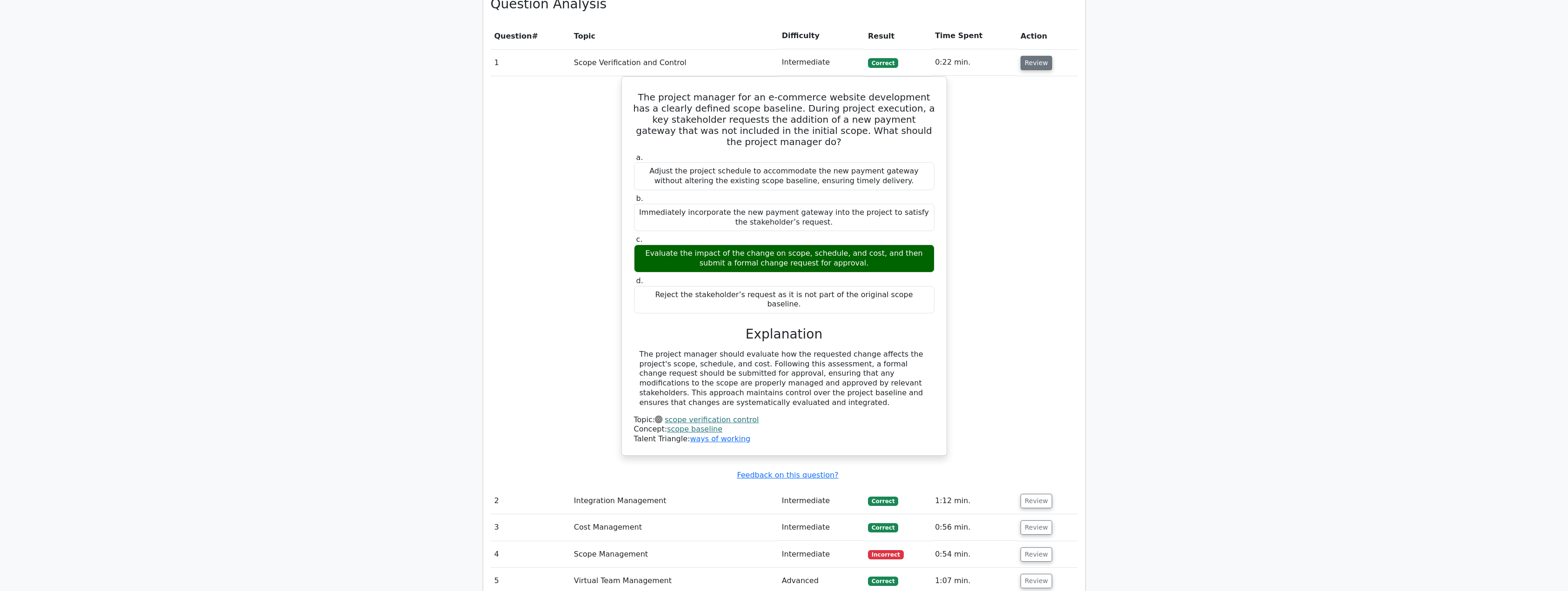
click at [1035, 56] on button "Review" at bounding box center [1036, 63] width 32 height 15
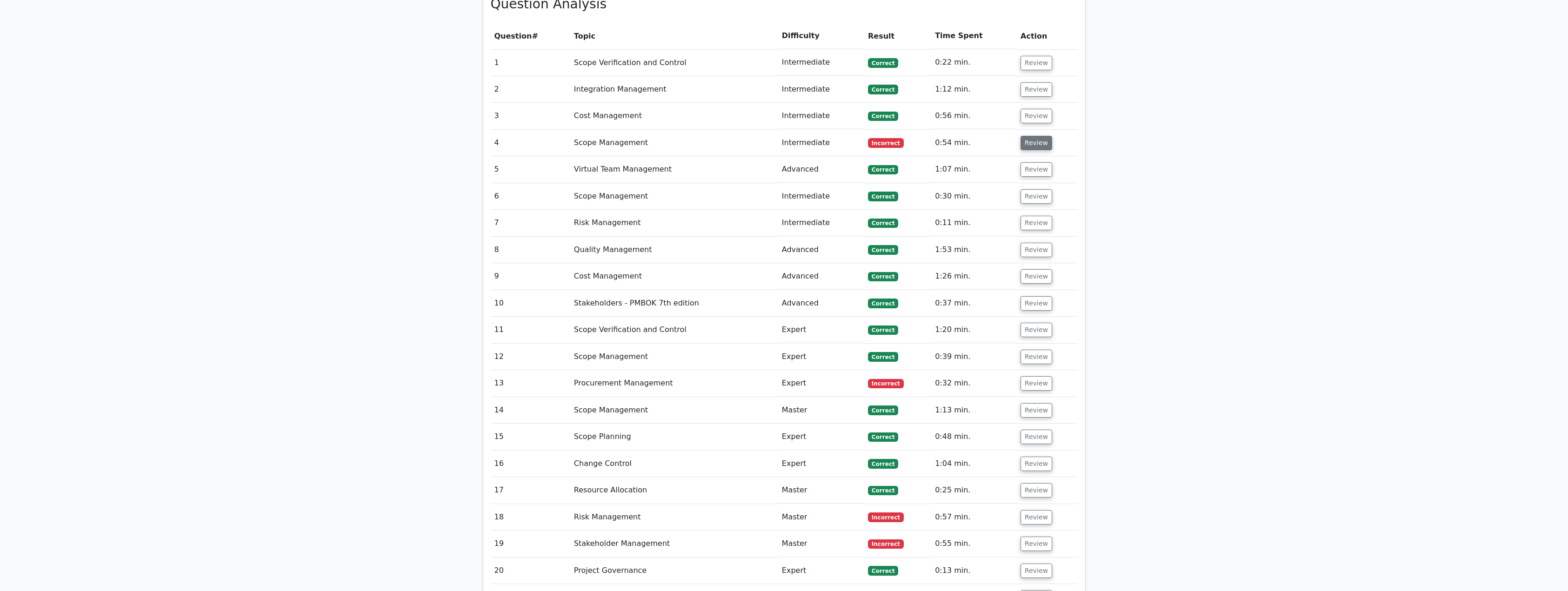
click at [1037, 136] on button "Review" at bounding box center [1036, 143] width 32 height 15
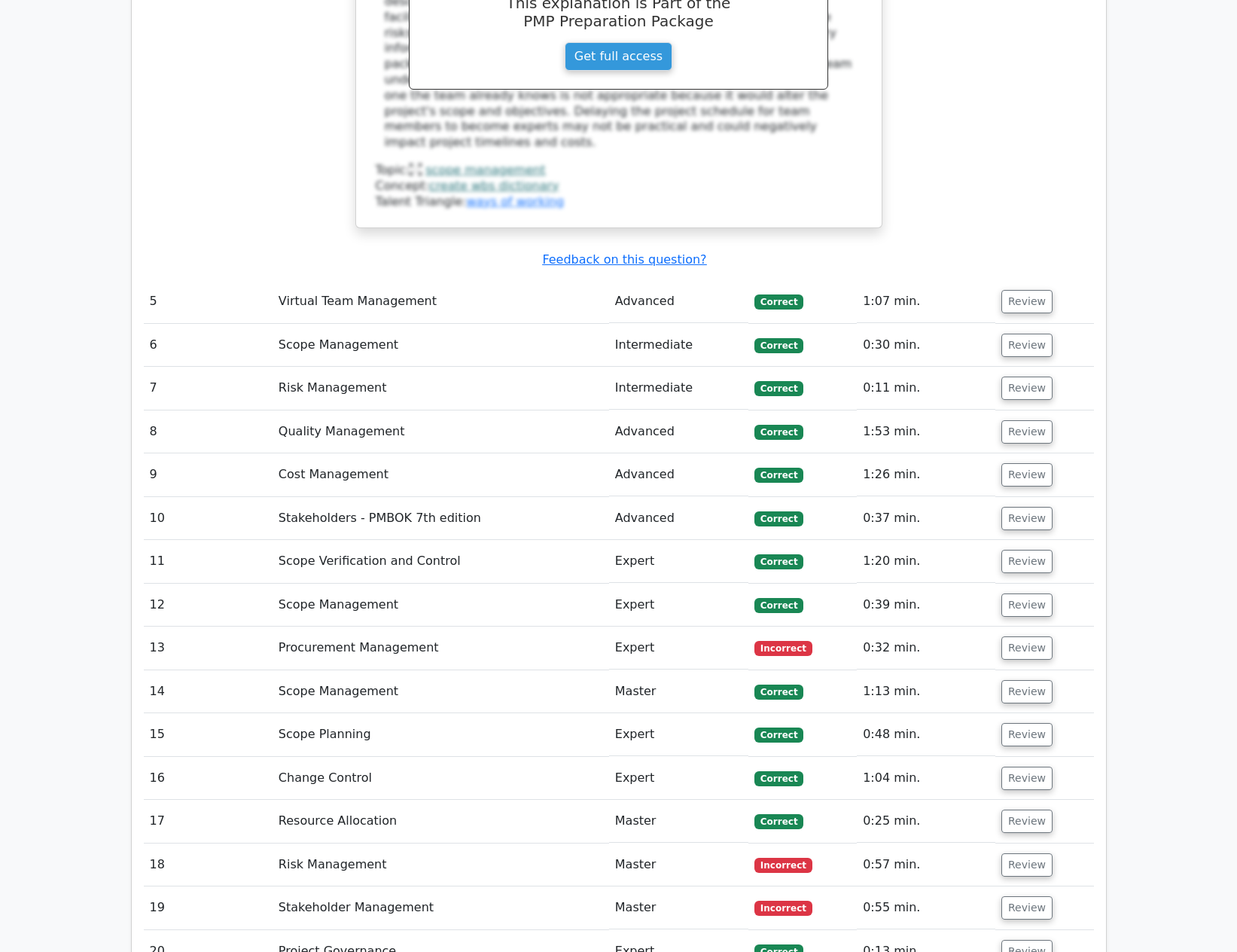
scroll to position [2786, 0]
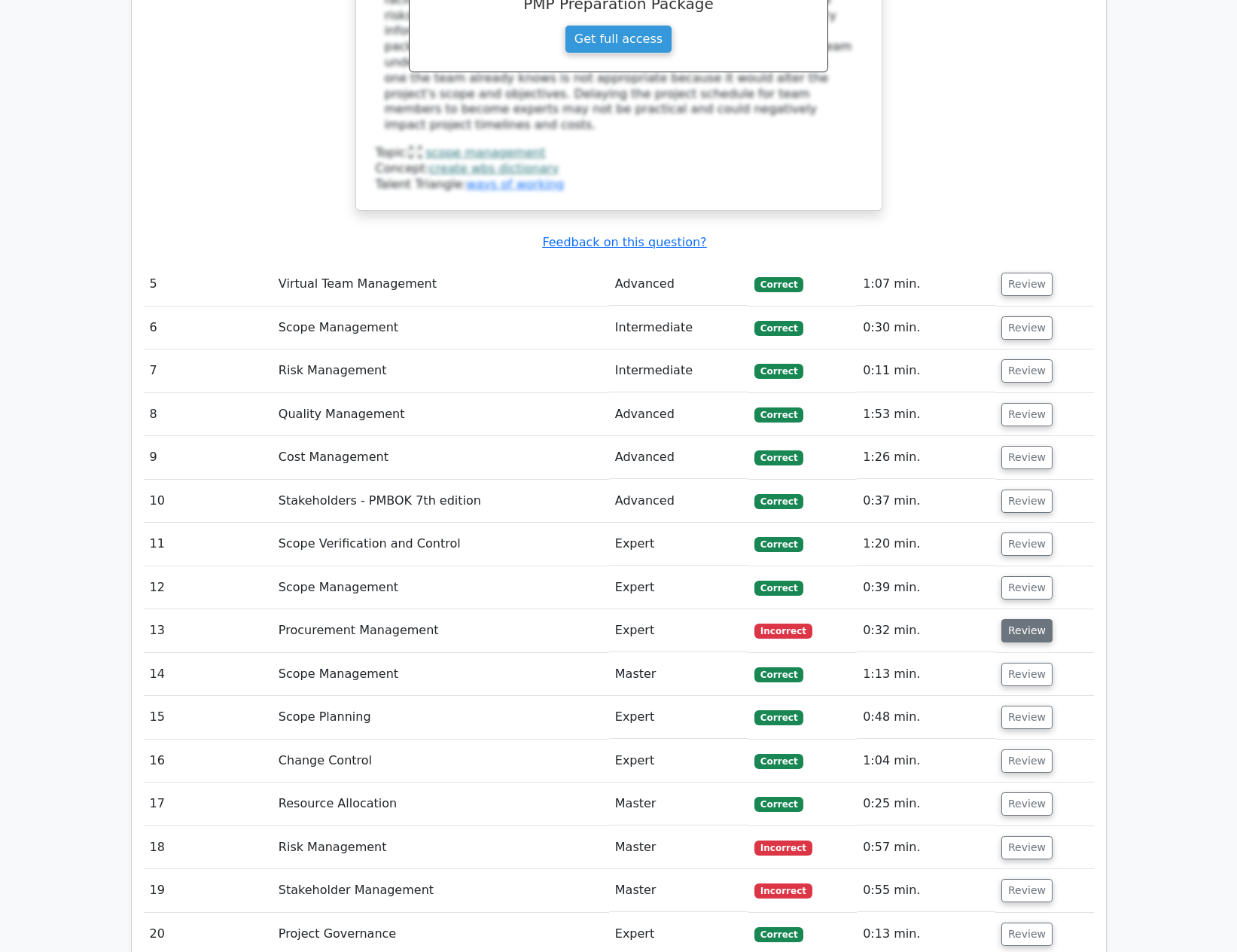
click at [1021, 619] on button "Review" at bounding box center [1027, 630] width 51 height 24
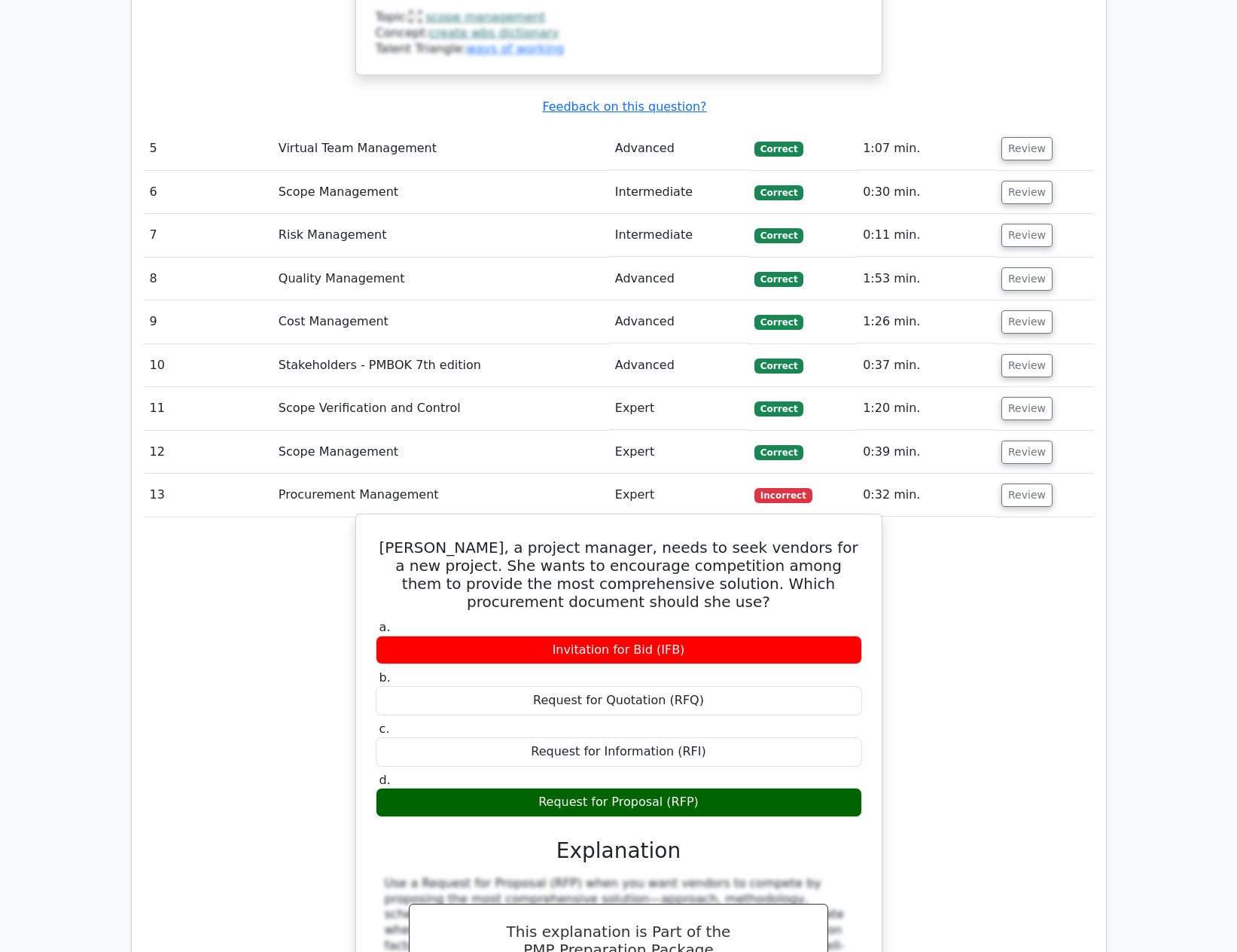
scroll to position [3087, 0]
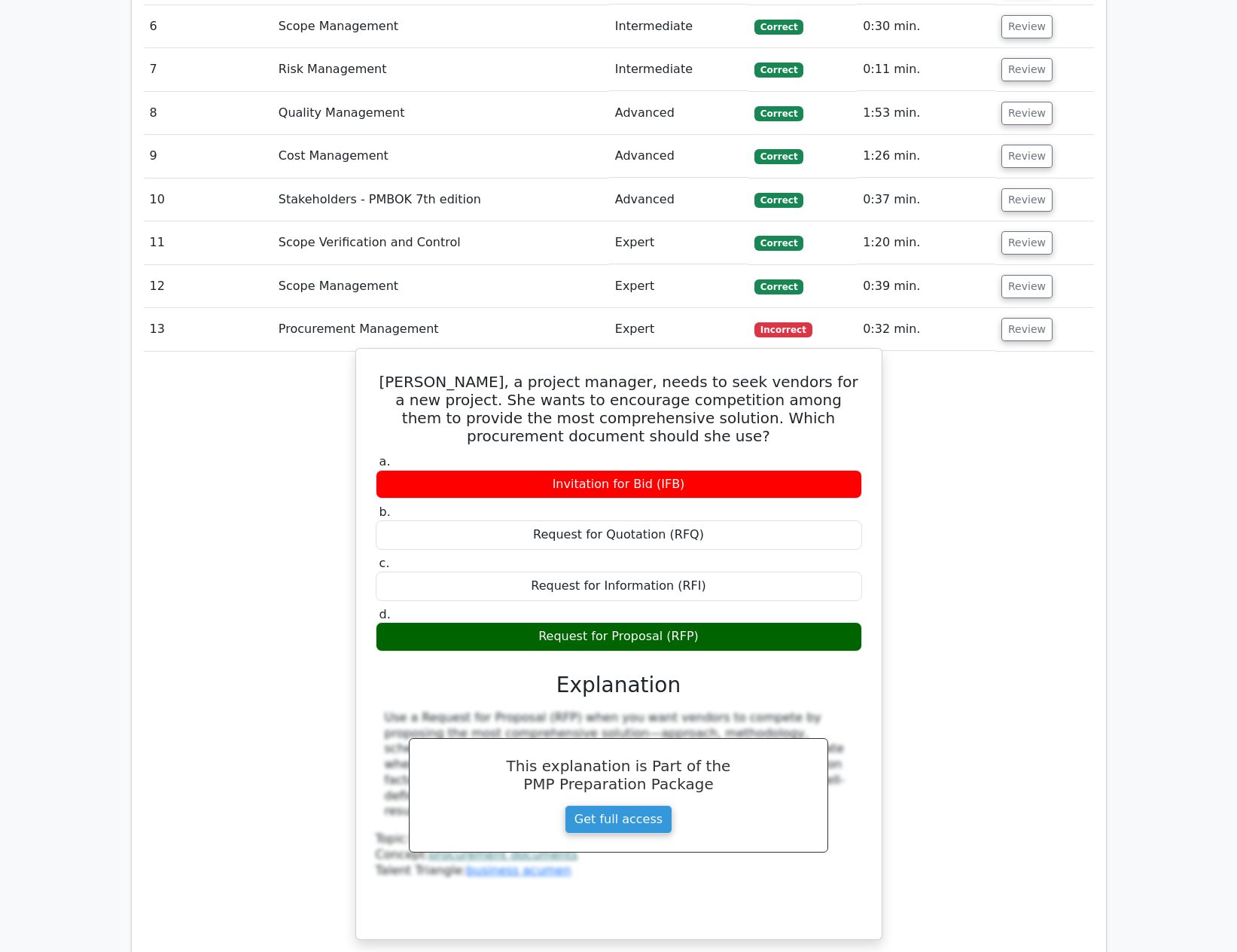
drag, startPoint x: 380, startPoint y: 278, endPoint x: 863, endPoint y: 543, distance: 550.9
click at [863, 543] on div "[PERSON_NAME], a project manager, needs to seek vendors for a new project. She …" at bounding box center [618, 643] width 514 height 578
copy div "[PERSON_NAME], a project manager, needs to seek vendors for a new project. She …"
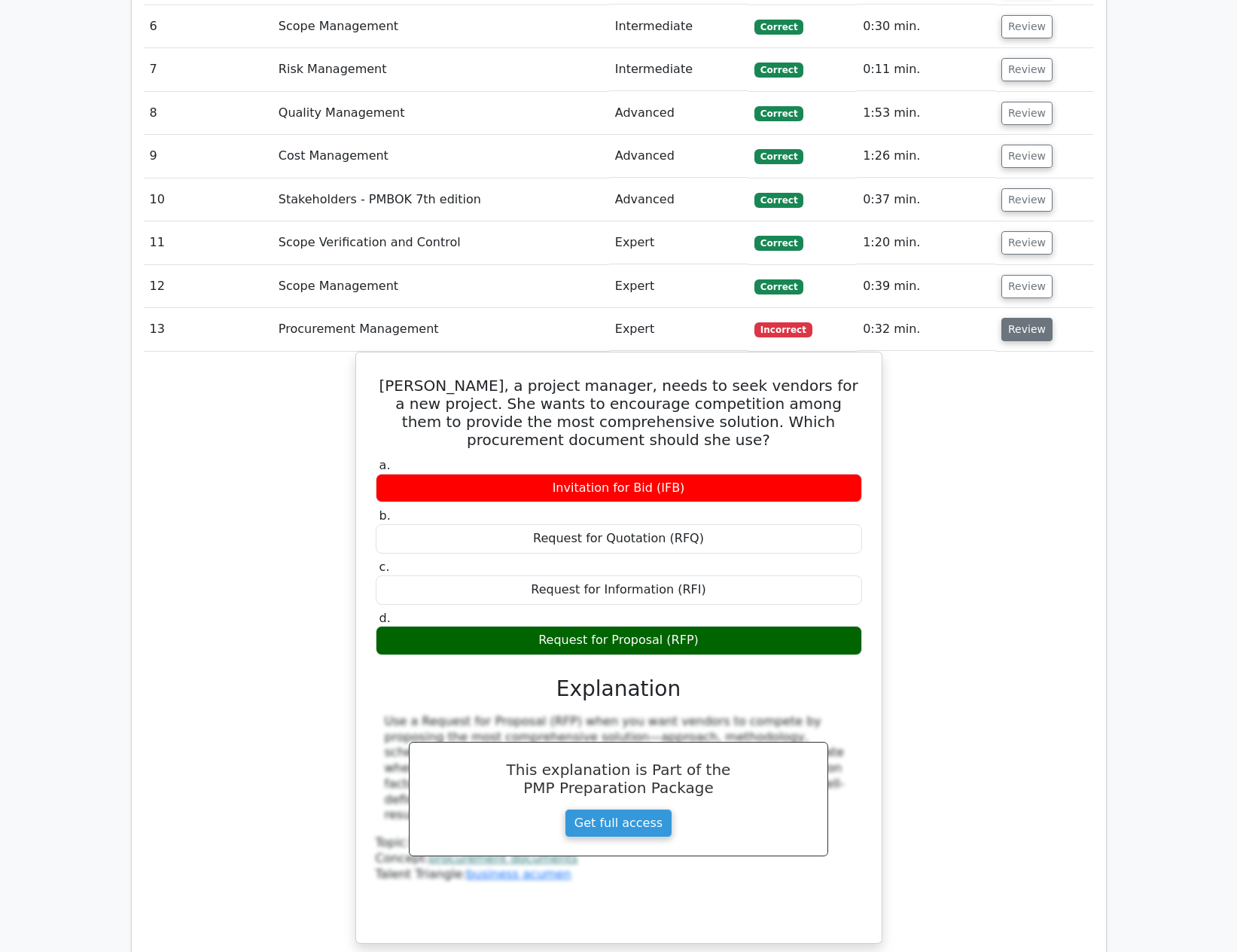
click at [1037, 318] on button "Review" at bounding box center [1027, 330] width 51 height 24
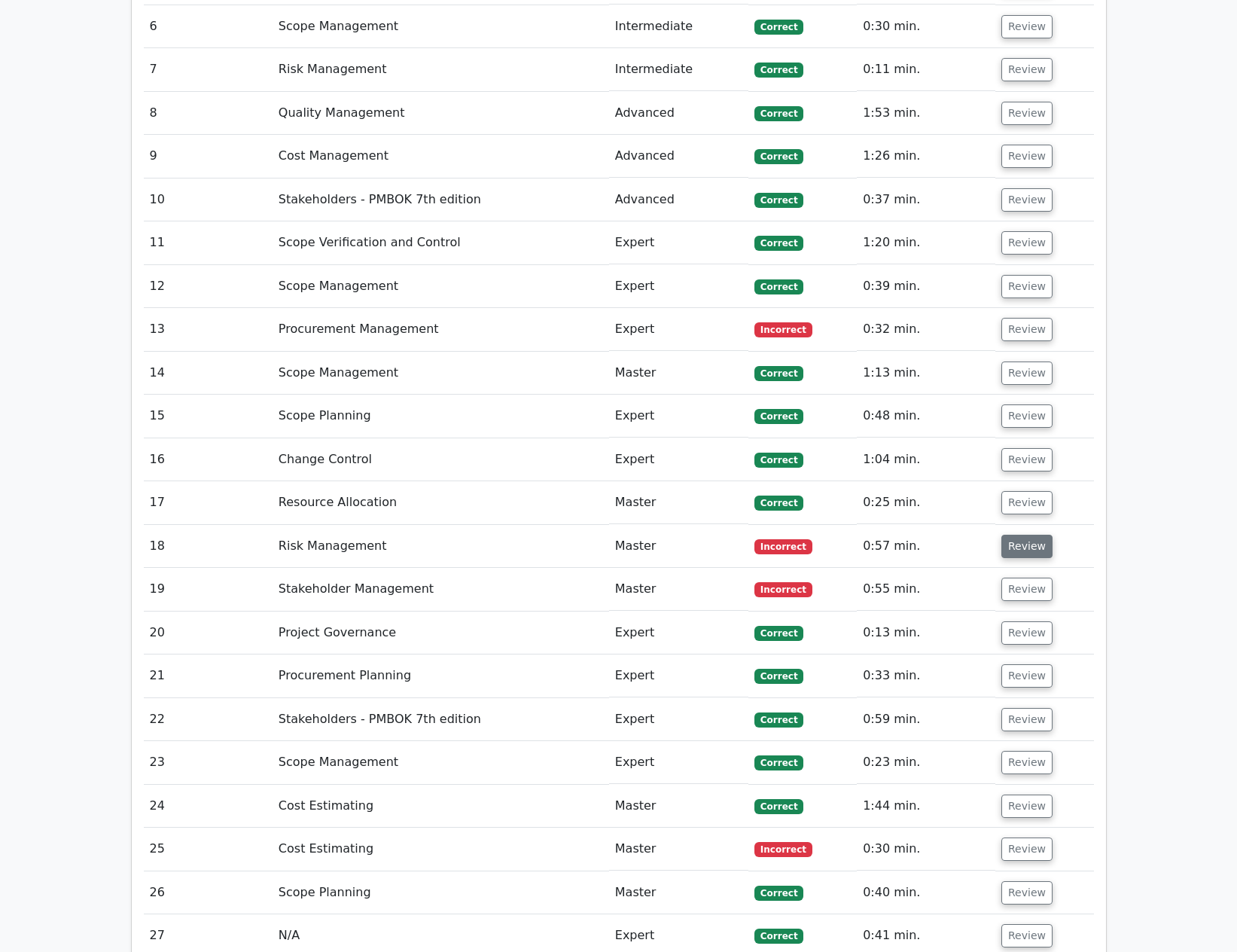
click at [1012, 534] on button "Review" at bounding box center [1027, 546] width 51 height 24
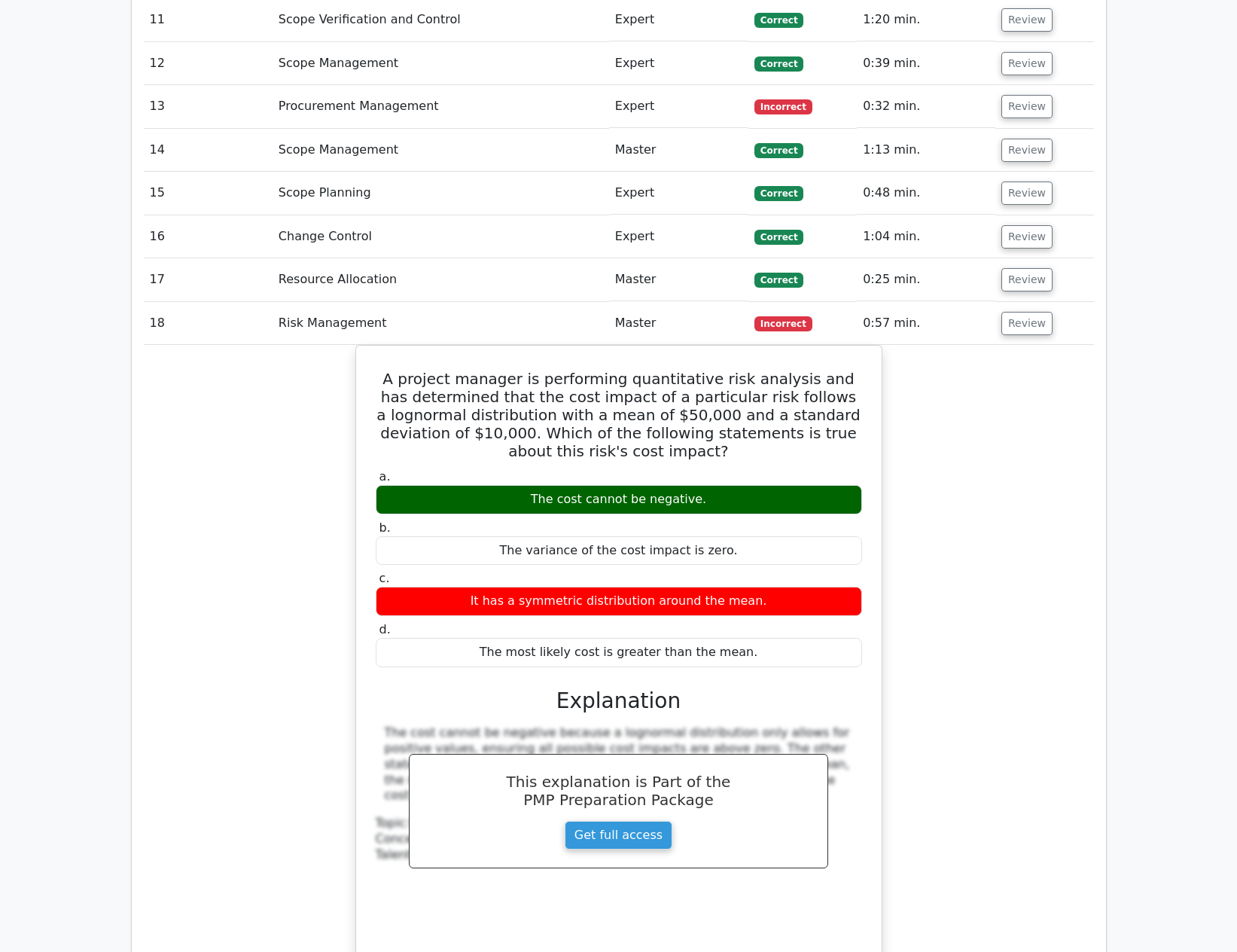
scroll to position [3312, 0]
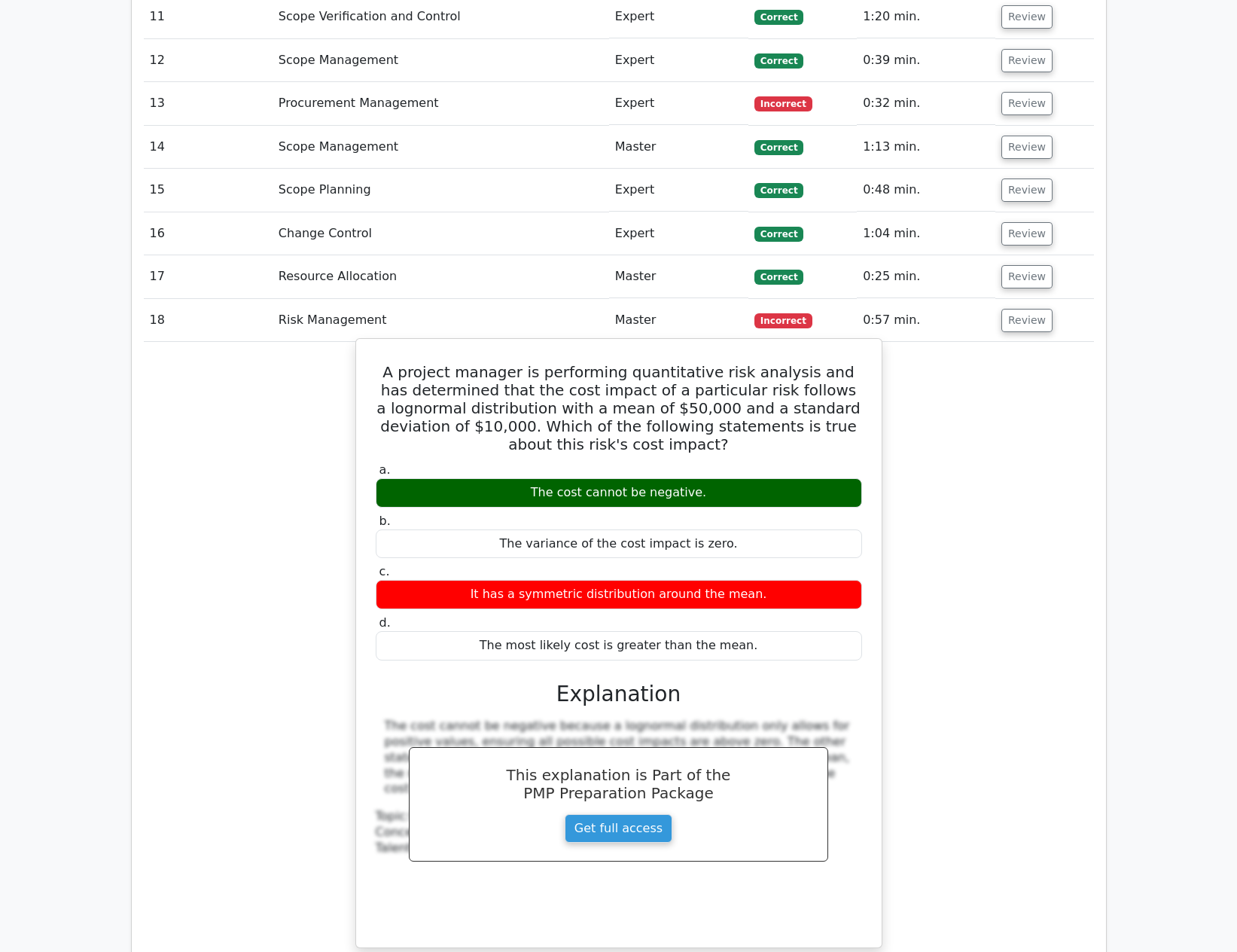
drag, startPoint x: 389, startPoint y: 263, endPoint x: 782, endPoint y: 542, distance: 482.0
click at [782, 542] on div "A project manager is performing quantitative risk analysis and has determined t…" at bounding box center [618, 642] width 514 height 597
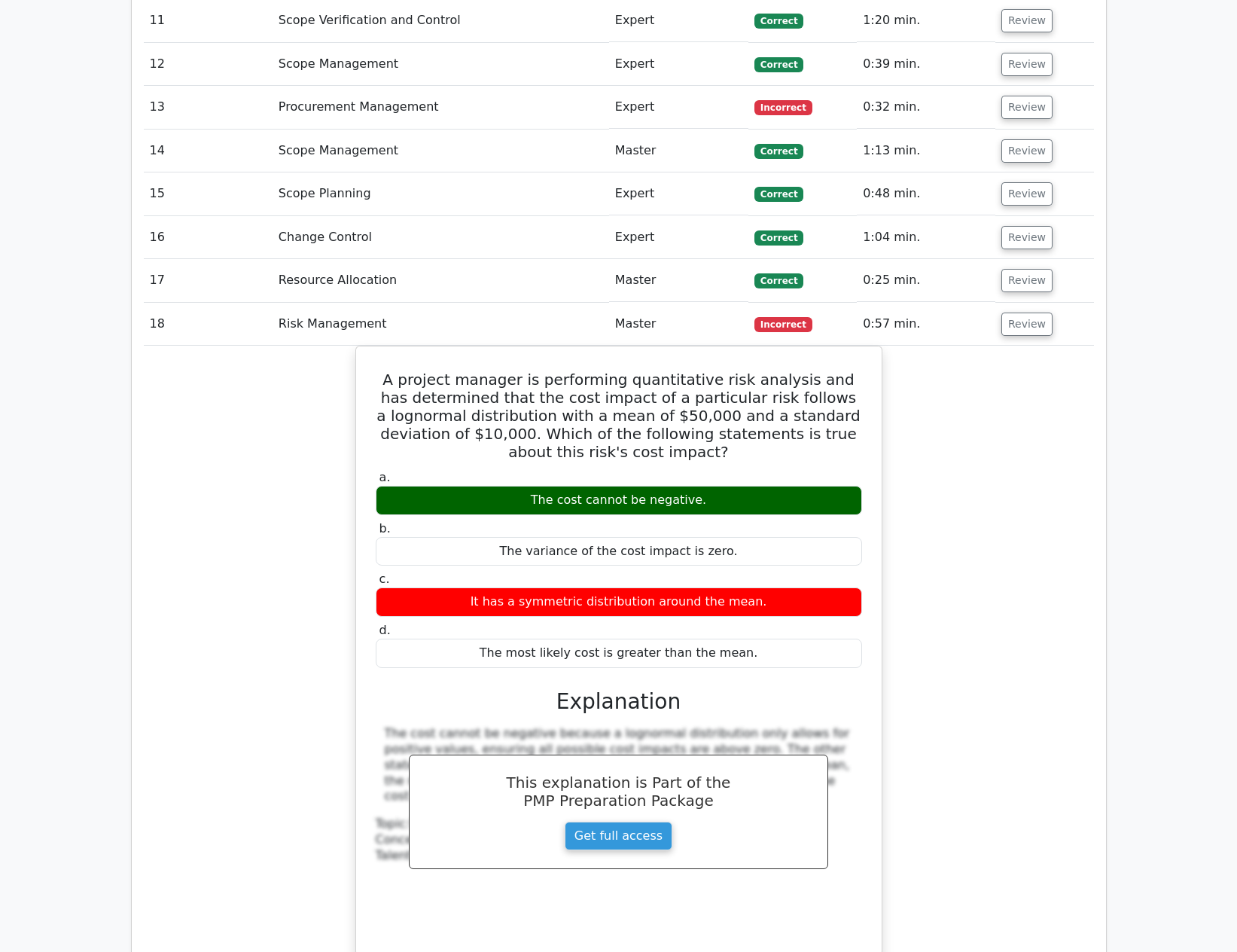
copy div "A project manager is performing quantitative risk analysis and has determined t…"
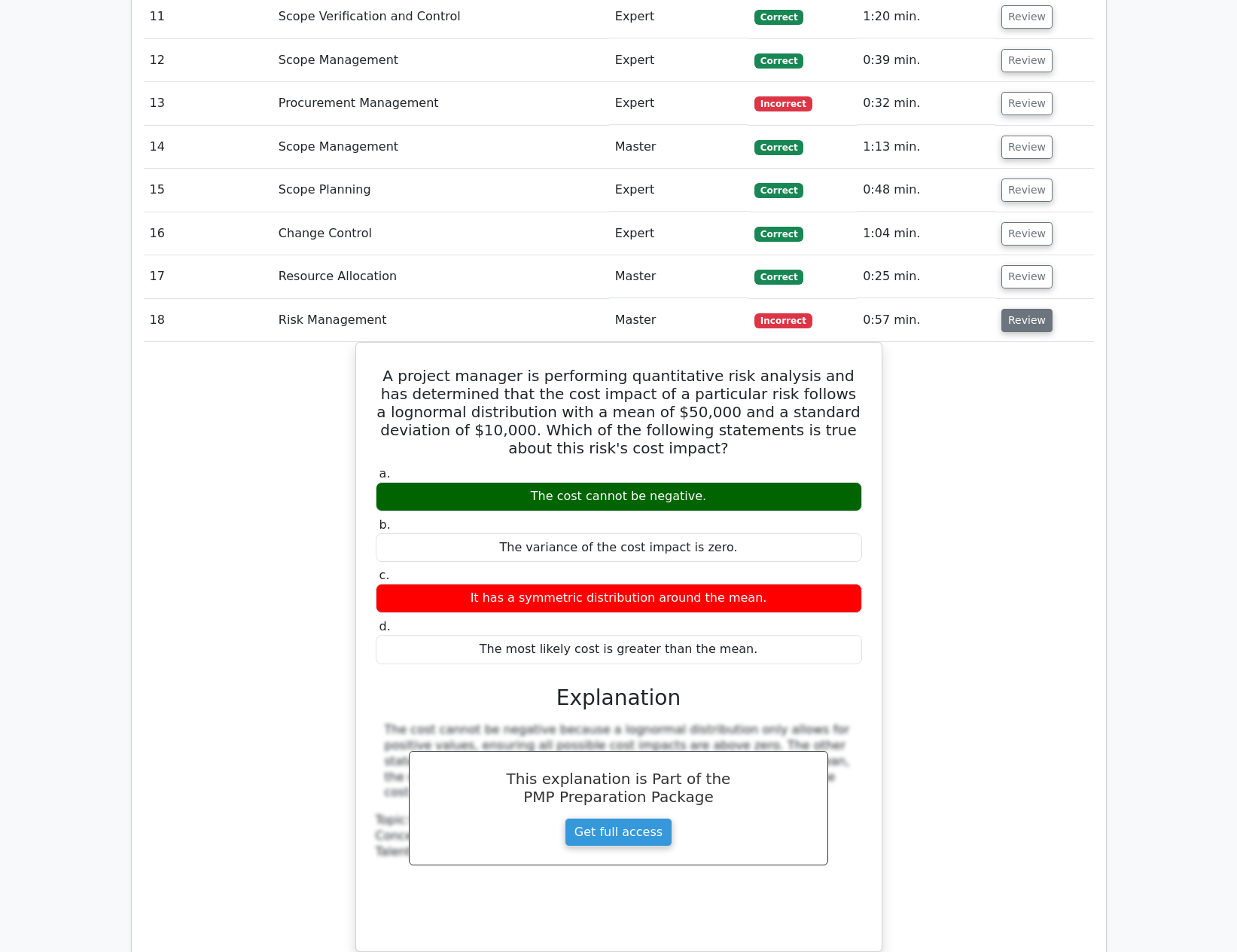
click at [1015, 309] on button "Review" at bounding box center [1027, 321] width 51 height 24
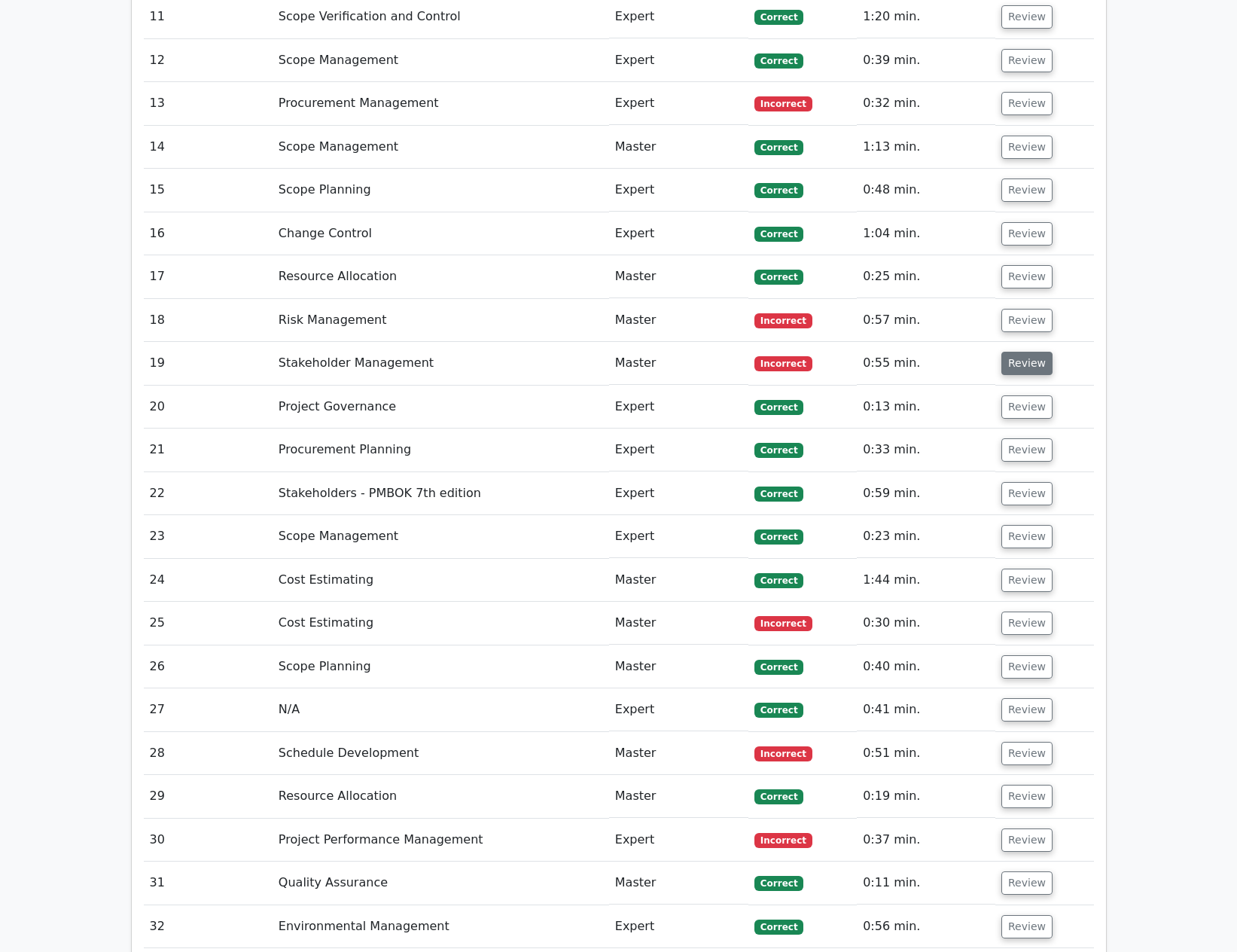
click at [1001, 351] on button "Review" at bounding box center [1027, 363] width 51 height 24
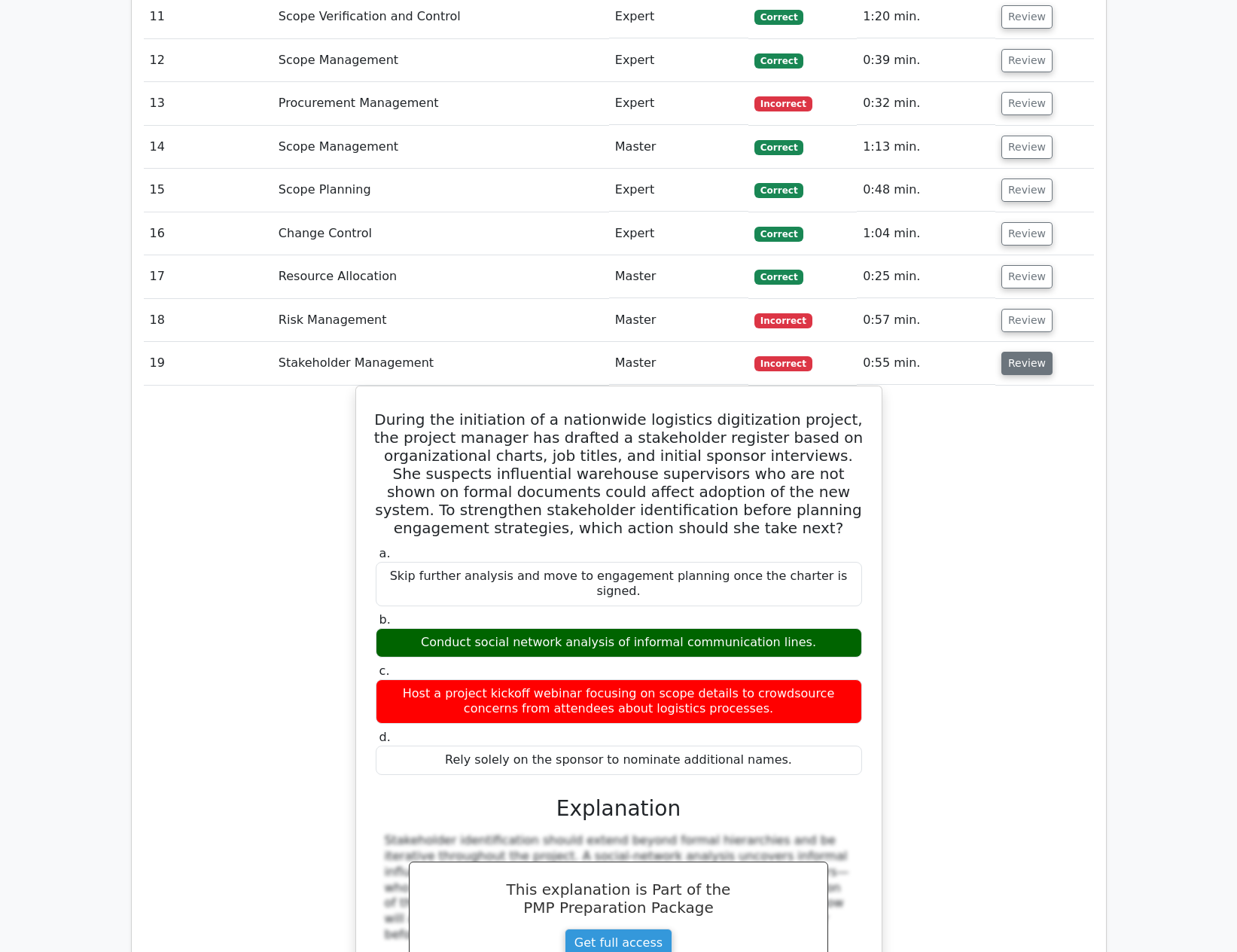
click at [1011, 351] on button "Review" at bounding box center [1027, 363] width 51 height 24
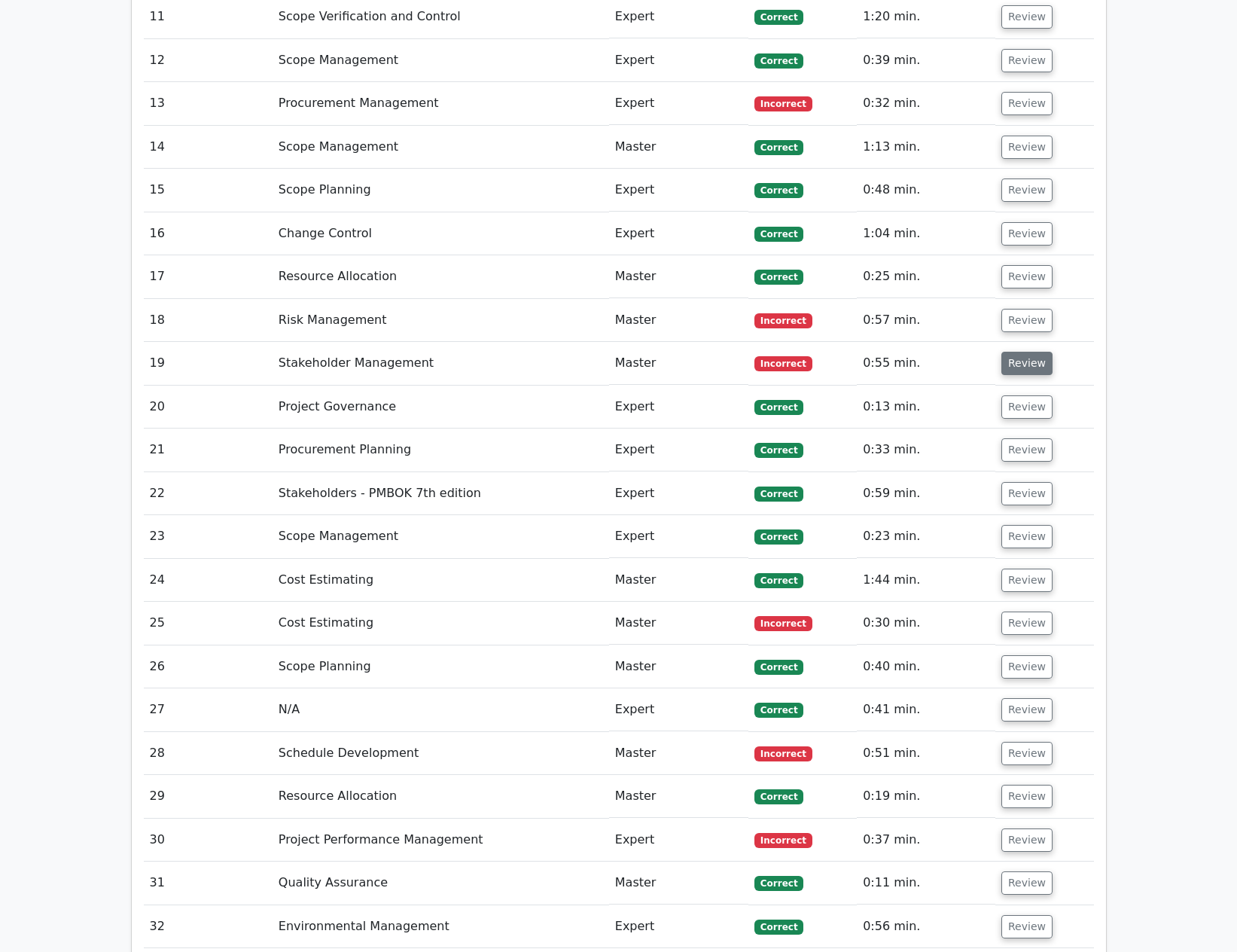
click at [1011, 351] on button "Review" at bounding box center [1027, 363] width 51 height 24
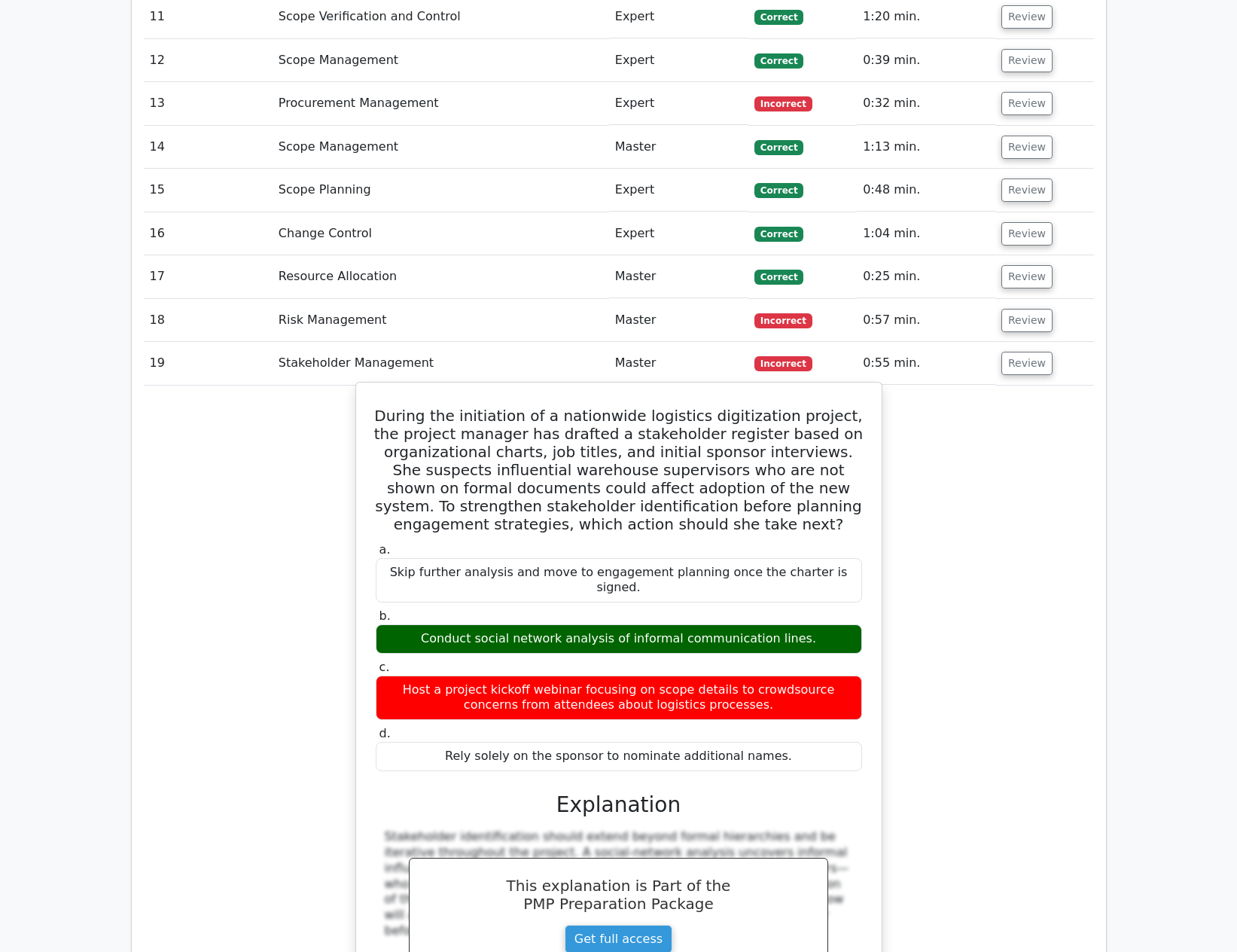
drag, startPoint x: 374, startPoint y: 312, endPoint x: 775, endPoint y: 631, distance: 512.4
click at [804, 646] on div "During the initiation of a nationwide logistics digitization project, the proje…" at bounding box center [618, 762] width 514 height 747
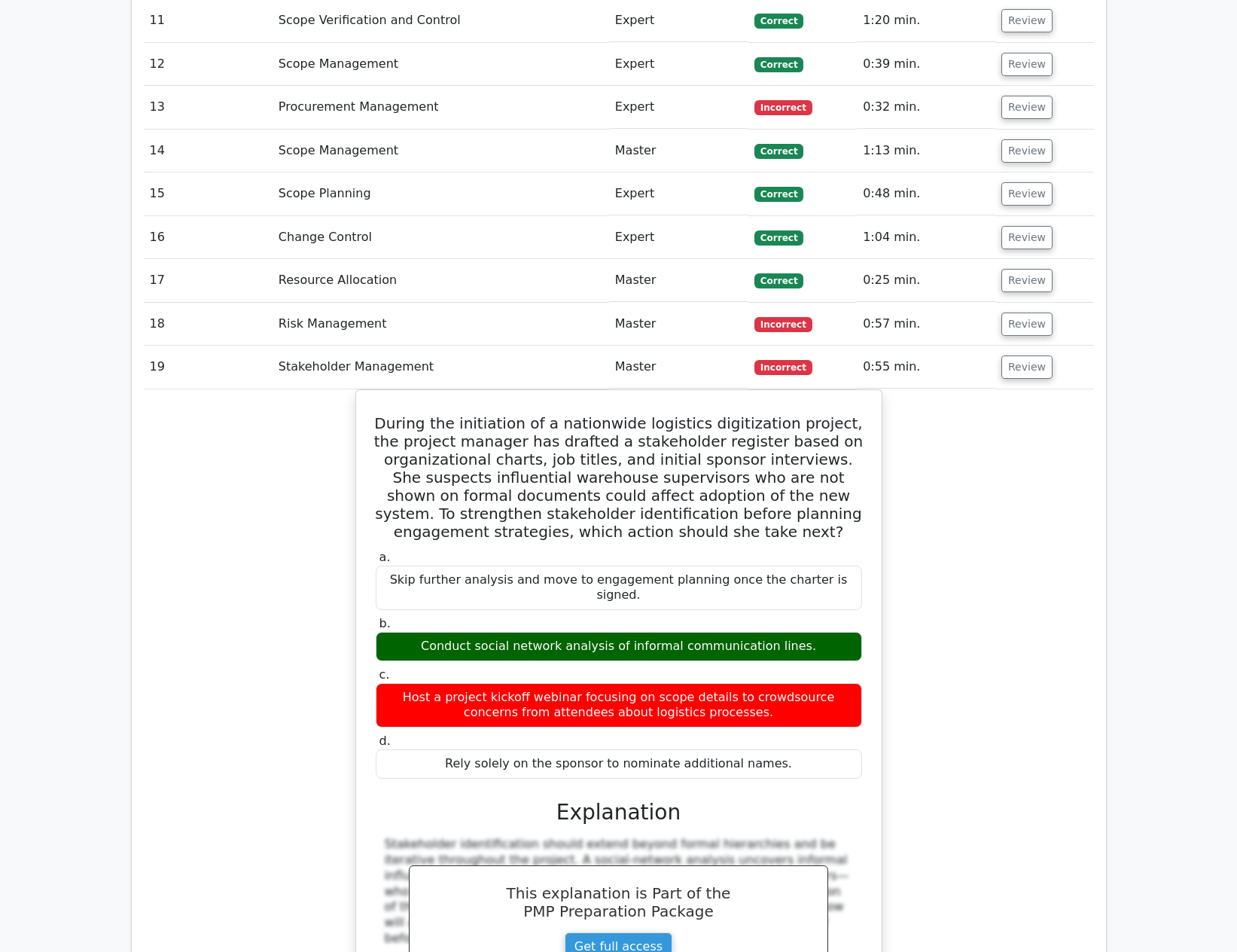
copy div "During the initiation of a nationwide logistics digitization project, the proje…"
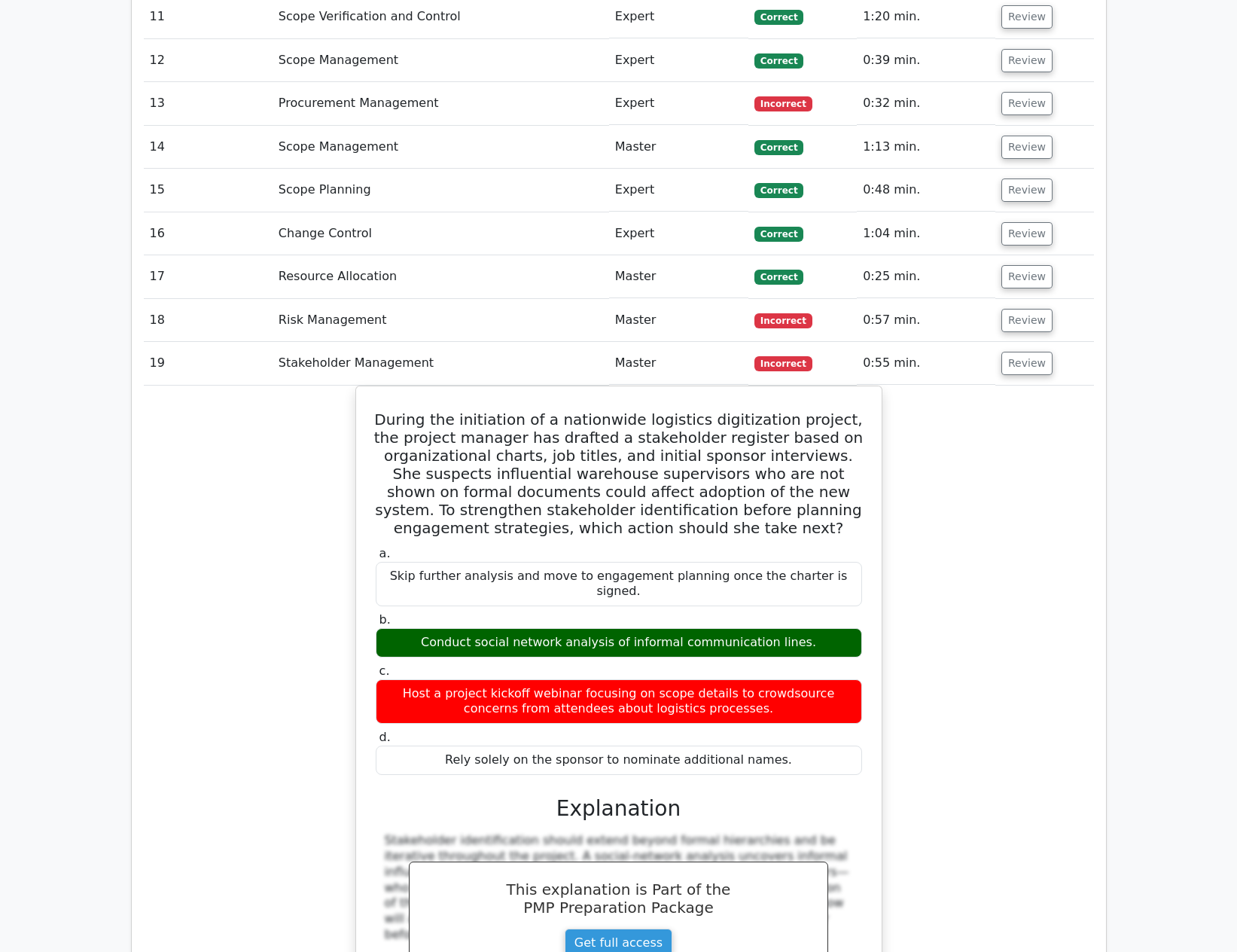
click at [942, 386] on div "During the initiation of a nationwide logistics digitization project, the proje…" at bounding box center [618, 775] width 950 height 779
click at [1036, 351] on button "Review" at bounding box center [1027, 363] width 51 height 24
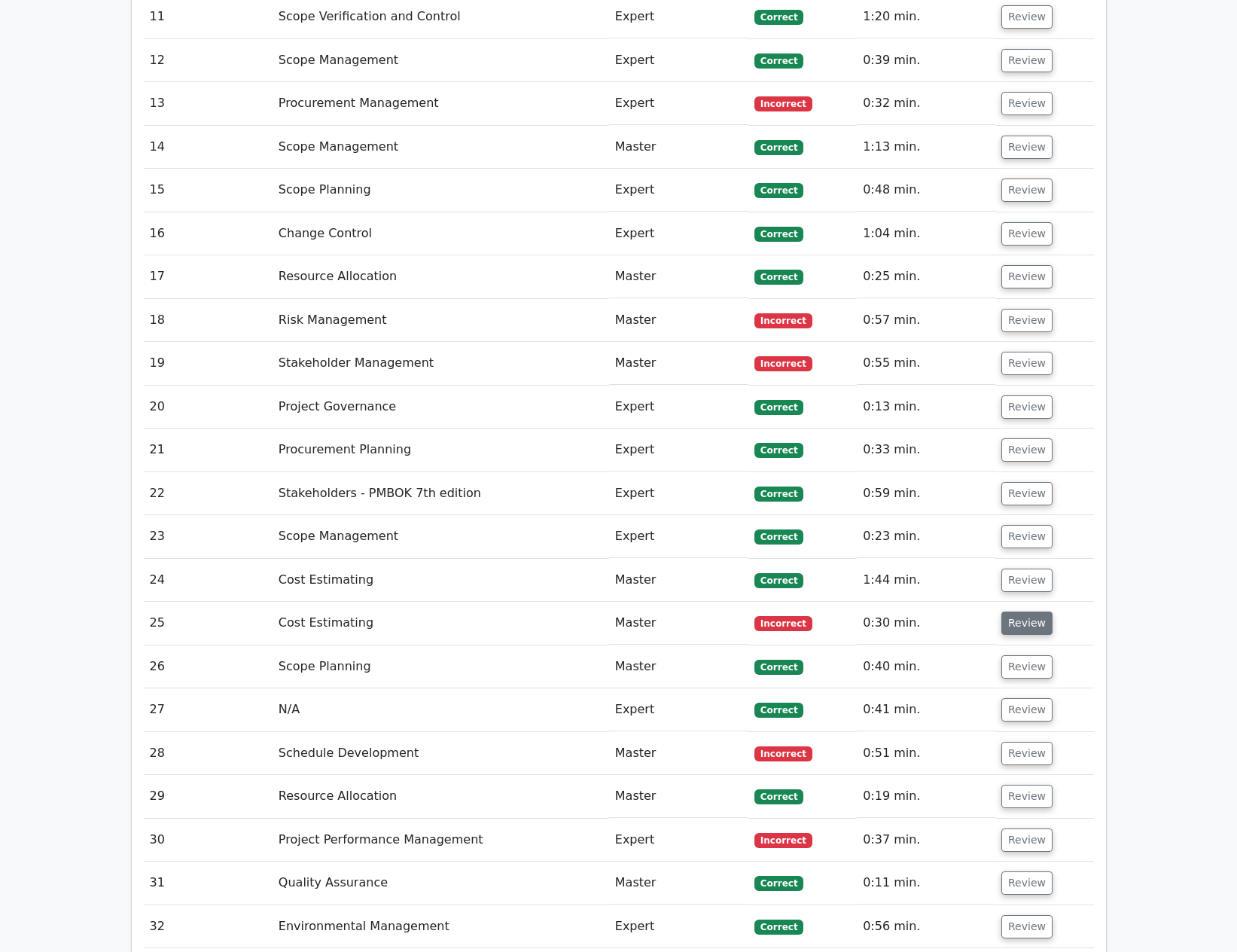
click at [1026, 612] on button "Review" at bounding box center [1027, 623] width 51 height 24
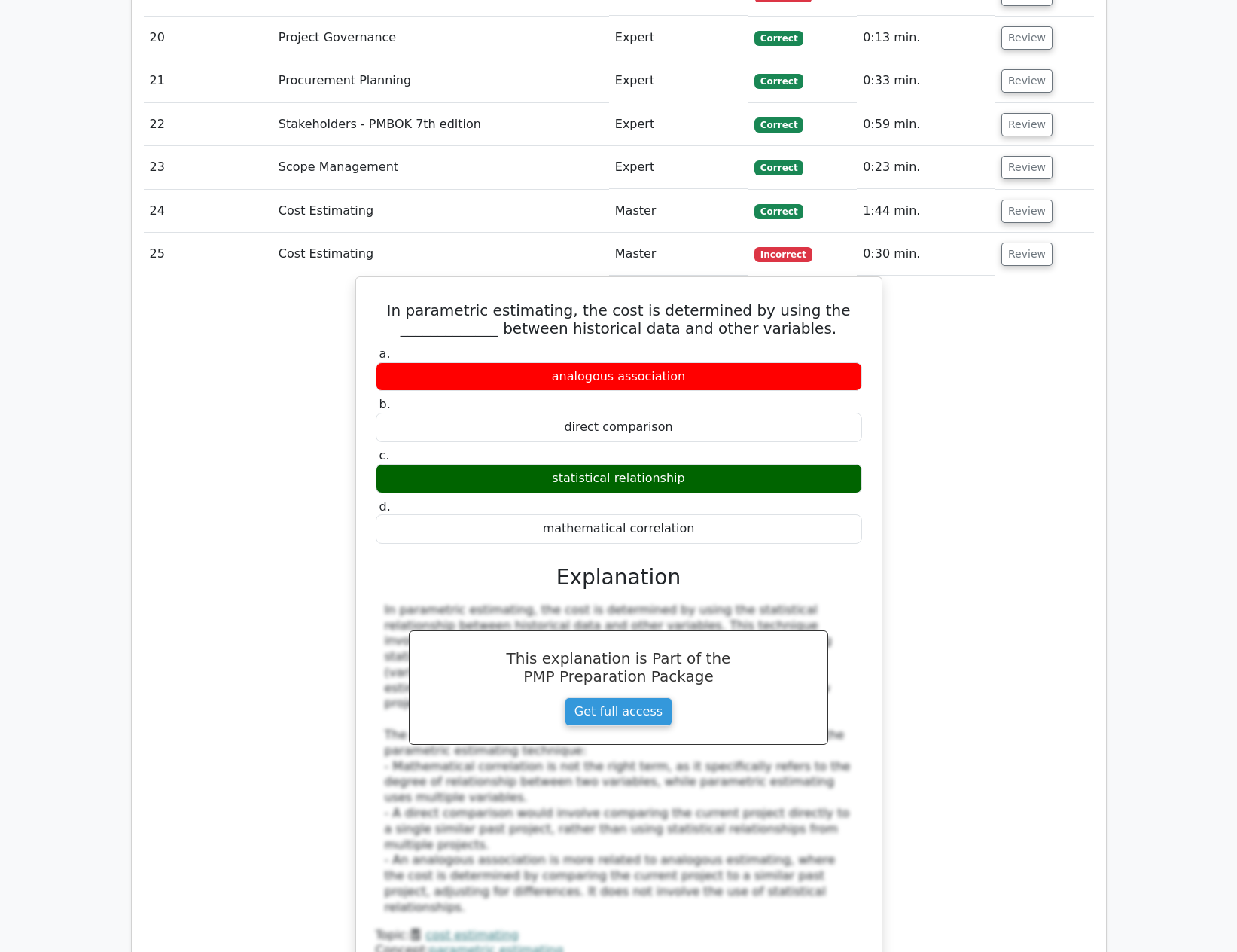
scroll to position [3689, 0]
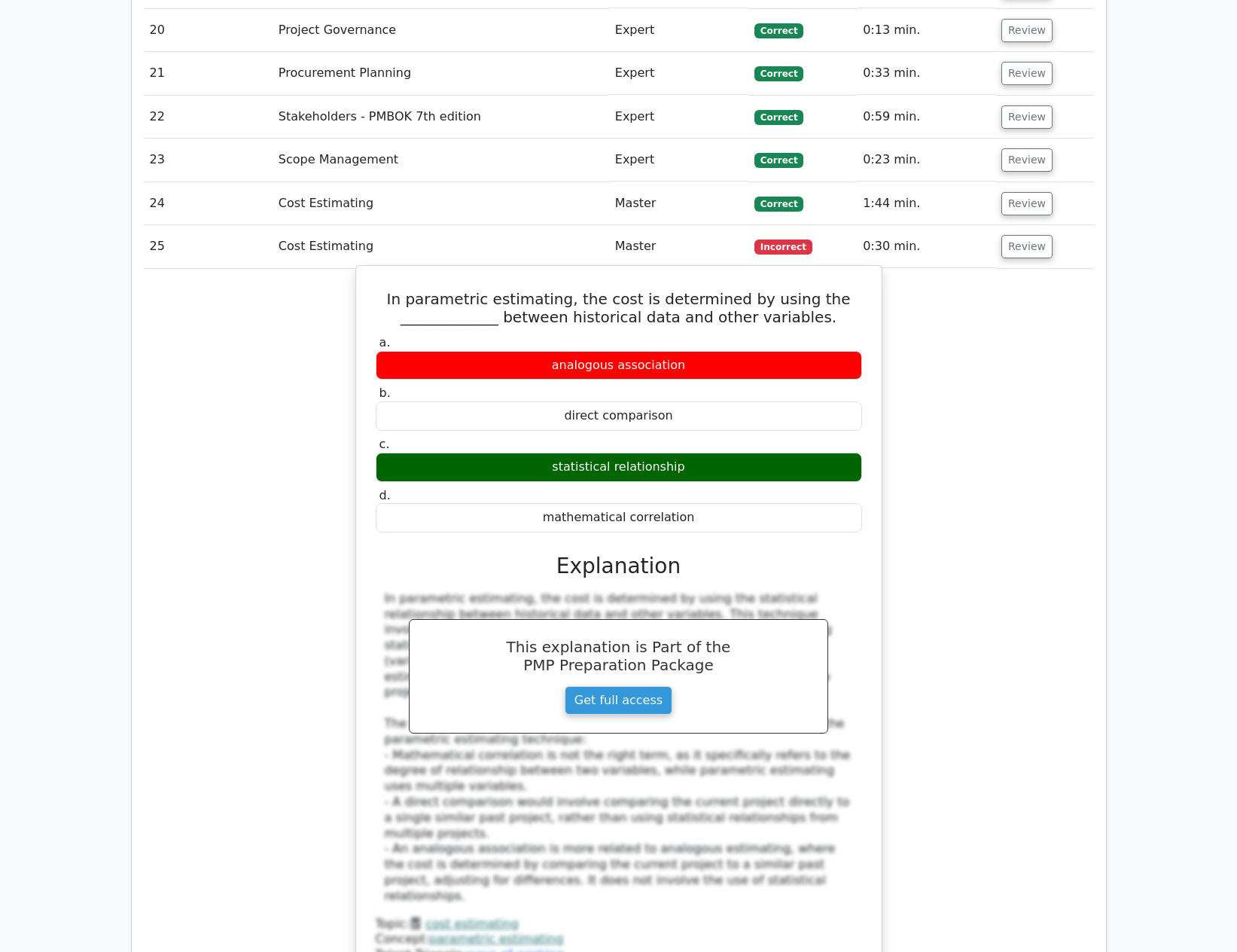
drag, startPoint x: 391, startPoint y: 197, endPoint x: 823, endPoint y: 424, distance: 488.0
click at [823, 424] on div "In parametric estimating, the cost is determined by using the _____________ bet…" at bounding box center [618, 623] width 514 height 704
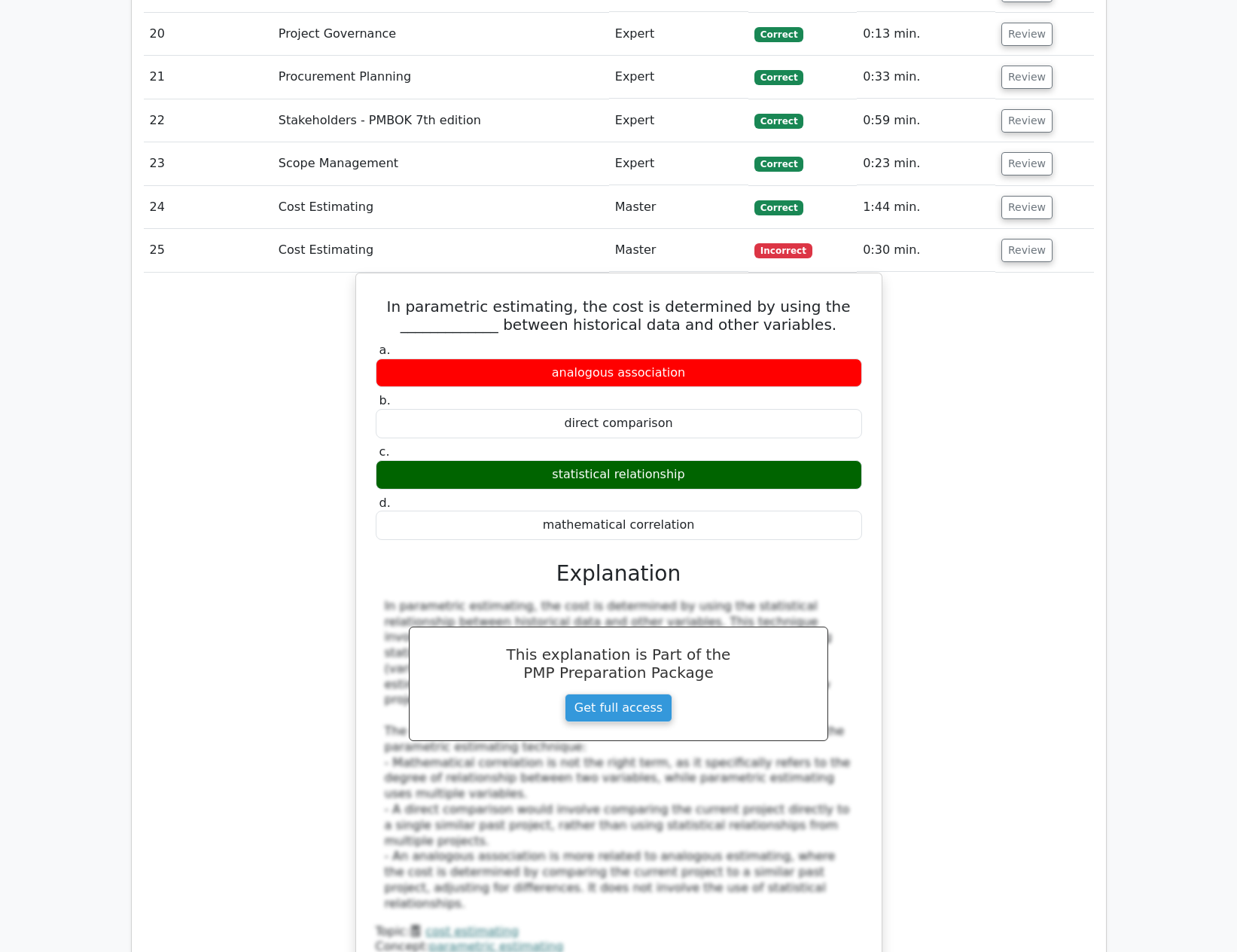
copy div "In parametric estimating, the cost is determined by using the _____________ bet…"
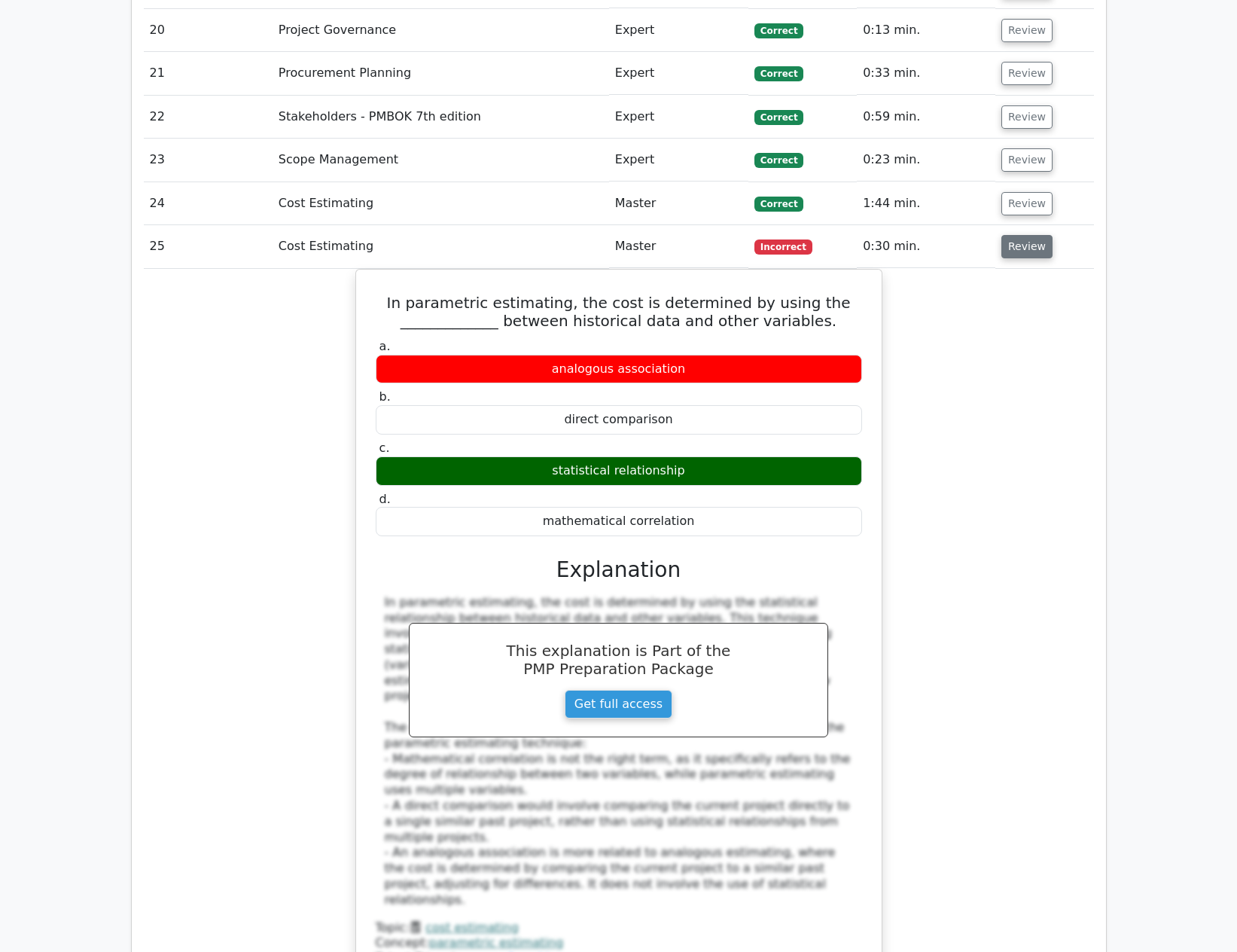
click at [1007, 235] on button "Review" at bounding box center [1027, 246] width 51 height 24
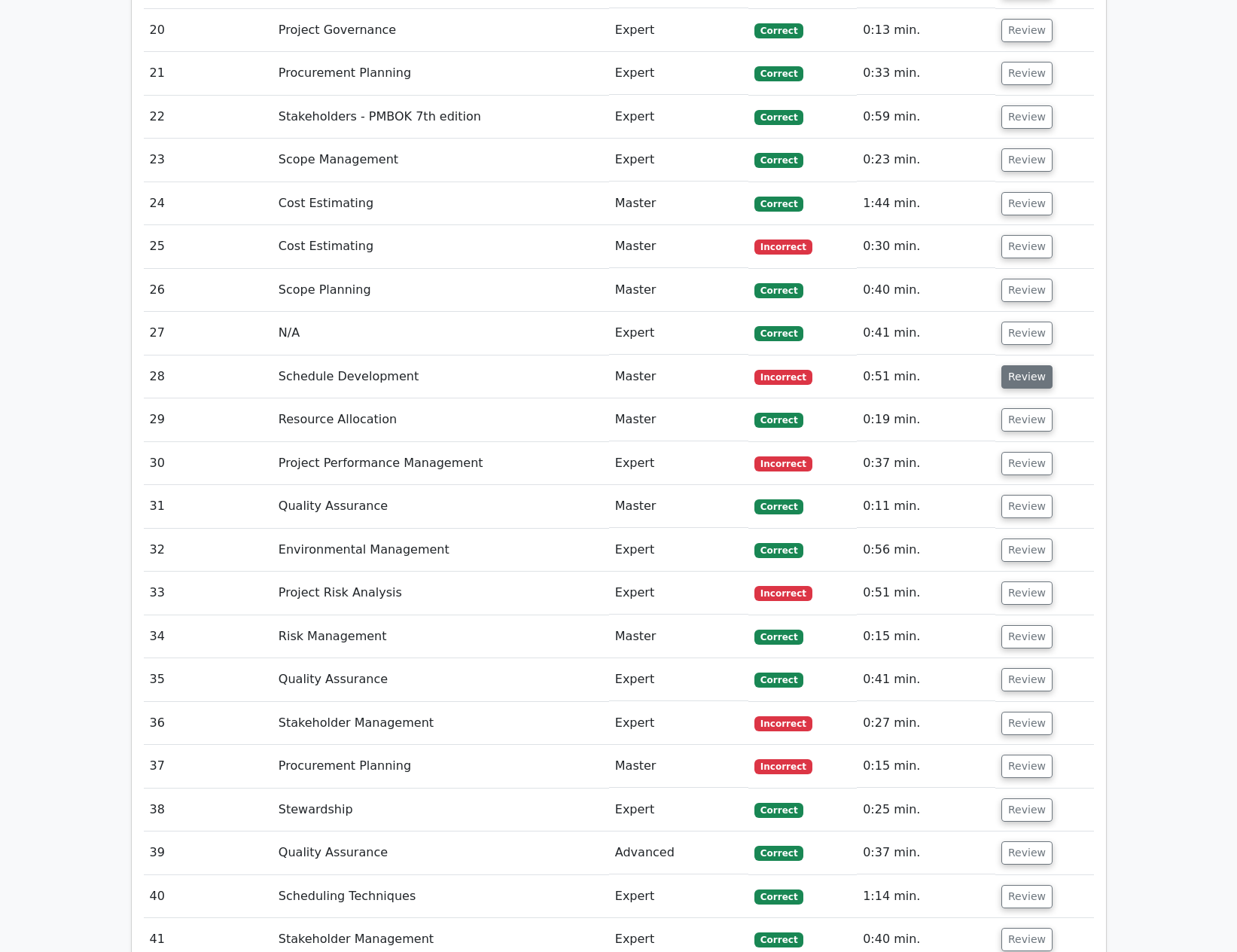
click at [1027, 365] on button "Review" at bounding box center [1027, 377] width 51 height 24
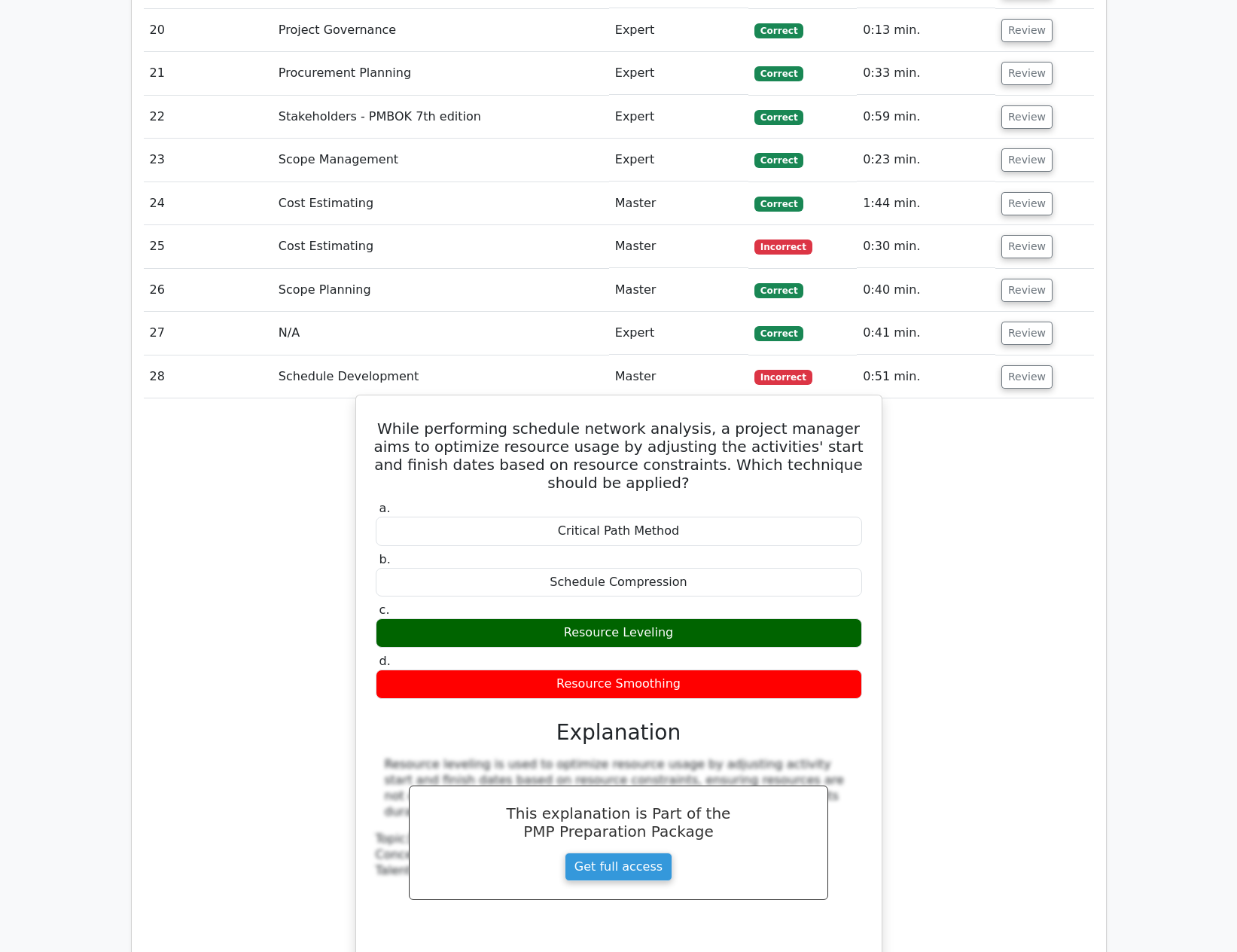
drag, startPoint x: 376, startPoint y: 329, endPoint x: 851, endPoint y: 595, distance: 544.4
click at [851, 595] on div "While performing schedule network analysis, a project manager aims to optimize …" at bounding box center [618, 690] width 514 height 578
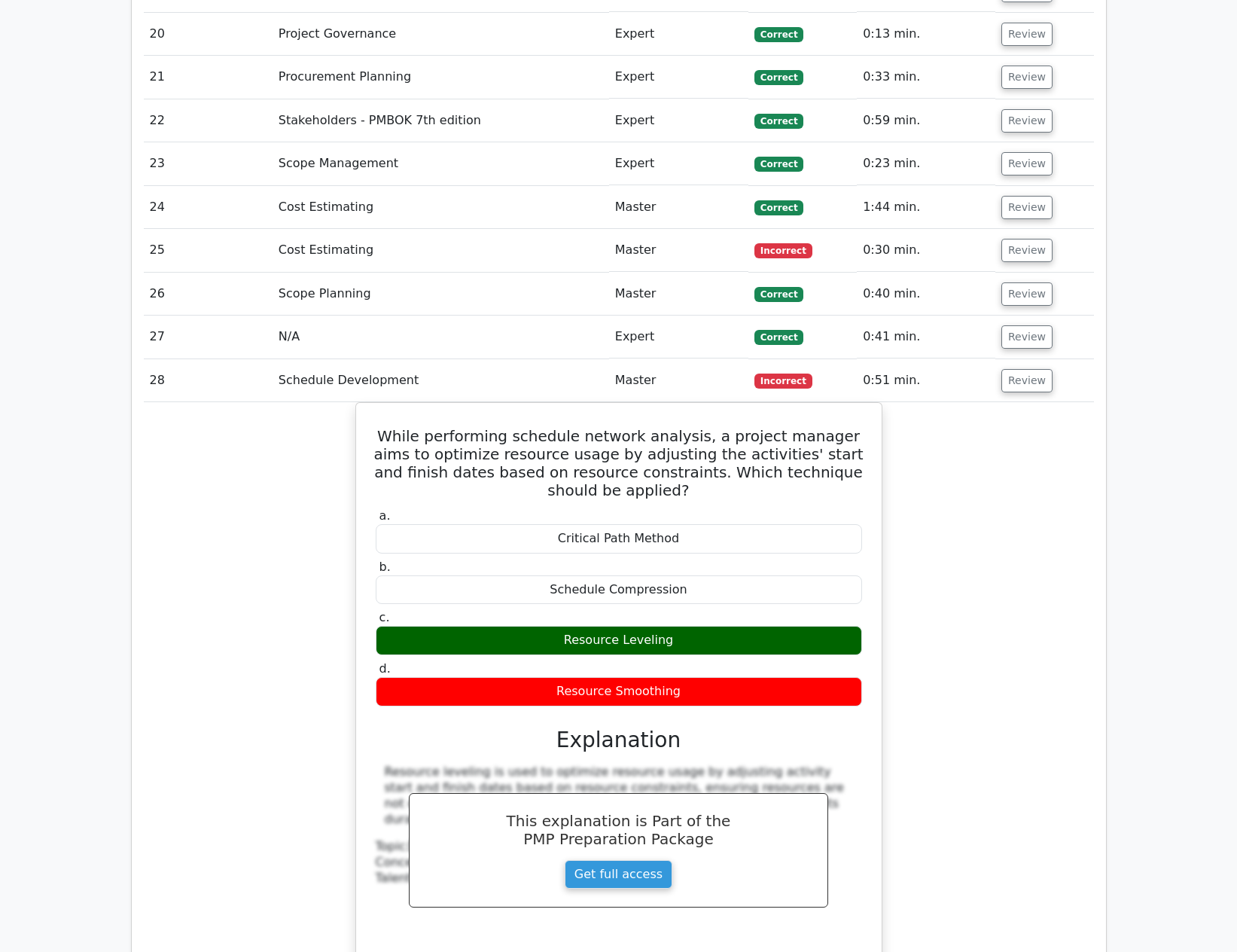
copy div "While performing schedule network analysis, a project manager aims to optimize …"
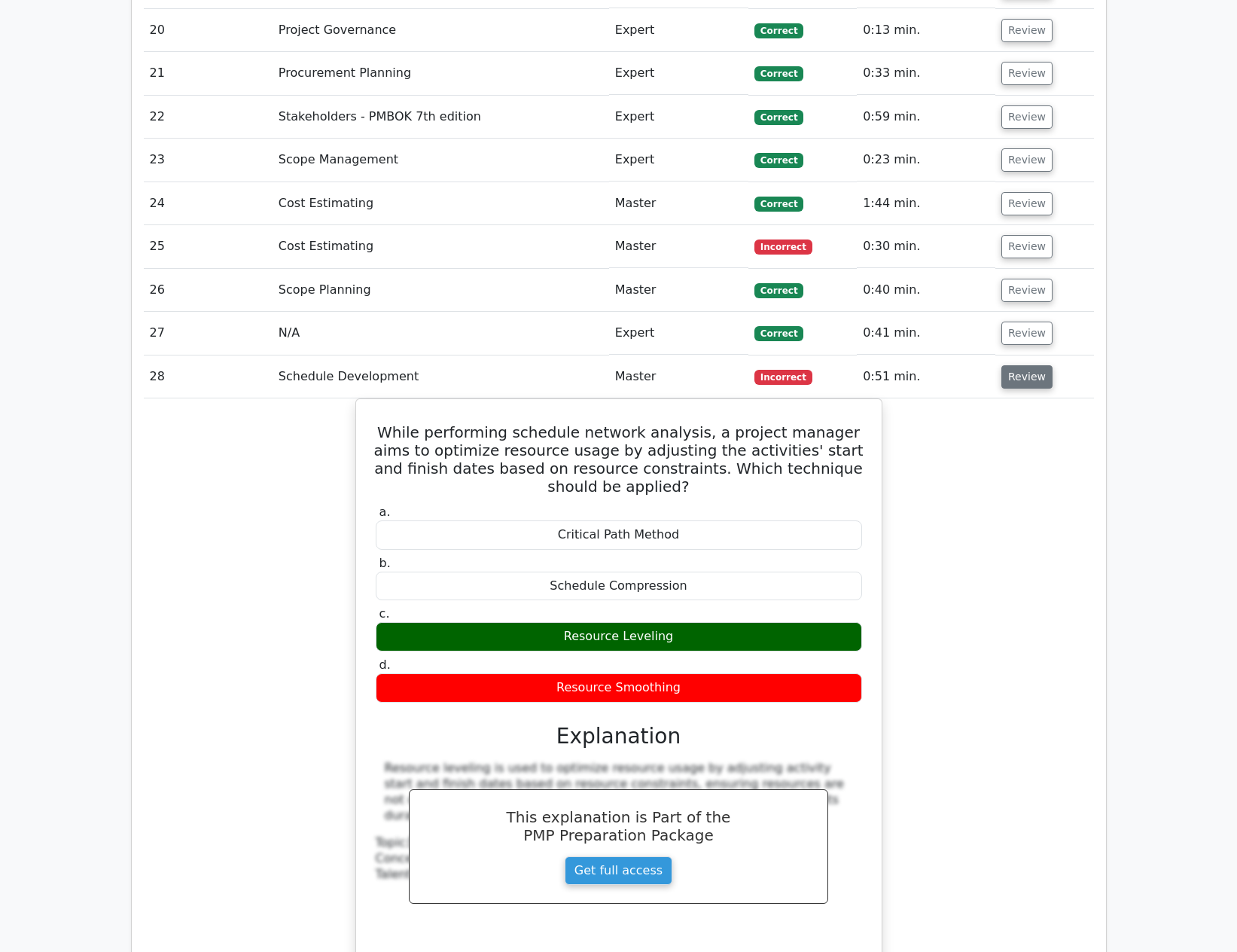
click at [1037, 365] on button "Review" at bounding box center [1027, 377] width 51 height 24
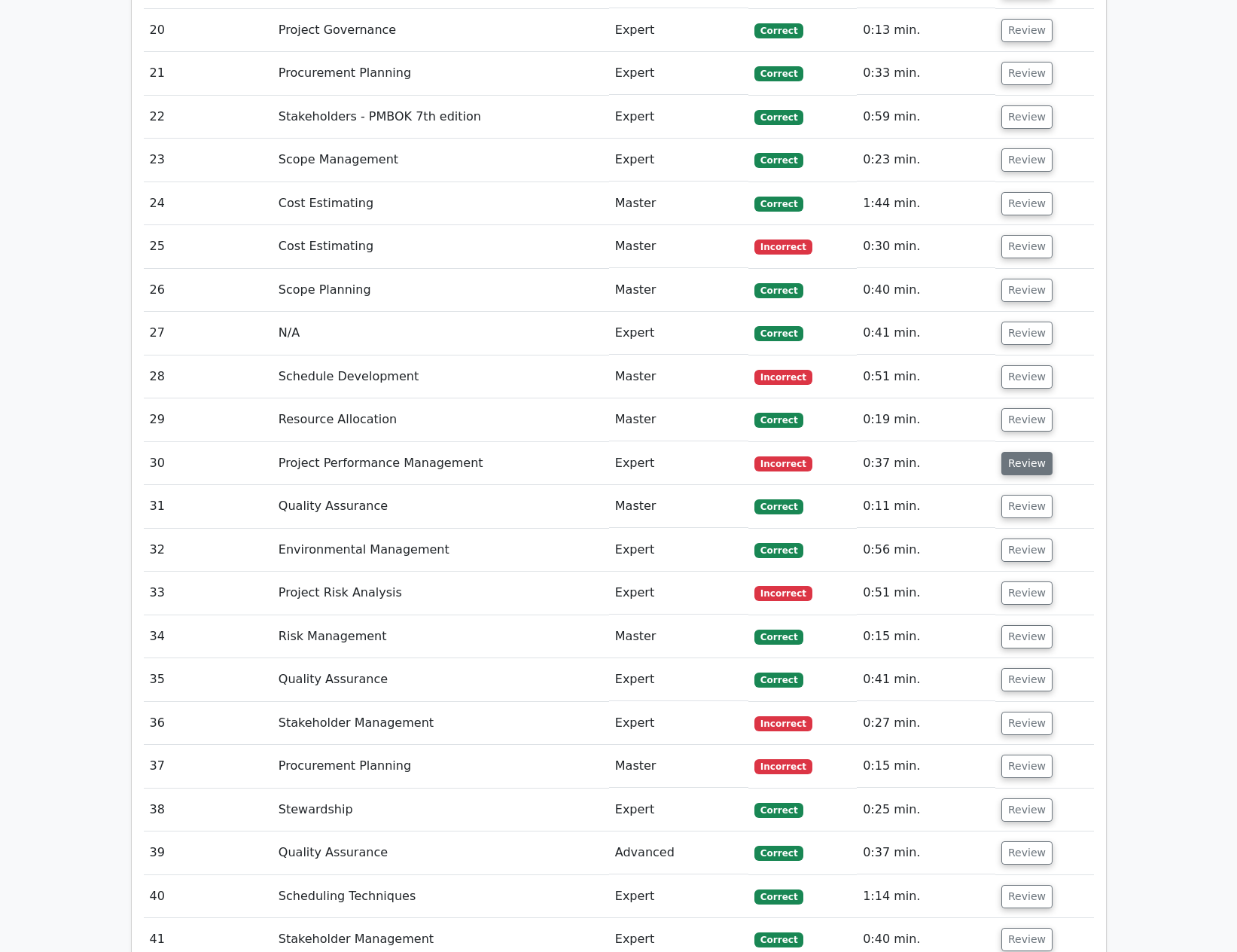
click at [1030, 451] on button "Review" at bounding box center [1027, 463] width 51 height 24
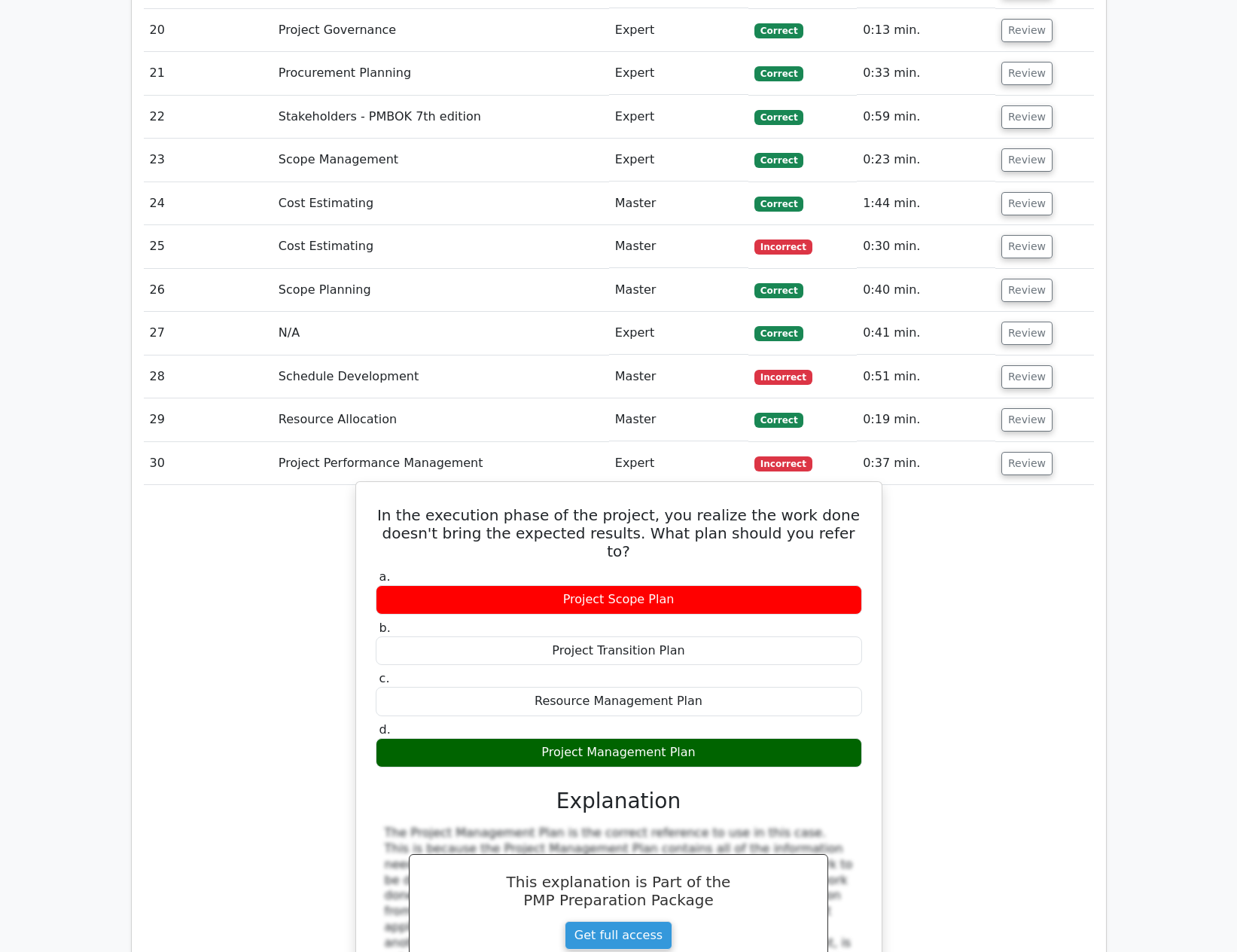
drag, startPoint x: 388, startPoint y: 411, endPoint x: 874, endPoint y: 627, distance: 531.8
click at [874, 627] on div "In the execution phase of the project, you realize the work done doesn't bring …" at bounding box center [618, 794] width 514 height 613
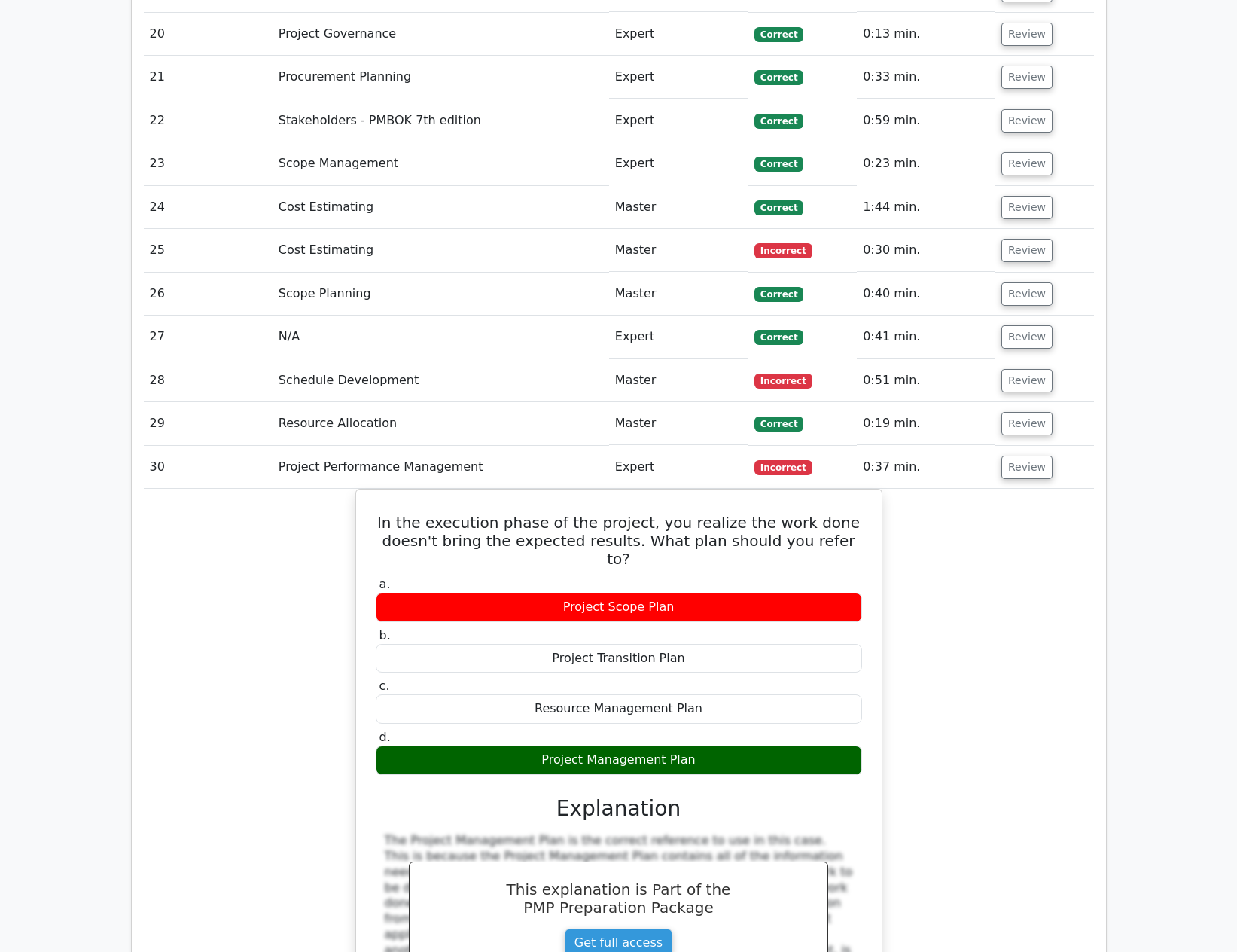
copy div "In the execution phase of the project, you realize the work done doesn't bring …"
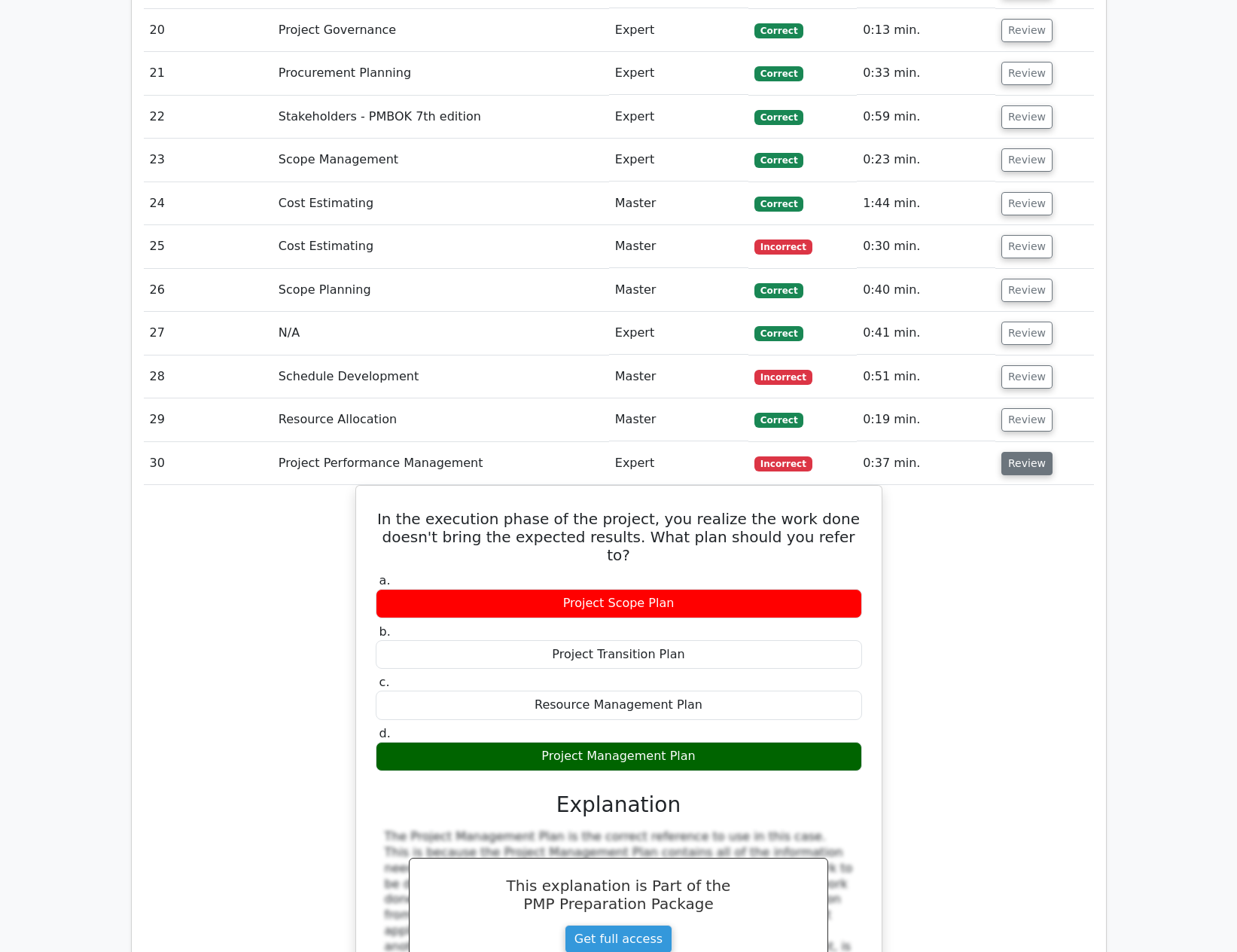
click at [1011, 451] on button "Review" at bounding box center [1027, 463] width 51 height 24
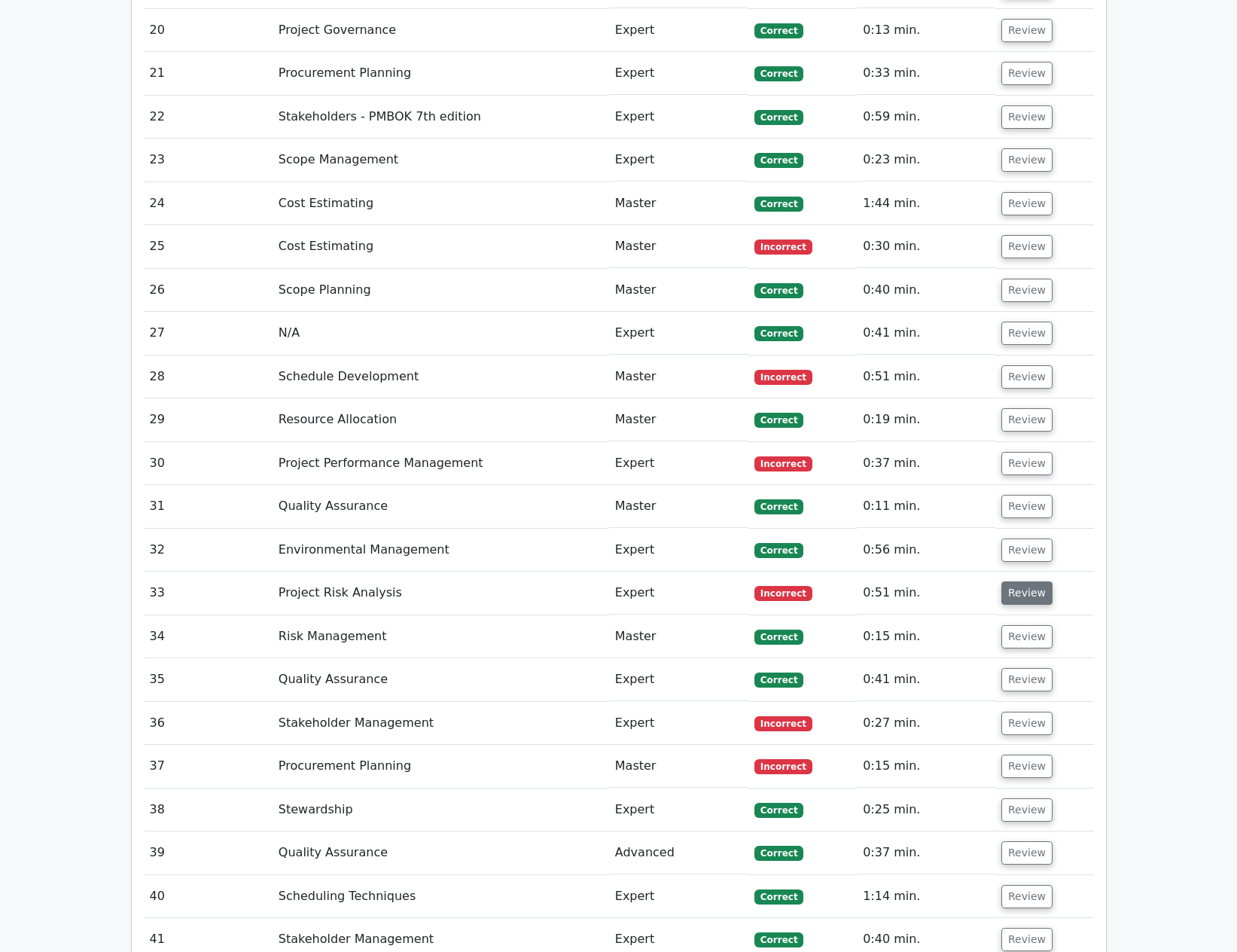
click at [1006, 581] on button "Review" at bounding box center [1027, 593] width 51 height 24
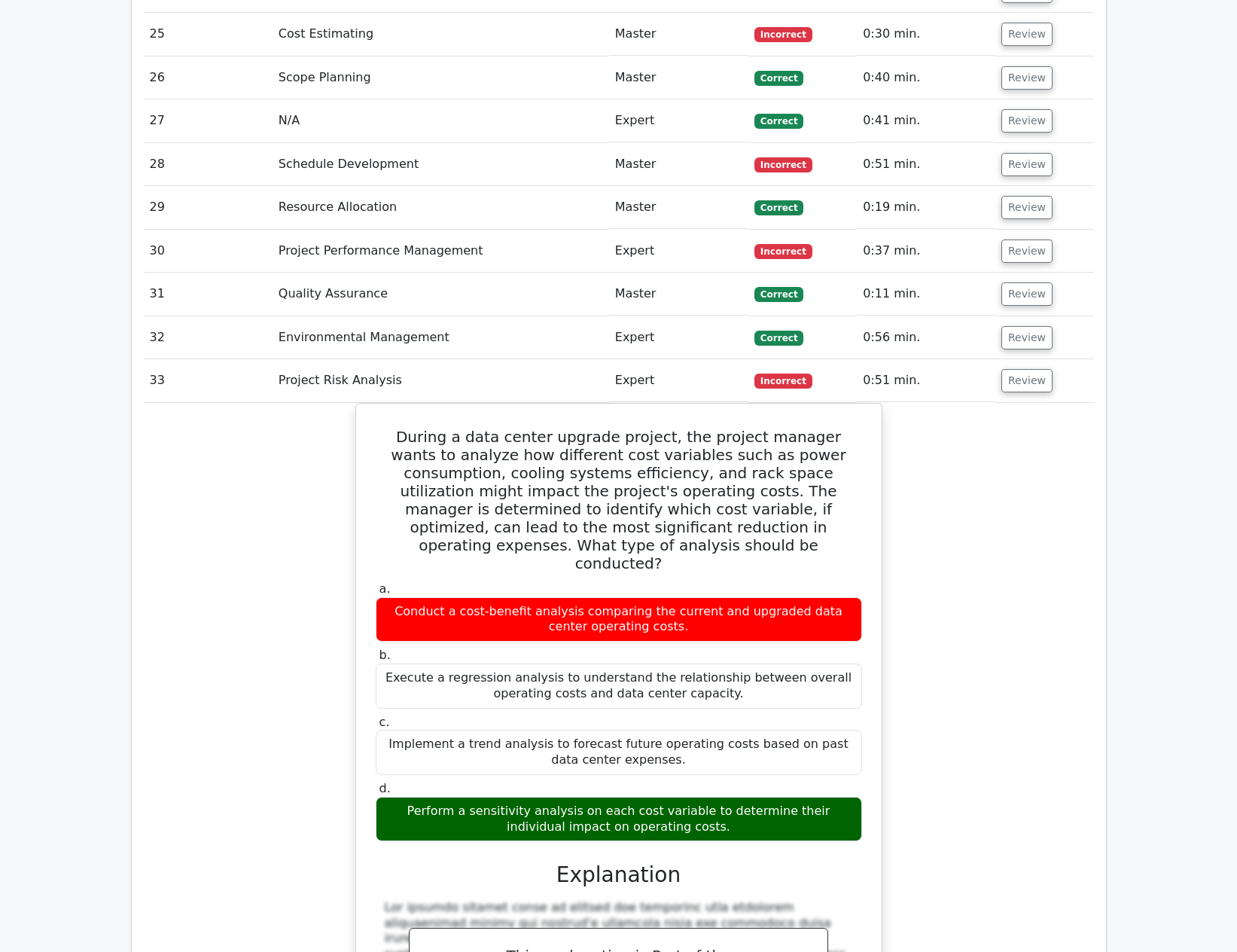
scroll to position [3915, 0]
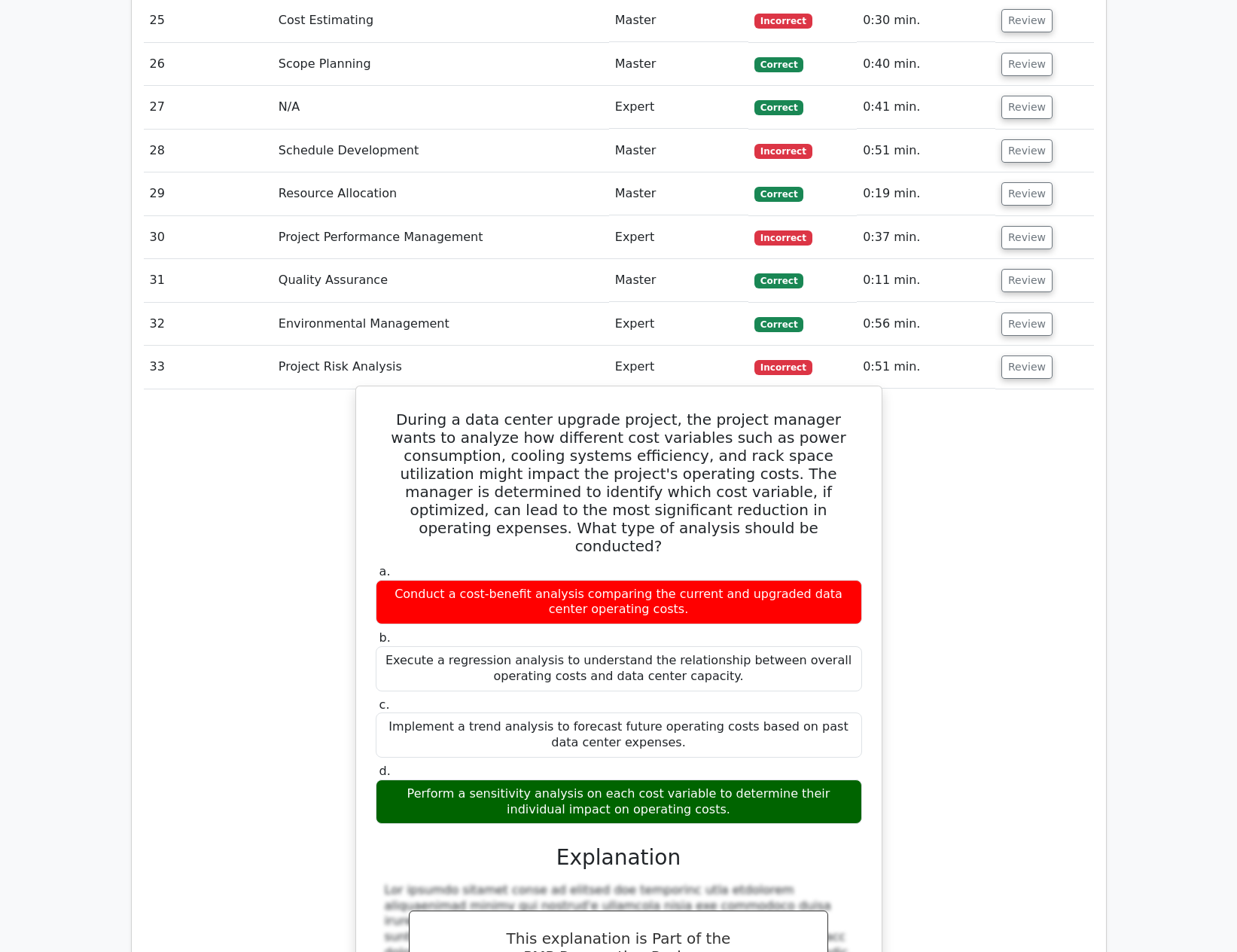
drag, startPoint x: 381, startPoint y: 314, endPoint x: 778, endPoint y: 672, distance: 534.6
click at [778, 672] on div "During a data center upgrade project, the project manager wants to analyze how …" at bounding box center [618, 806] width 514 height 827
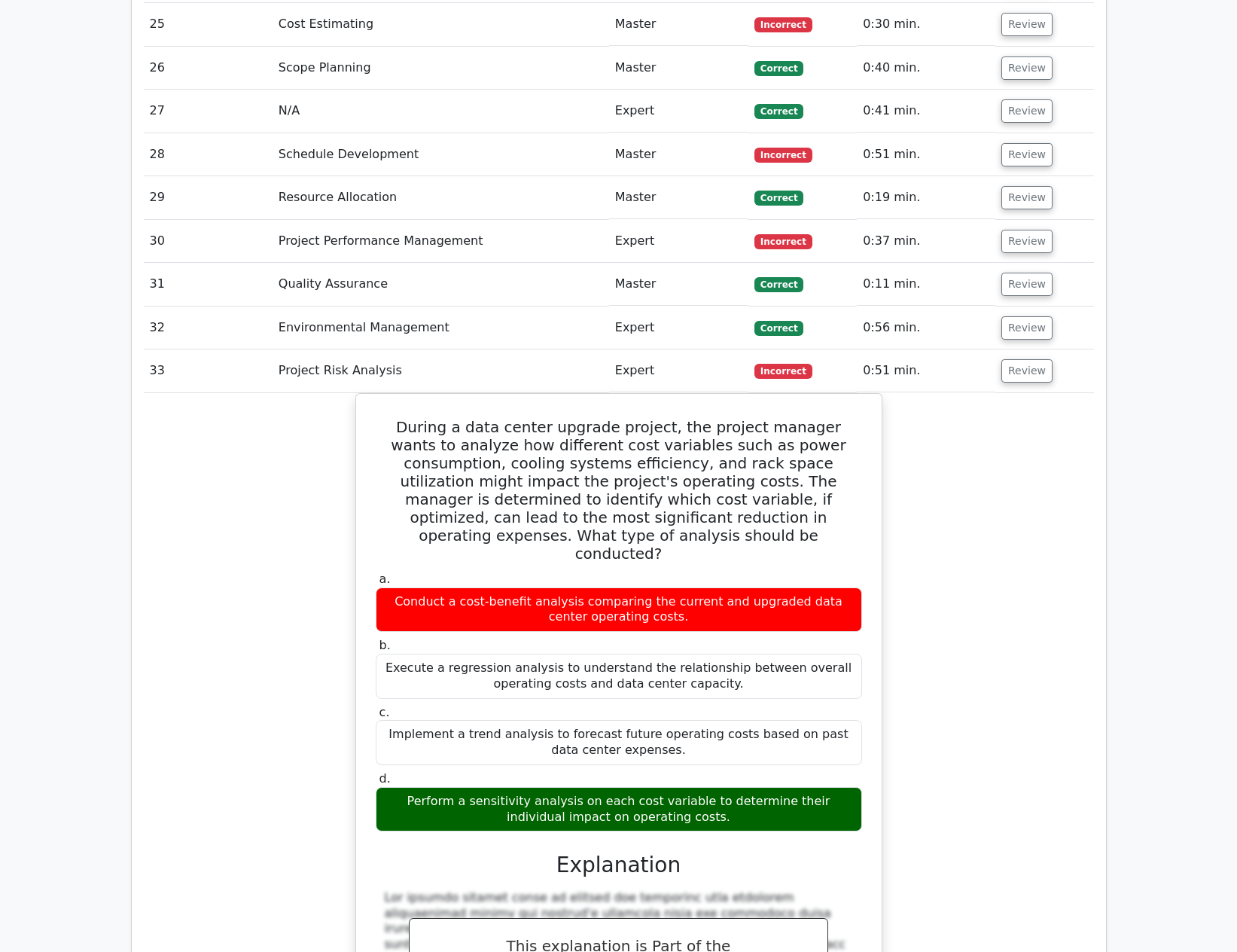
copy div "During a data center upgrade project, the project manager wants to analyze how …"
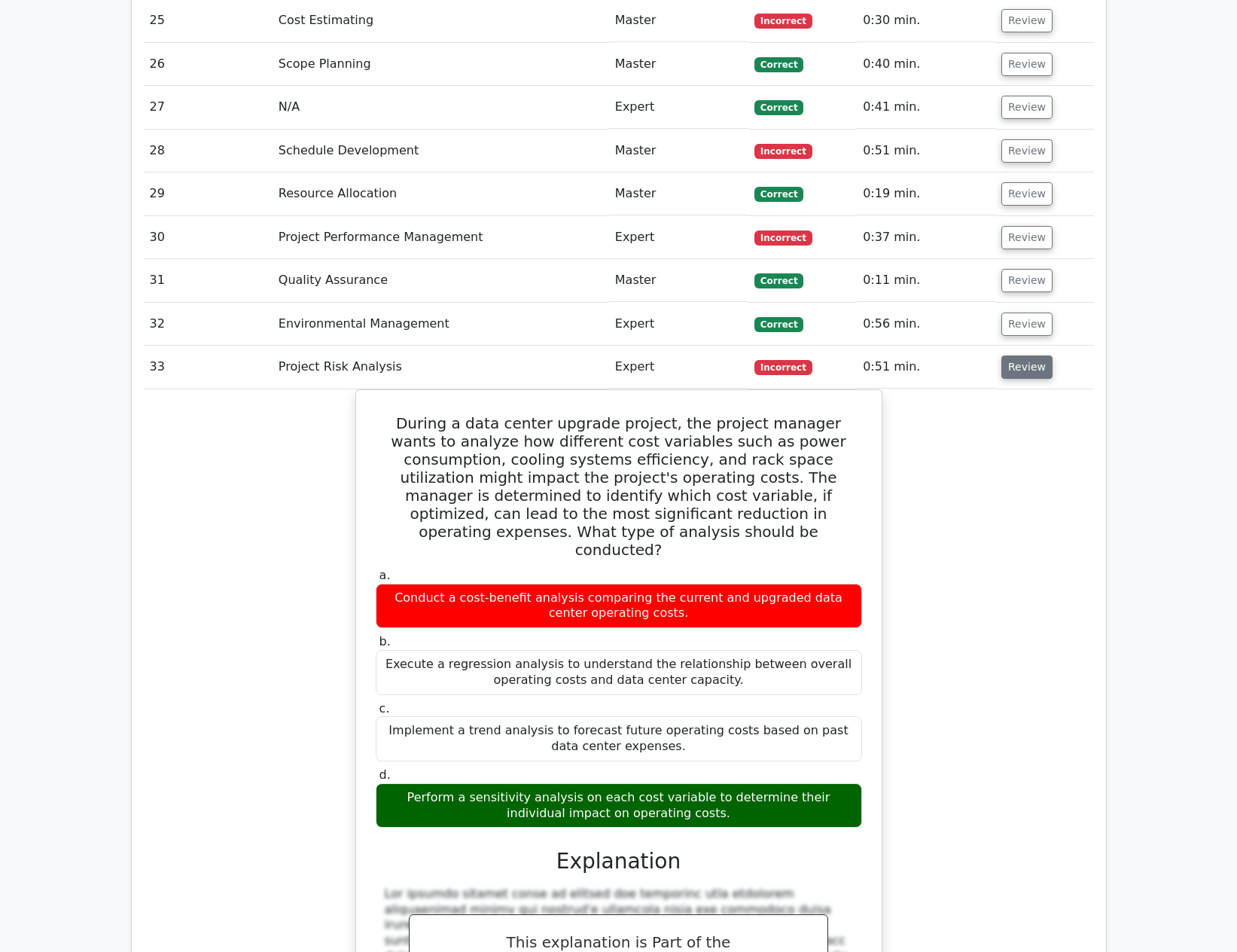
click at [1027, 355] on button "Review" at bounding box center [1027, 367] width 51 height 24
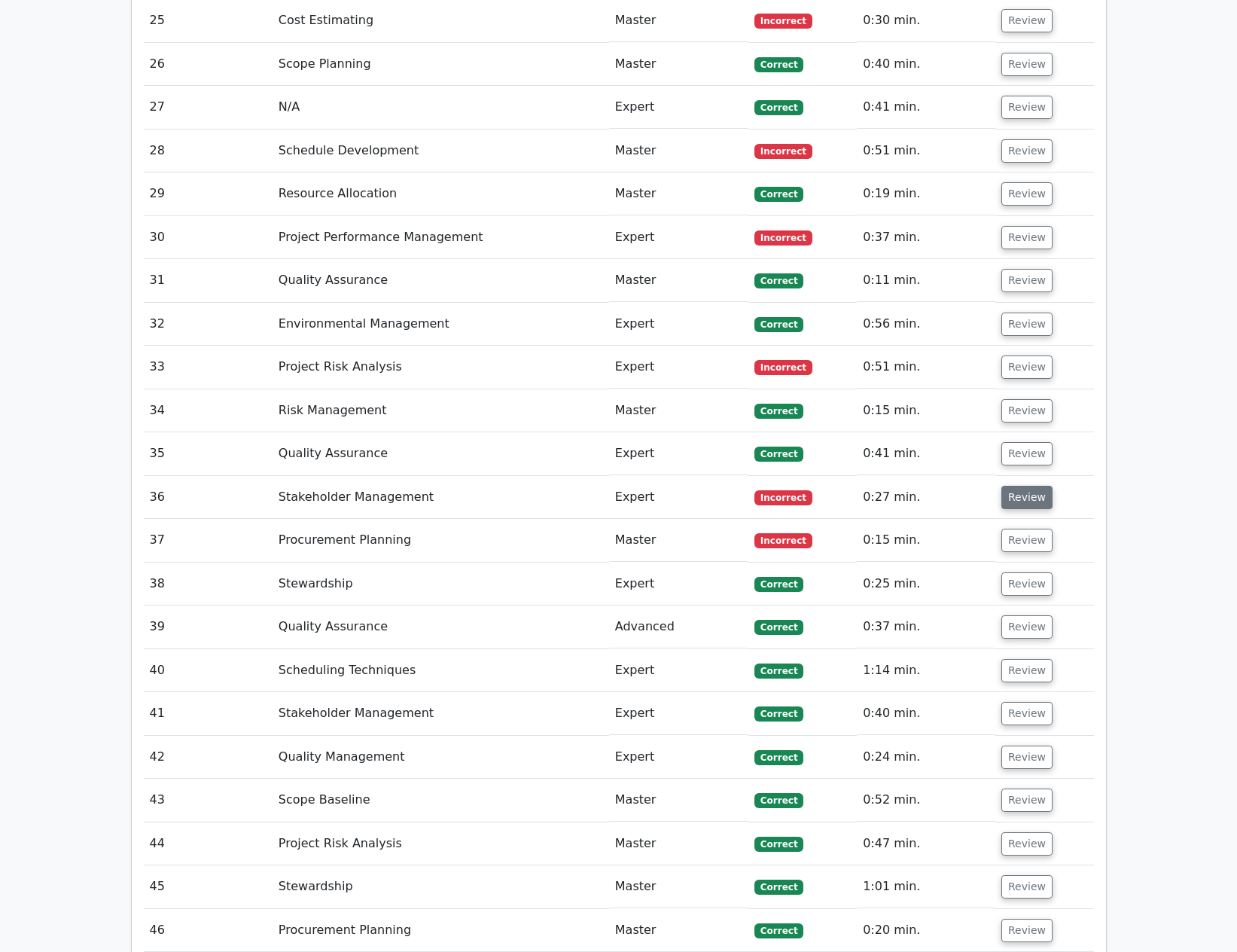
click at [1021, 486] on button "Review" at bounding box center [1027, 498] width 51 height 24
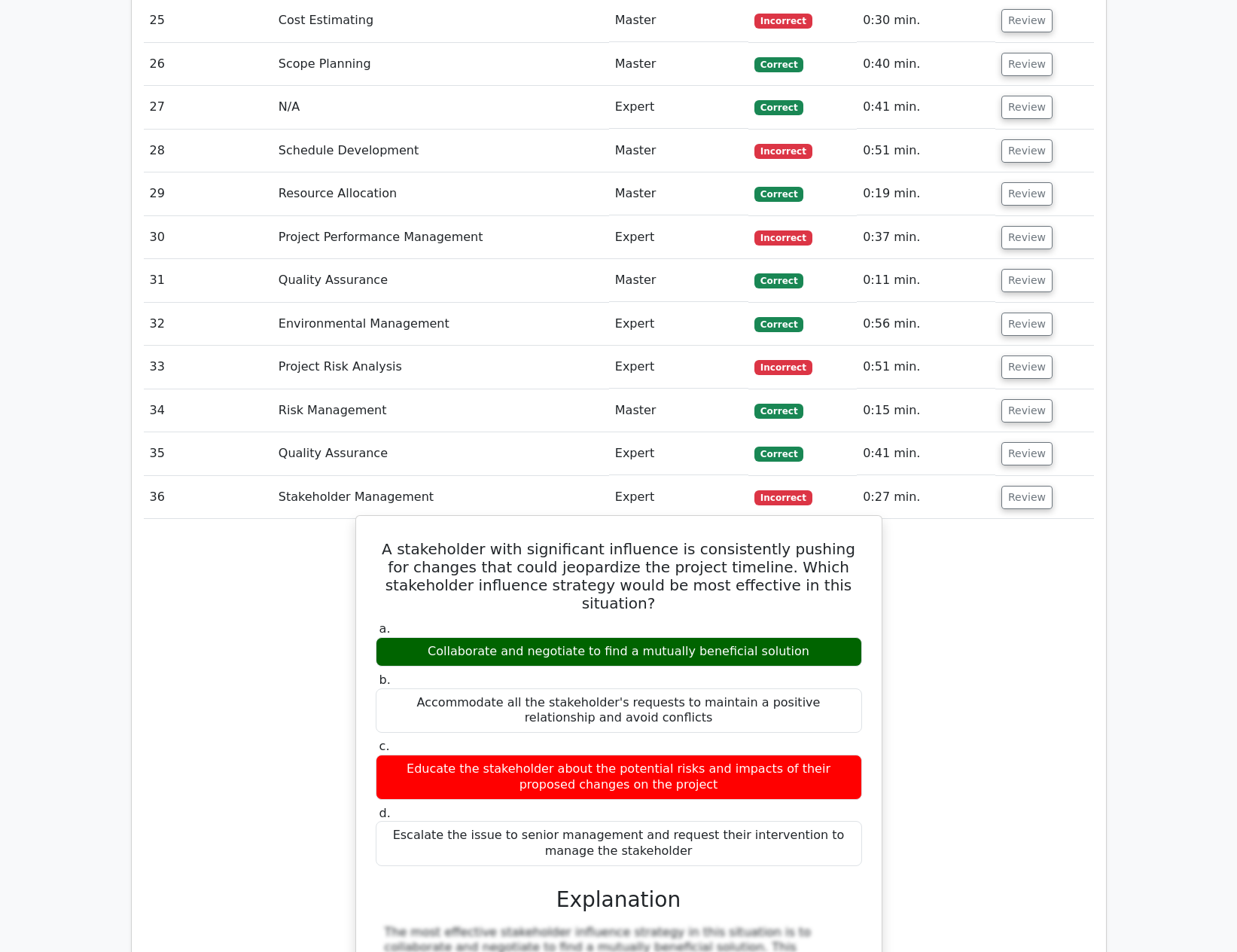
drag, startPoint x: 381, startPoint y: 444, endPoint x: 813, endPoint y: 735, distance: 520.9
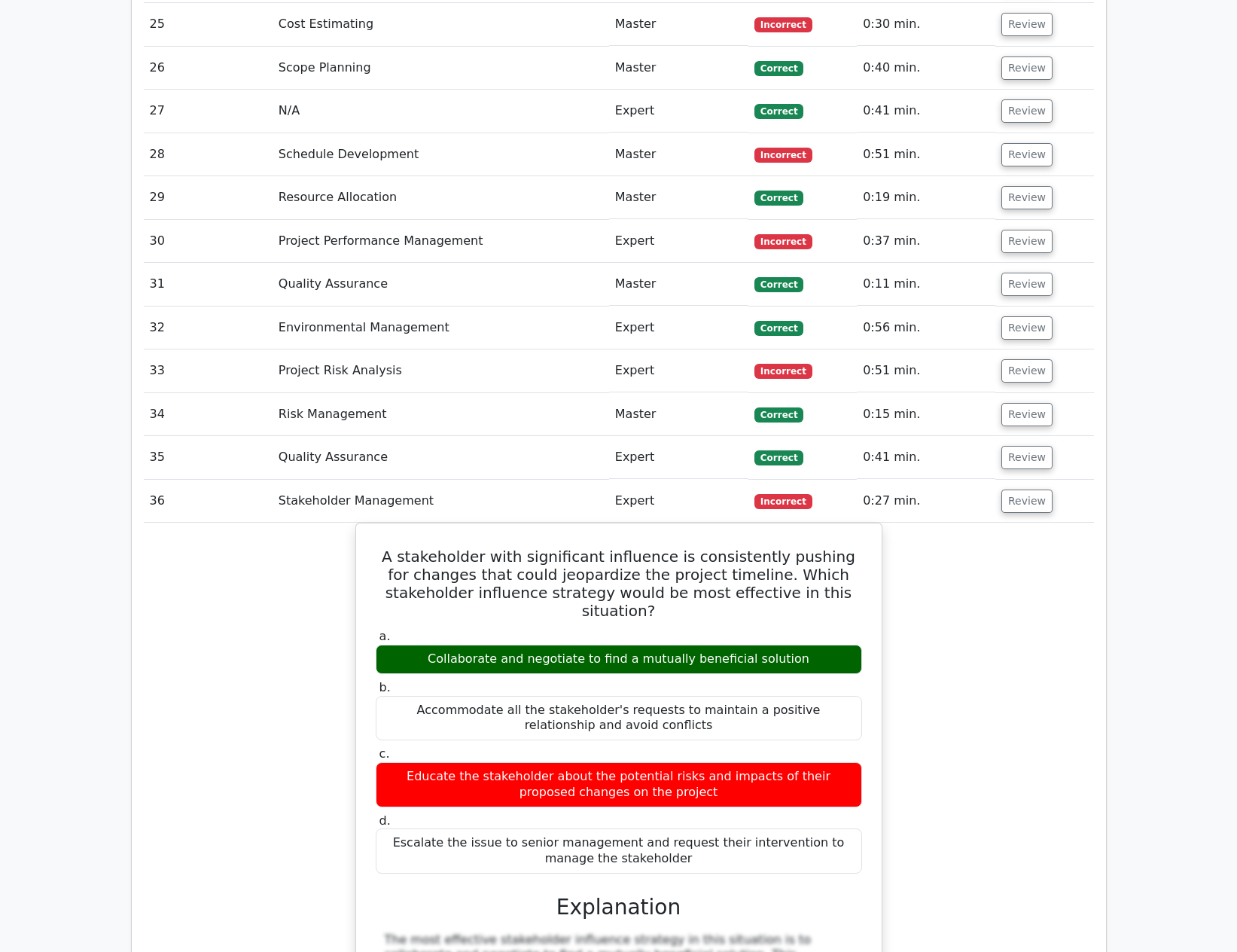
copy div "A stakeholder with significant influence is consistently pushing for changes th…"
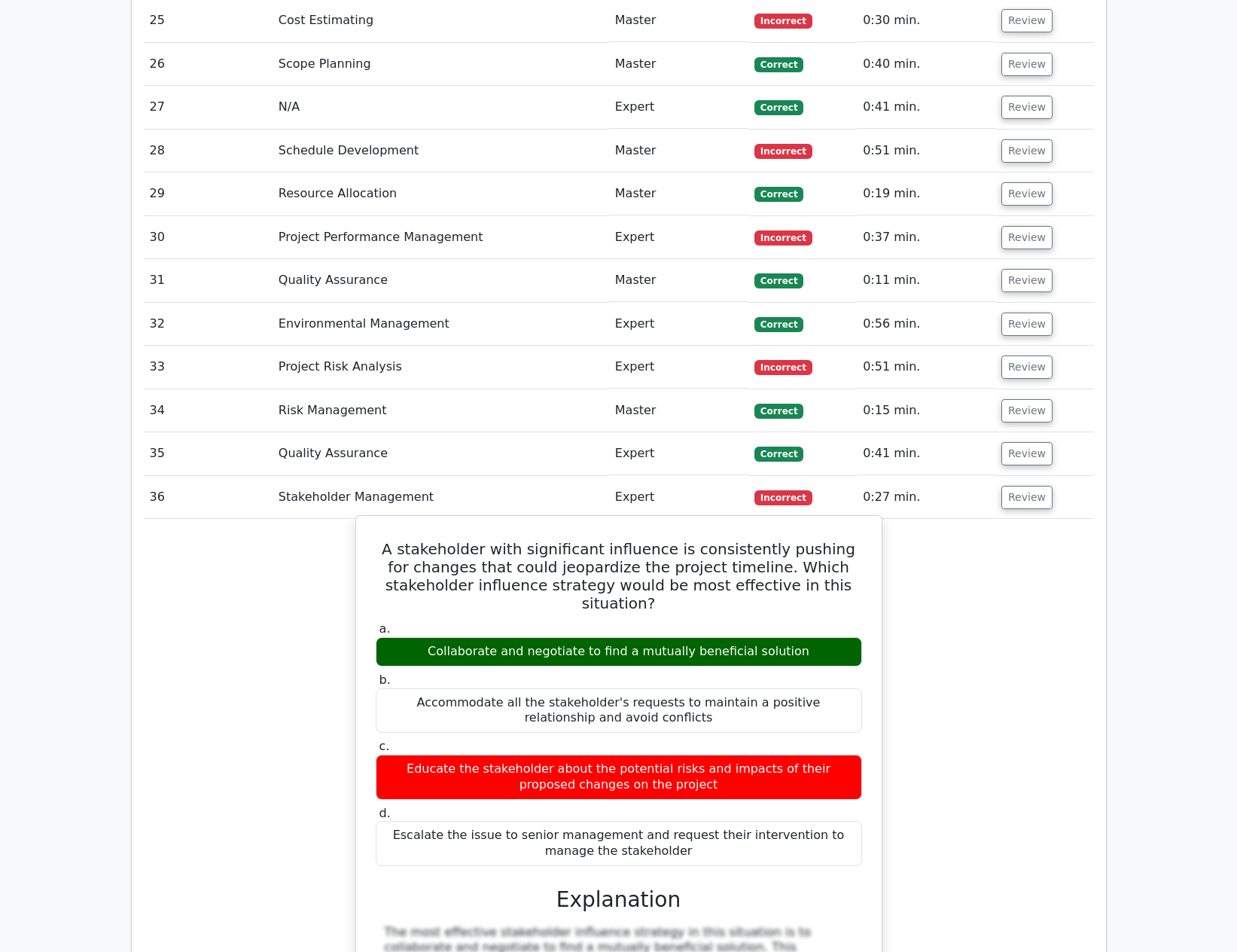
click at [680, 539] on h5 "A stakeholder with significant influence is consistently pushing for changes th…" at bounding box center [618, 575] width 490 height 72
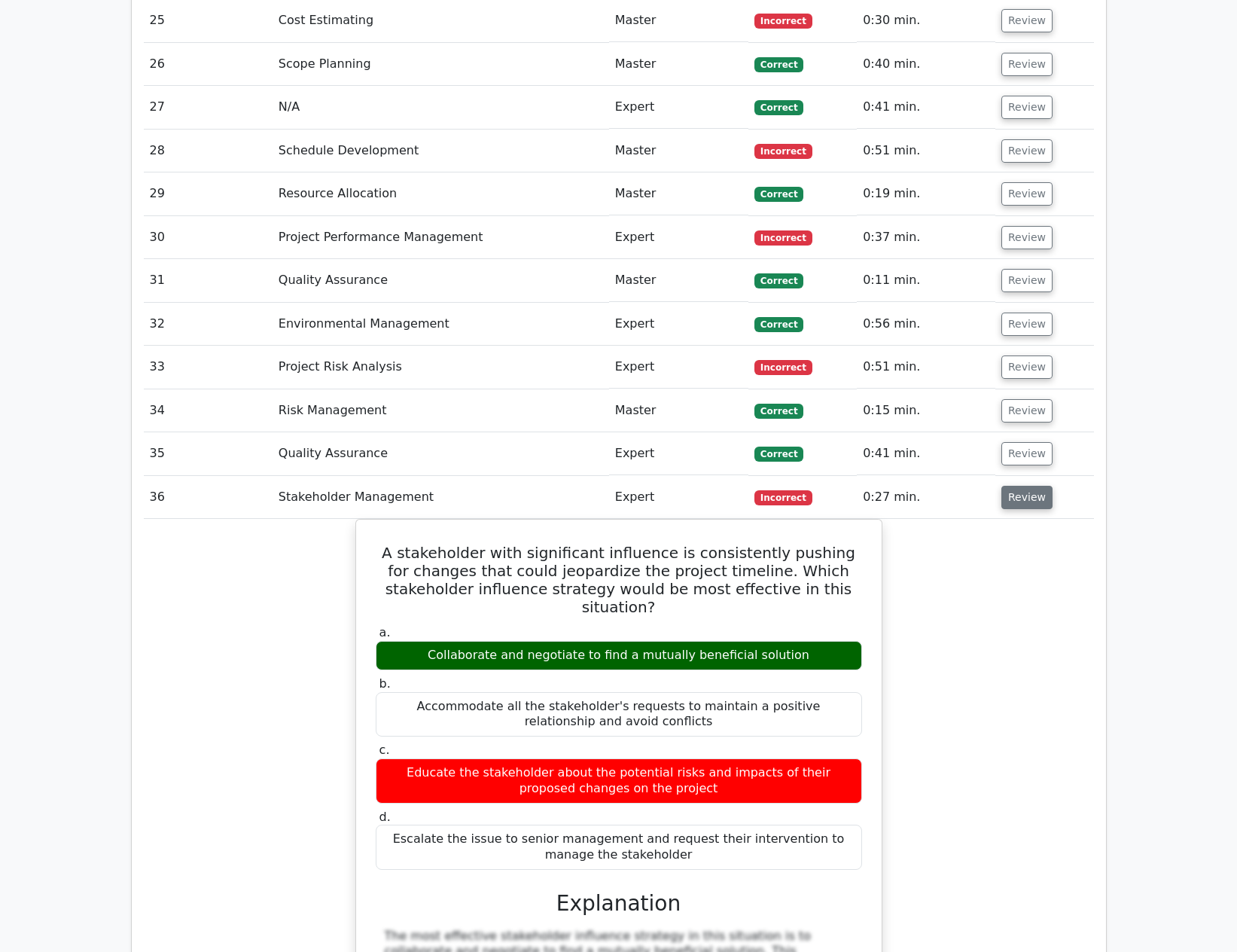
click at [1027, 486] on button "Review" at bounding box center [1027, 498] width 51 height 24
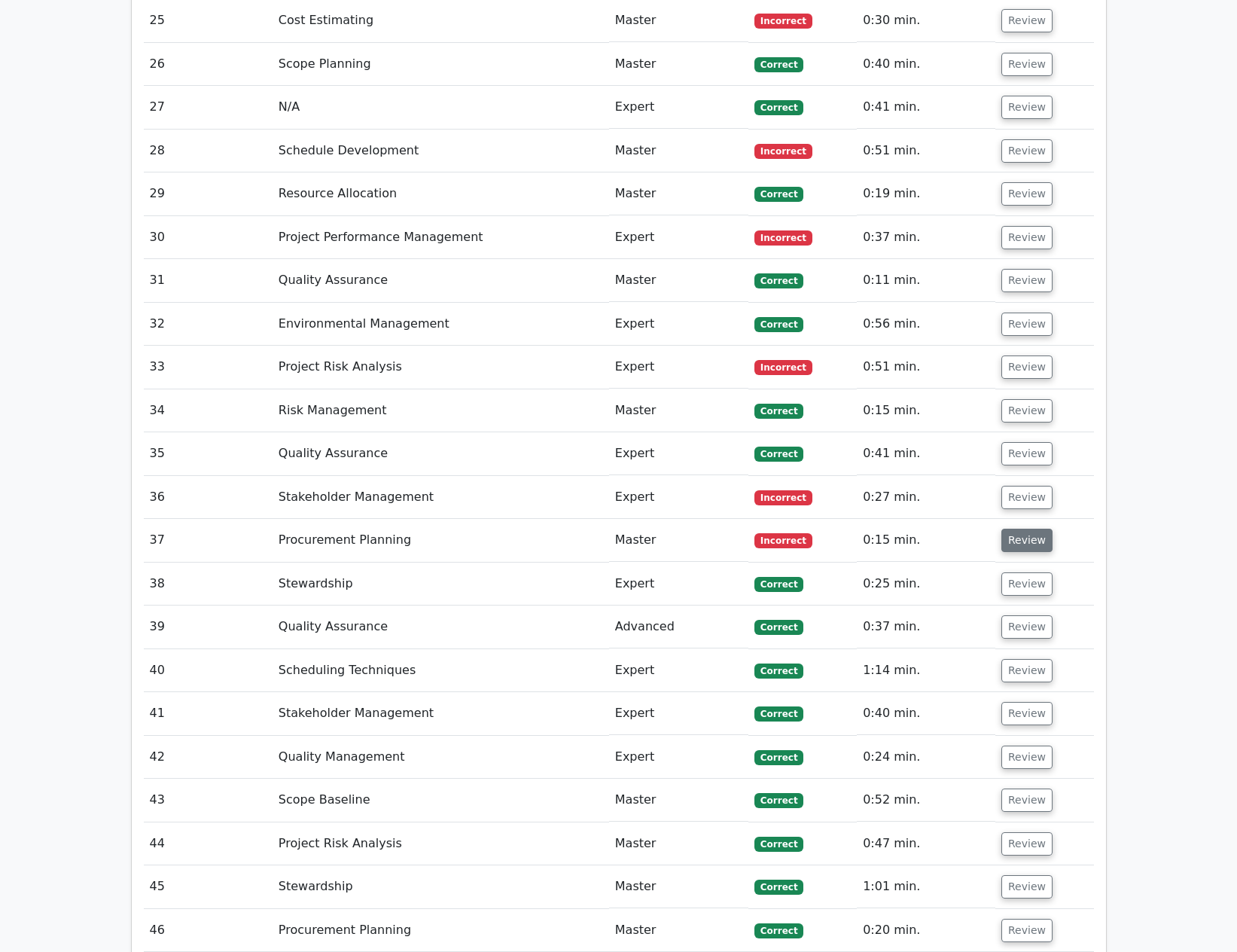
click at [1032, 528] on button "Review" at bounding box center [1027, 540] width 51 height 24
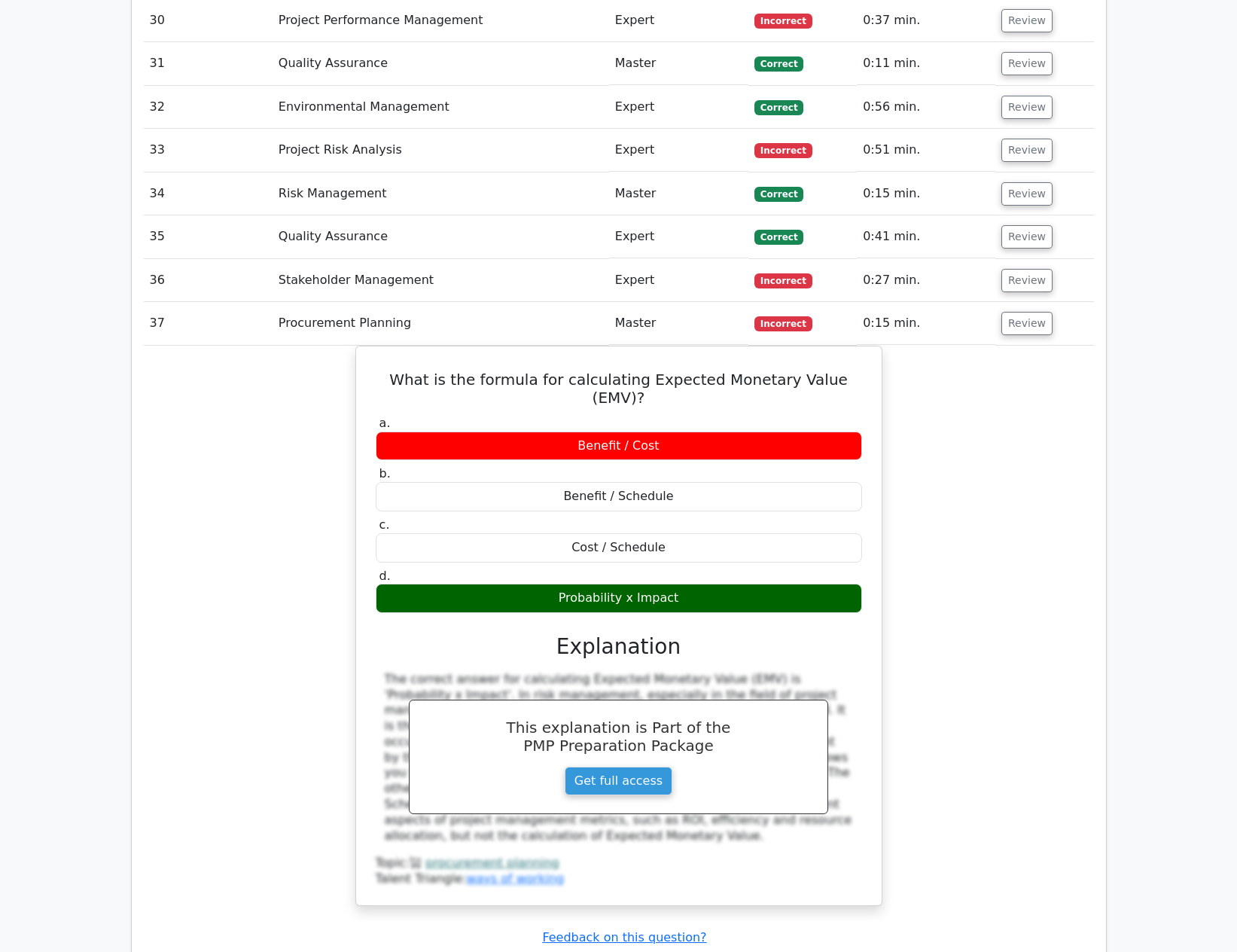
scroll to position [4141, 0]
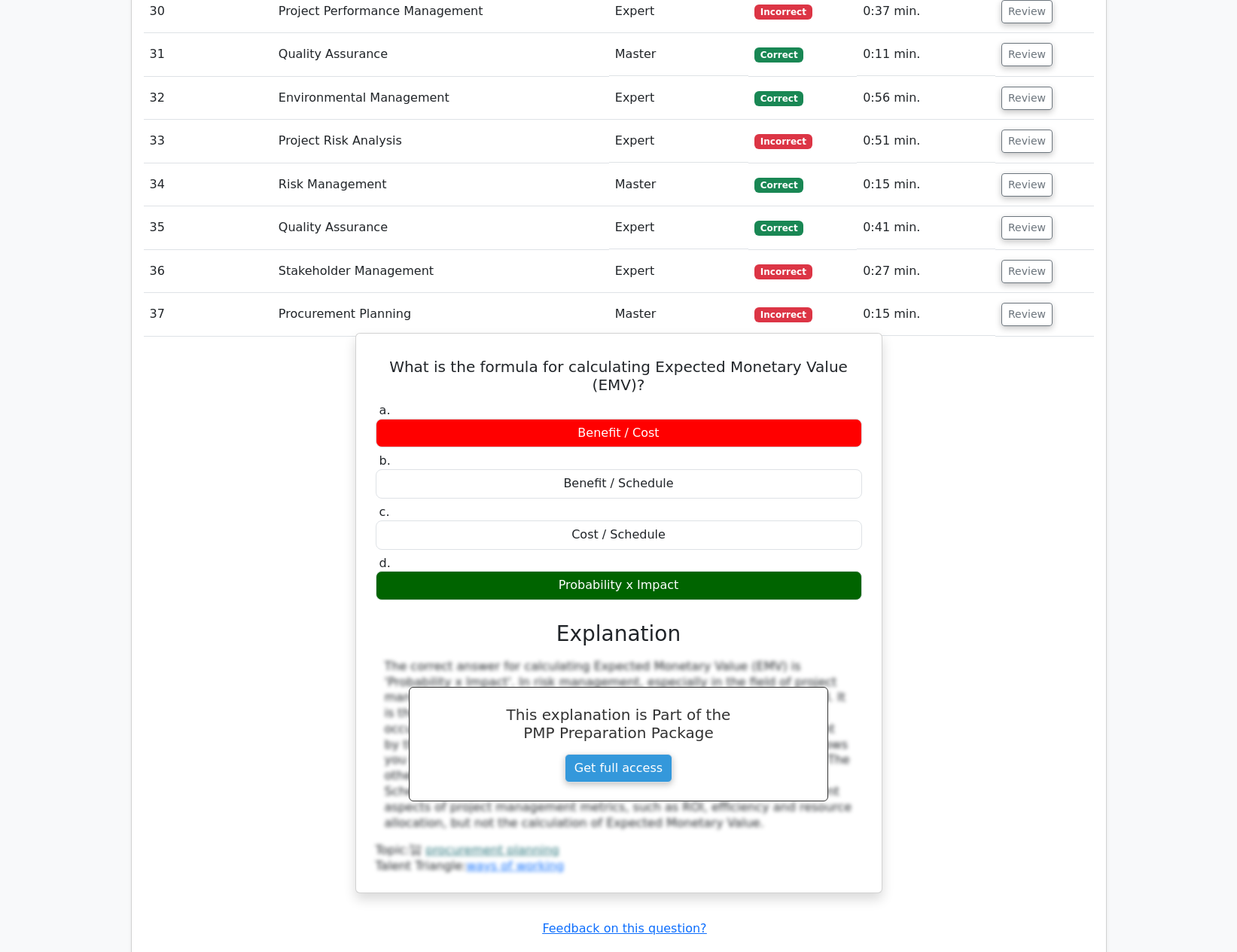
drag, startPoint x: 386, startPoint y: 265, endPoint x: 745, endPoint y: 462, distance: 409.5
click at [745, 462] on div "What is the formula for calculating Expected Monetary Value (EMV)? a. Benefit /…" at bounding box center [618, 613] width 514 height 546
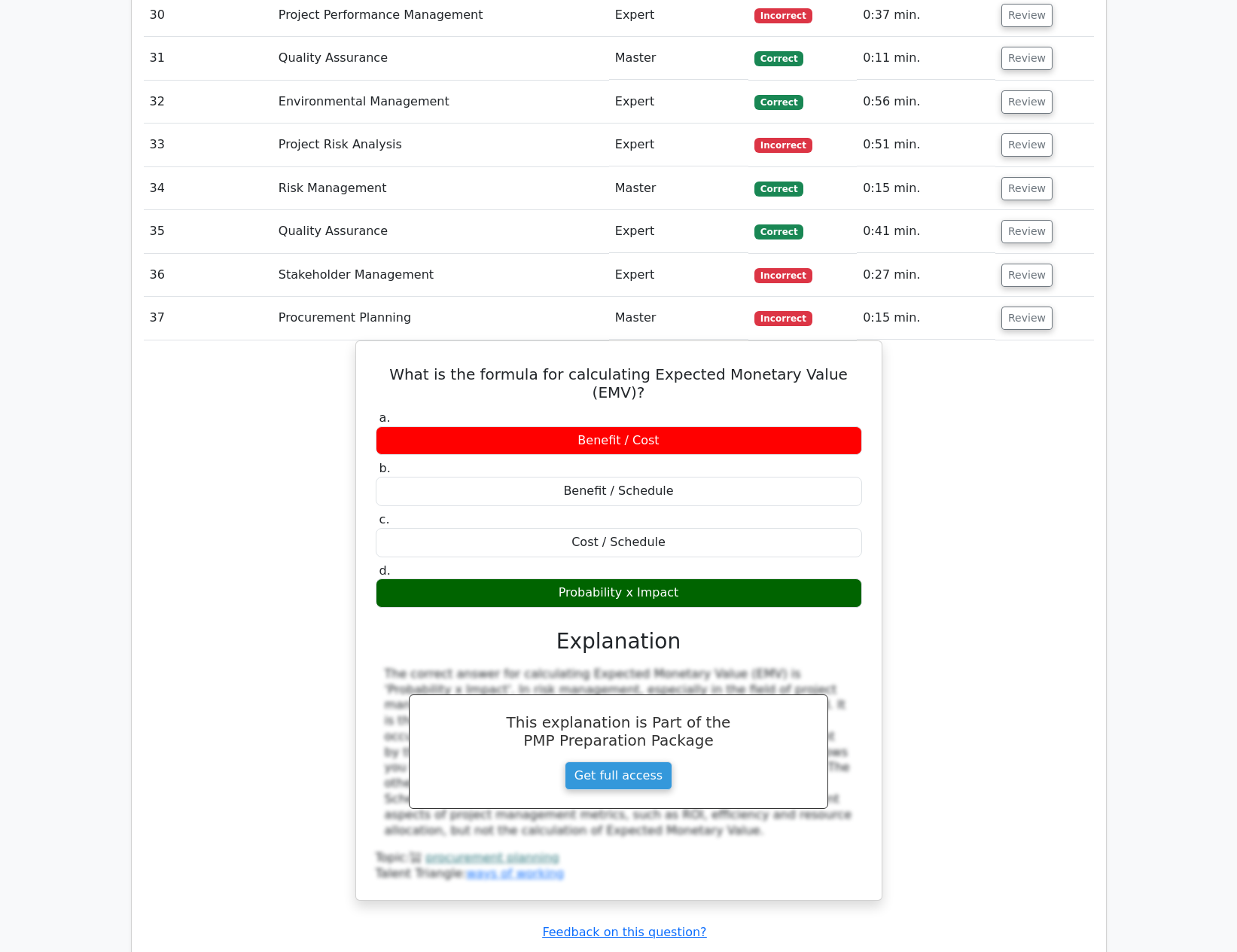
copy div "What is the formula for calculating Expected Monetary Value (EMV)? a. Benefit /…"
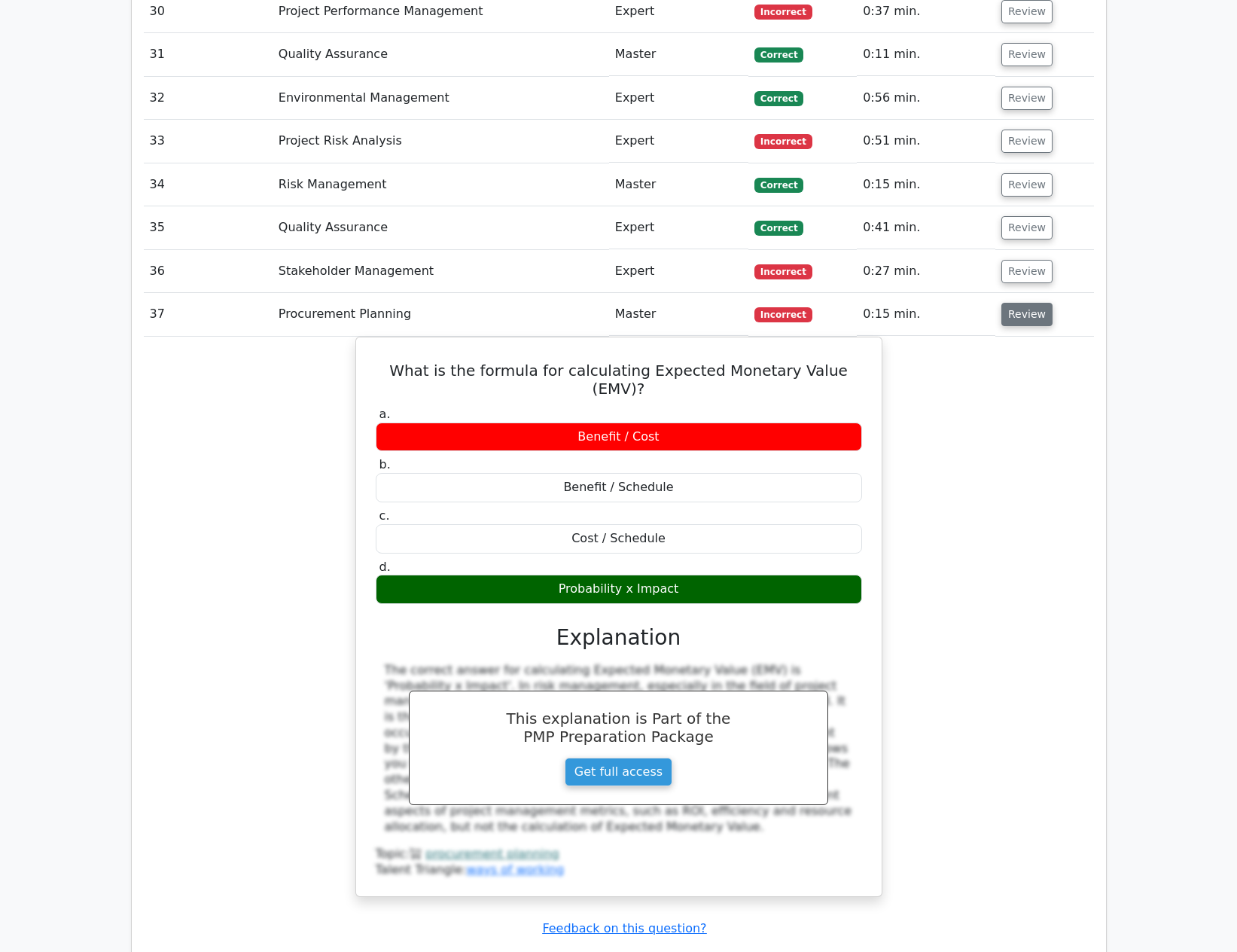
click at [1001, 303] on button "Review" at bounding box center [1027, 315] width 51 height 24
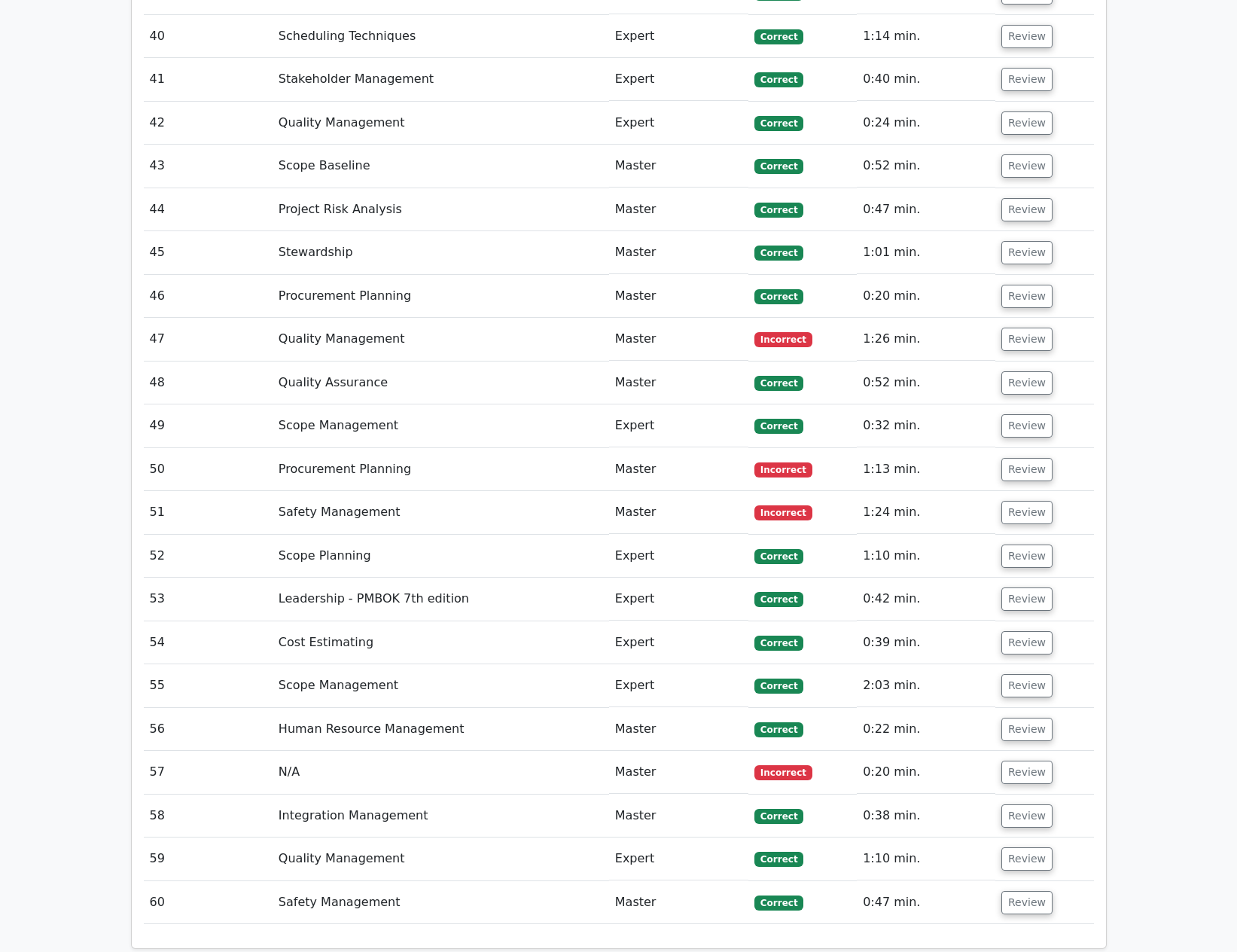
scroll to position [4593, 0]
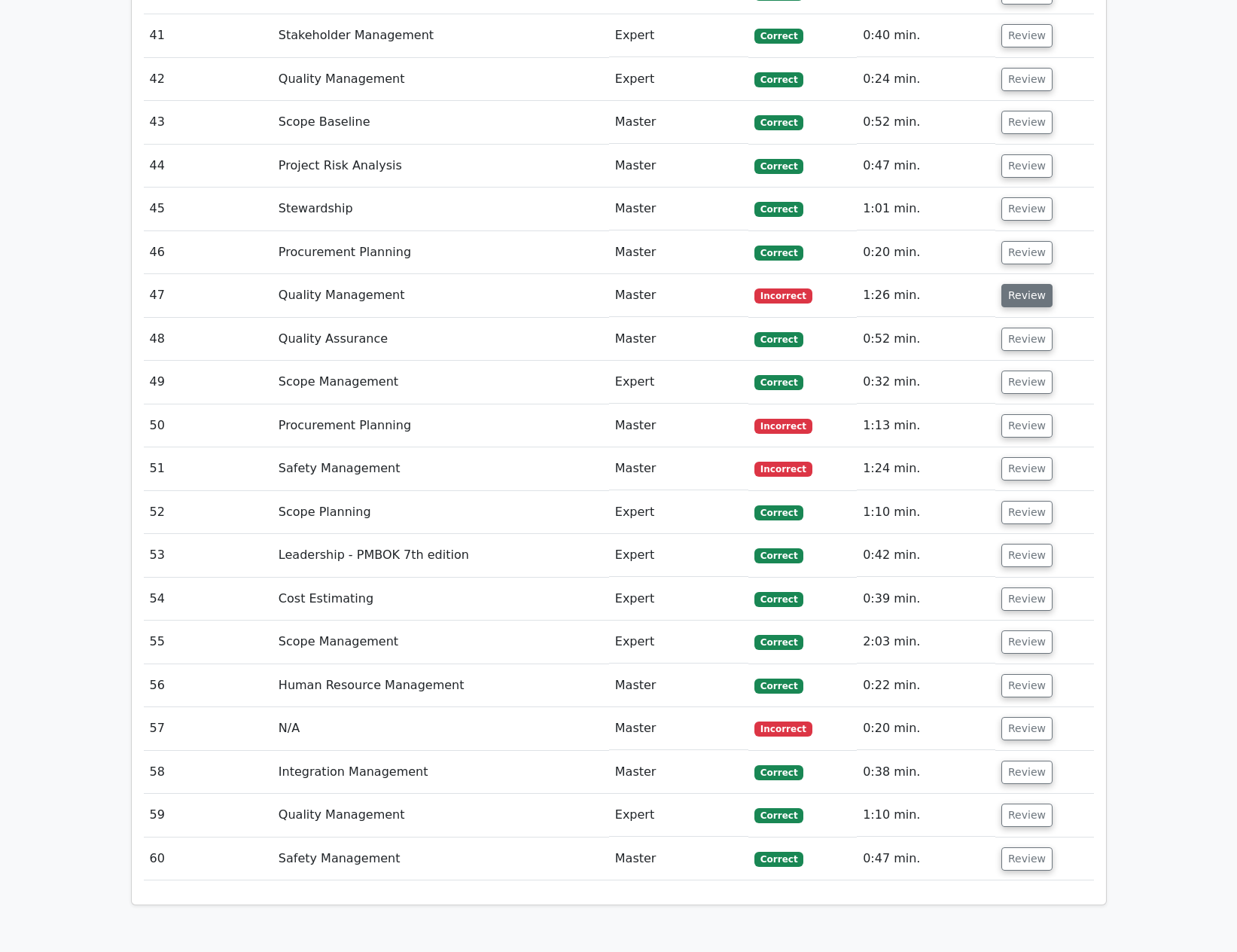
click at [1033, 284] on button "Review" at bounding box center [1027, 296] width 51 height 24
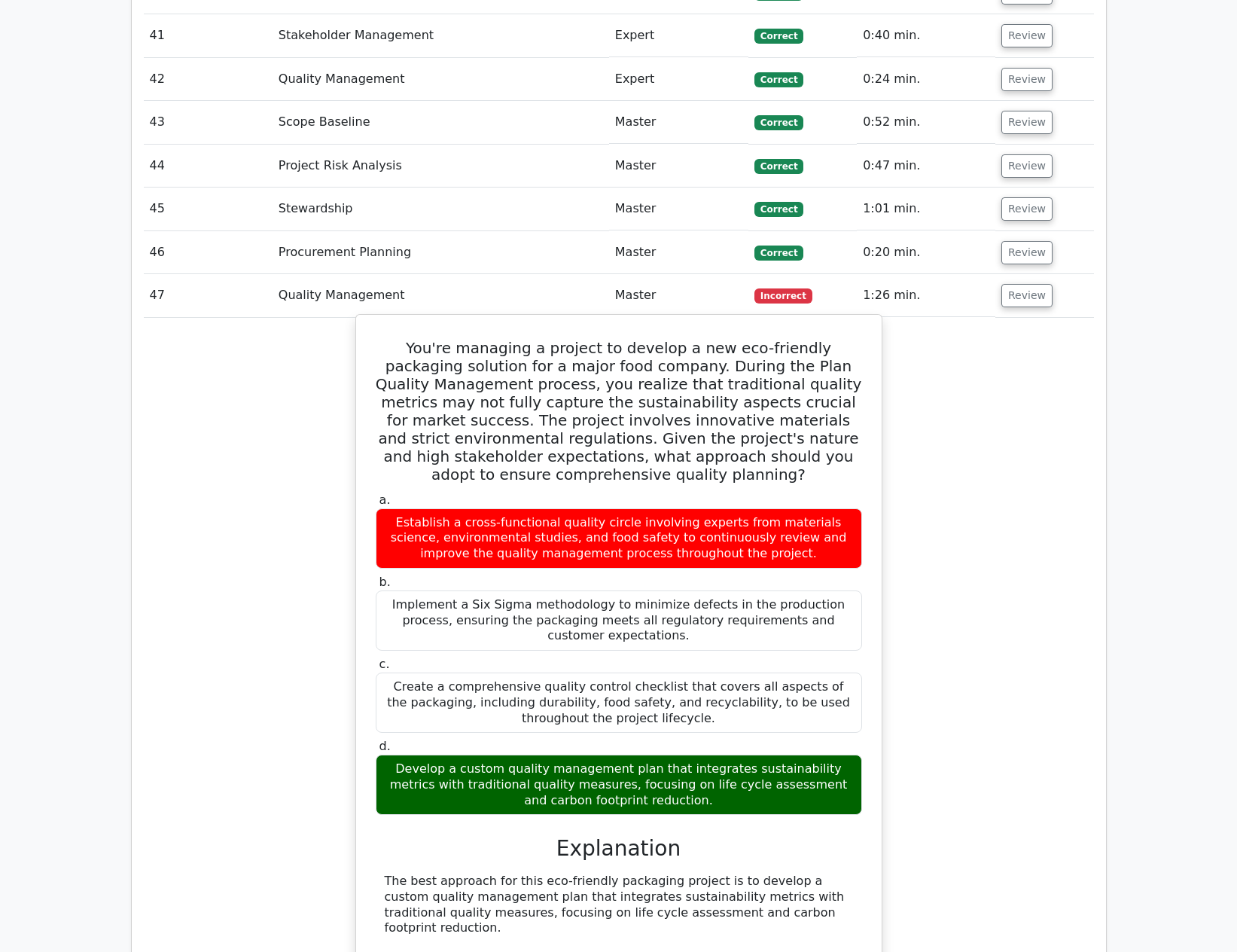
drag, startPoint x: 371, startPoint y: 245, endPoint x: 821, endPoint y: 676, distance: 623.1
click at [821, 676] on div "You're managing a project to develop a new eco-friendly packaging solution for …" at bounding box center [618, 883] width 514 height 1125
copy div "You're managing a project to develop a new eco-friendly packaging solution for …"
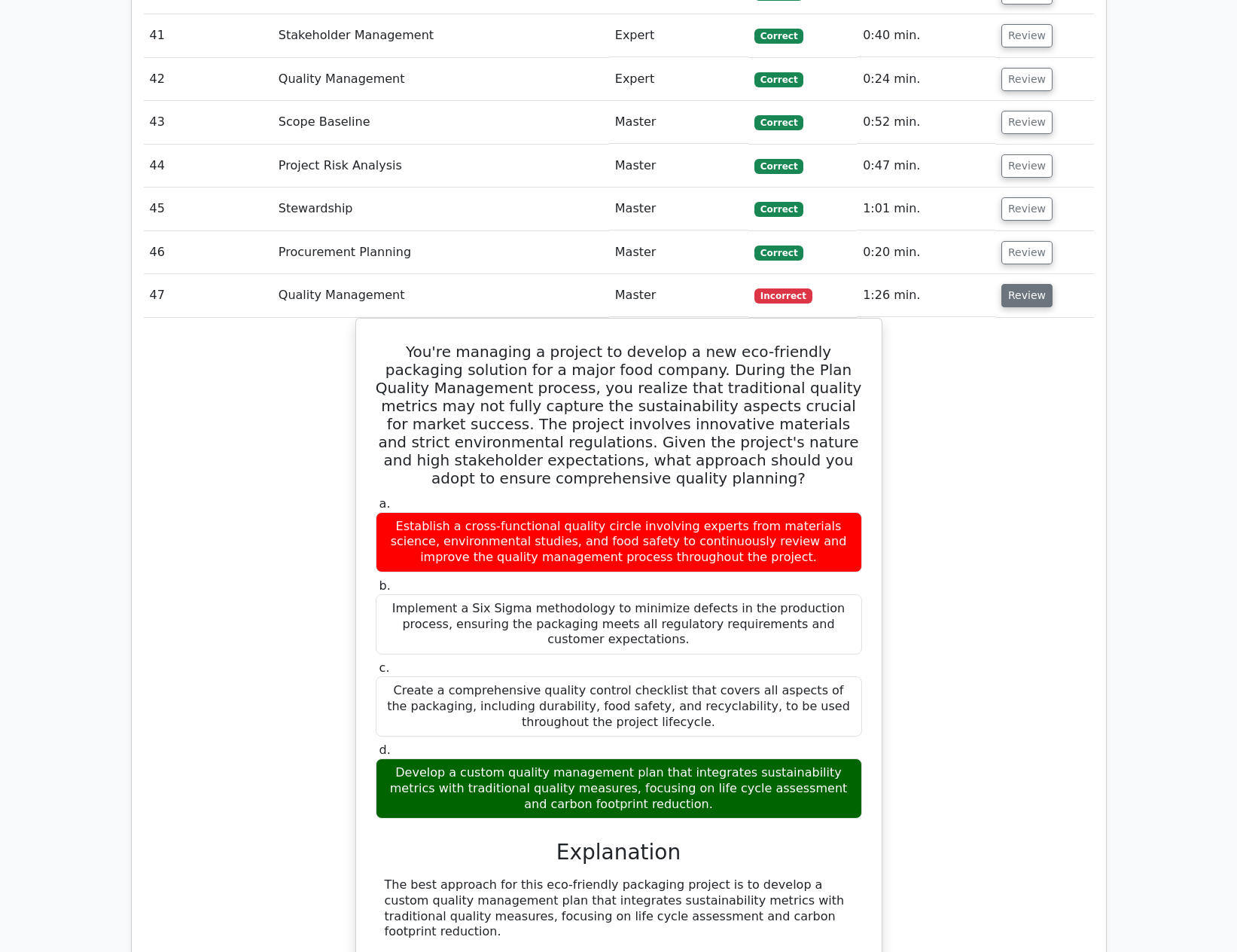
click at [1027, 284] on button "Review" at bounding box center [1027, 296] width 51 height 24
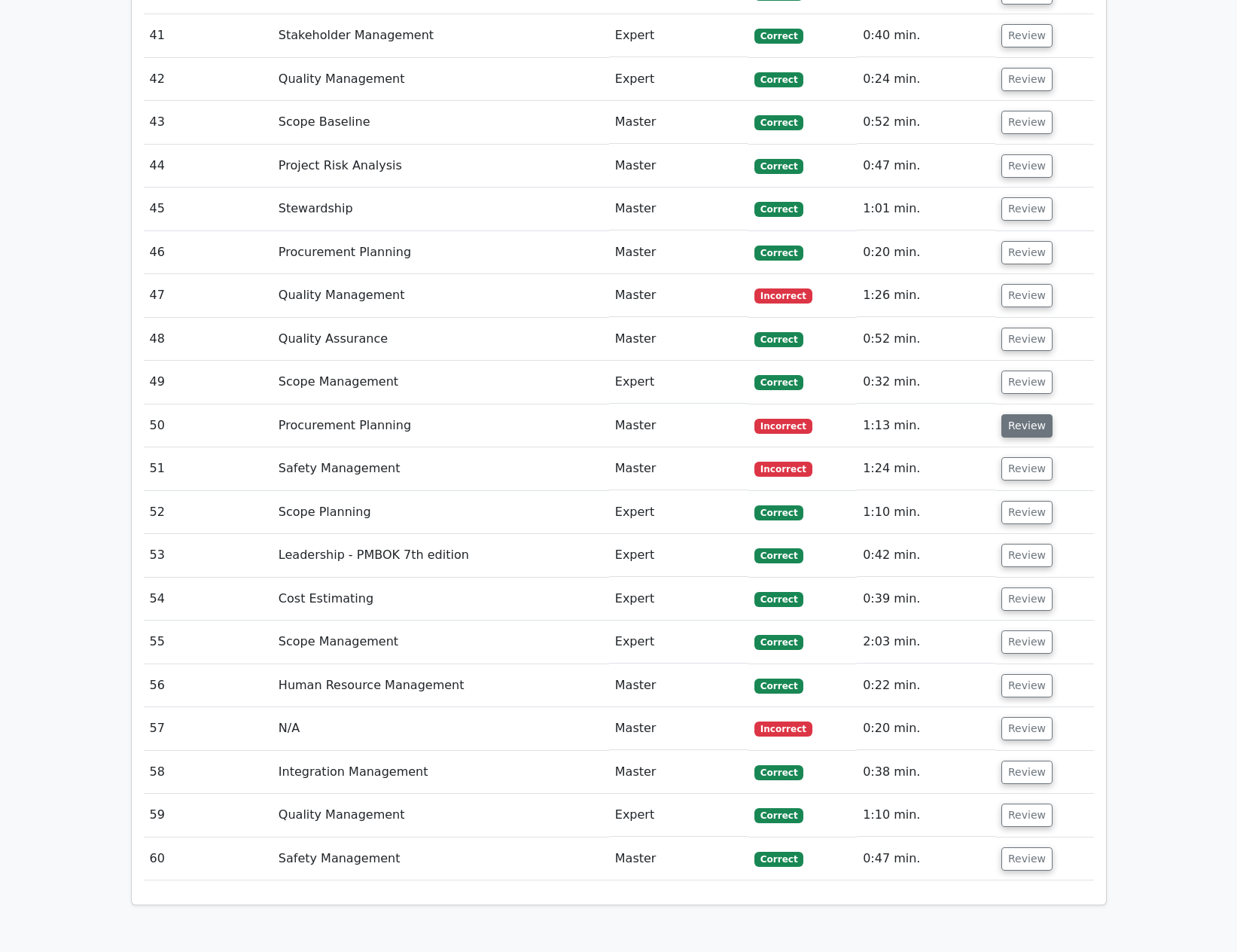
click at [1015, 414] on button "Review" at bounding box center [1027, 426] width 51 height 24
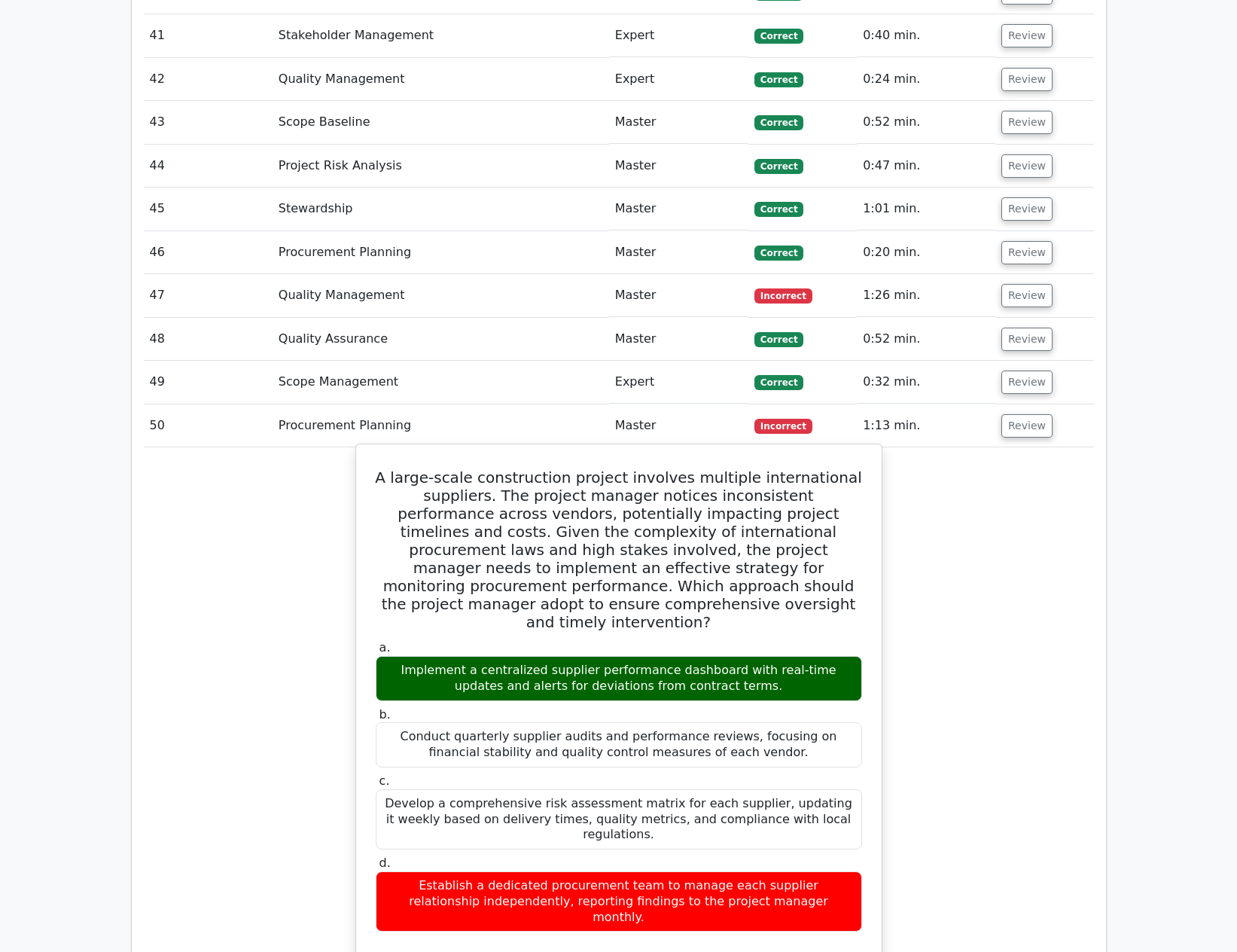
drag, startPoint x: 389, startPoint y: 374, endPoint x: 824, endPoint y: 773, distance: 590.3
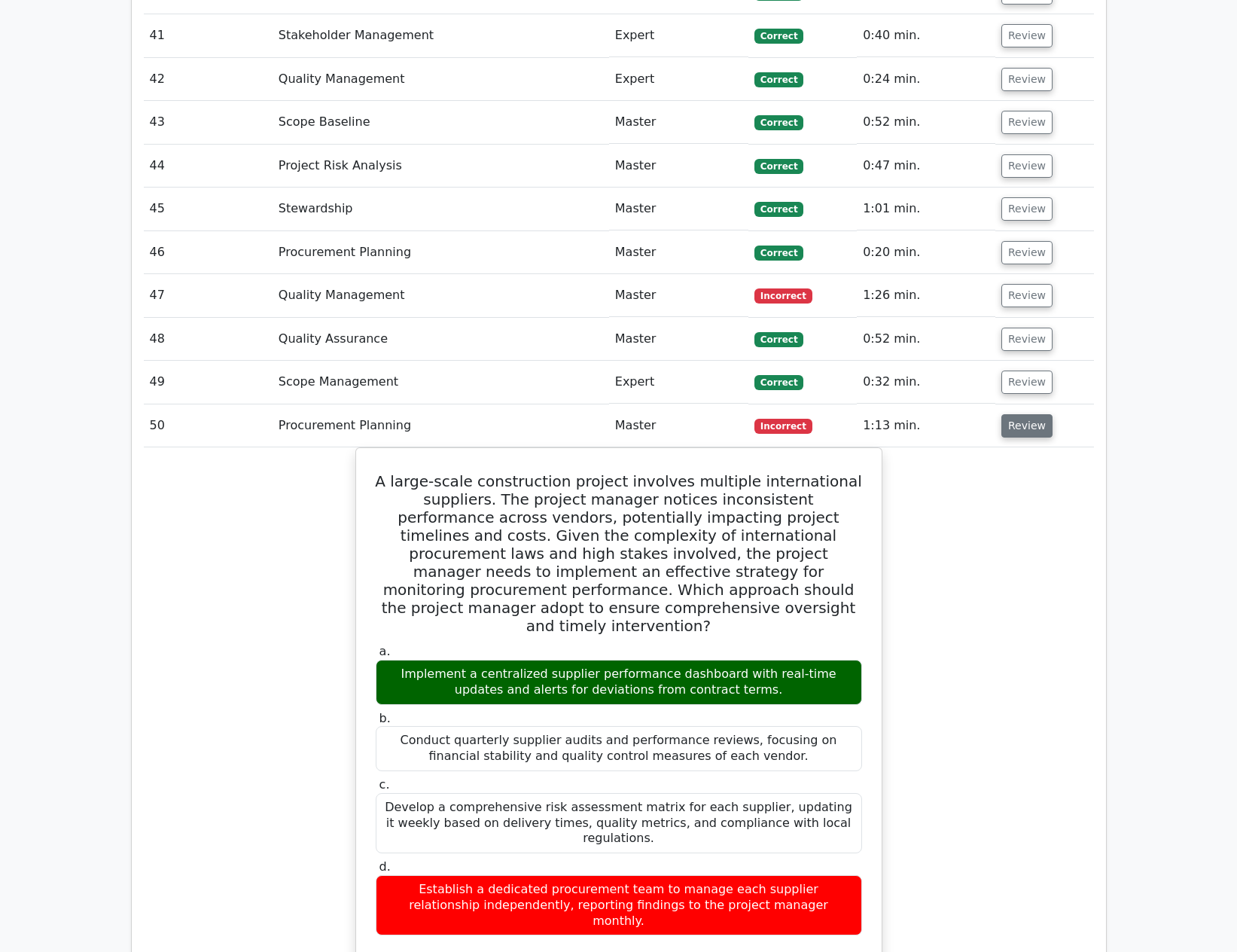
click at [1019, 414] on button "Review" at bounding box center [1027, 426] width 51 height 24
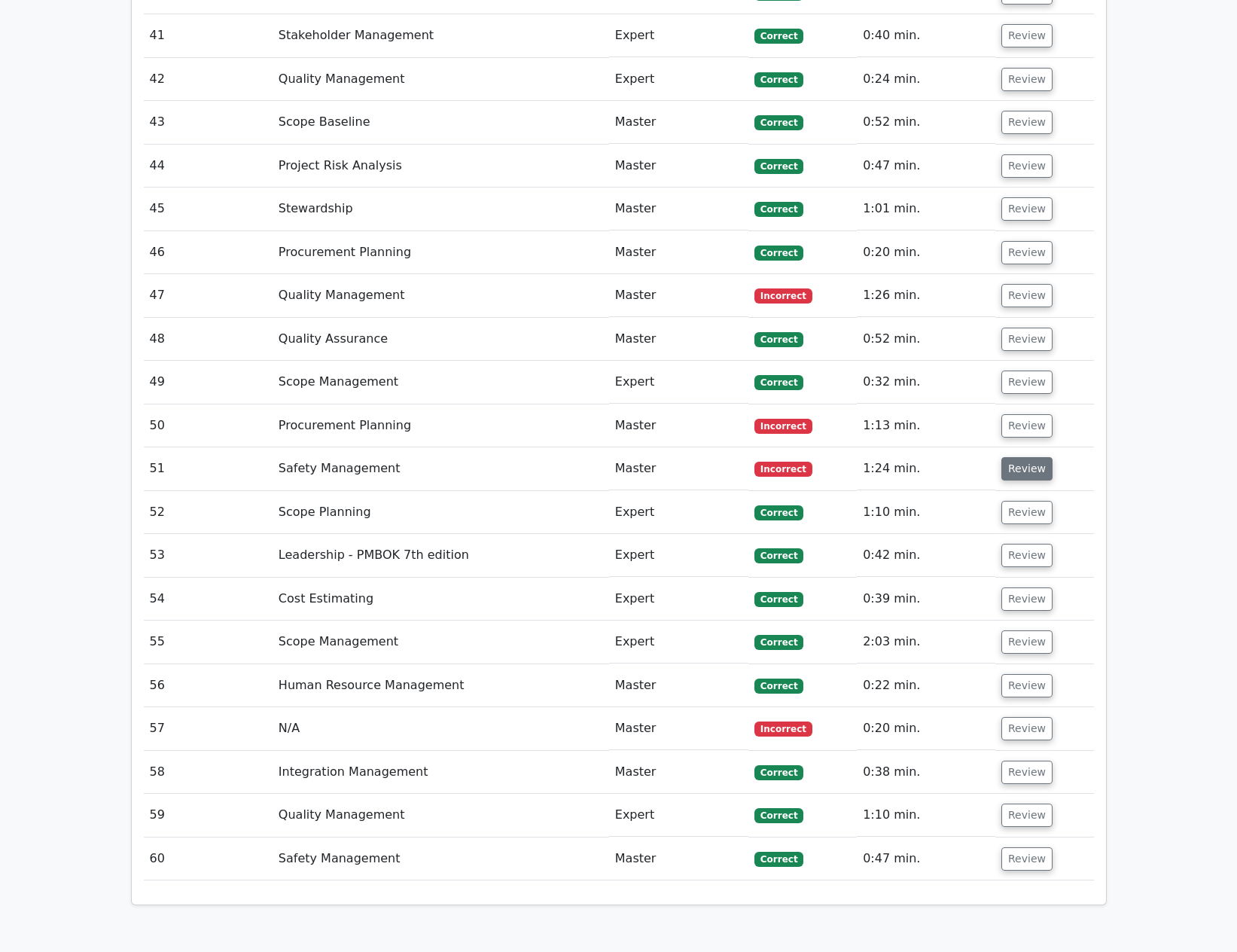
click at [1013, 457] on button "Review" at bounding box center [1027, 469] width 51 height 24
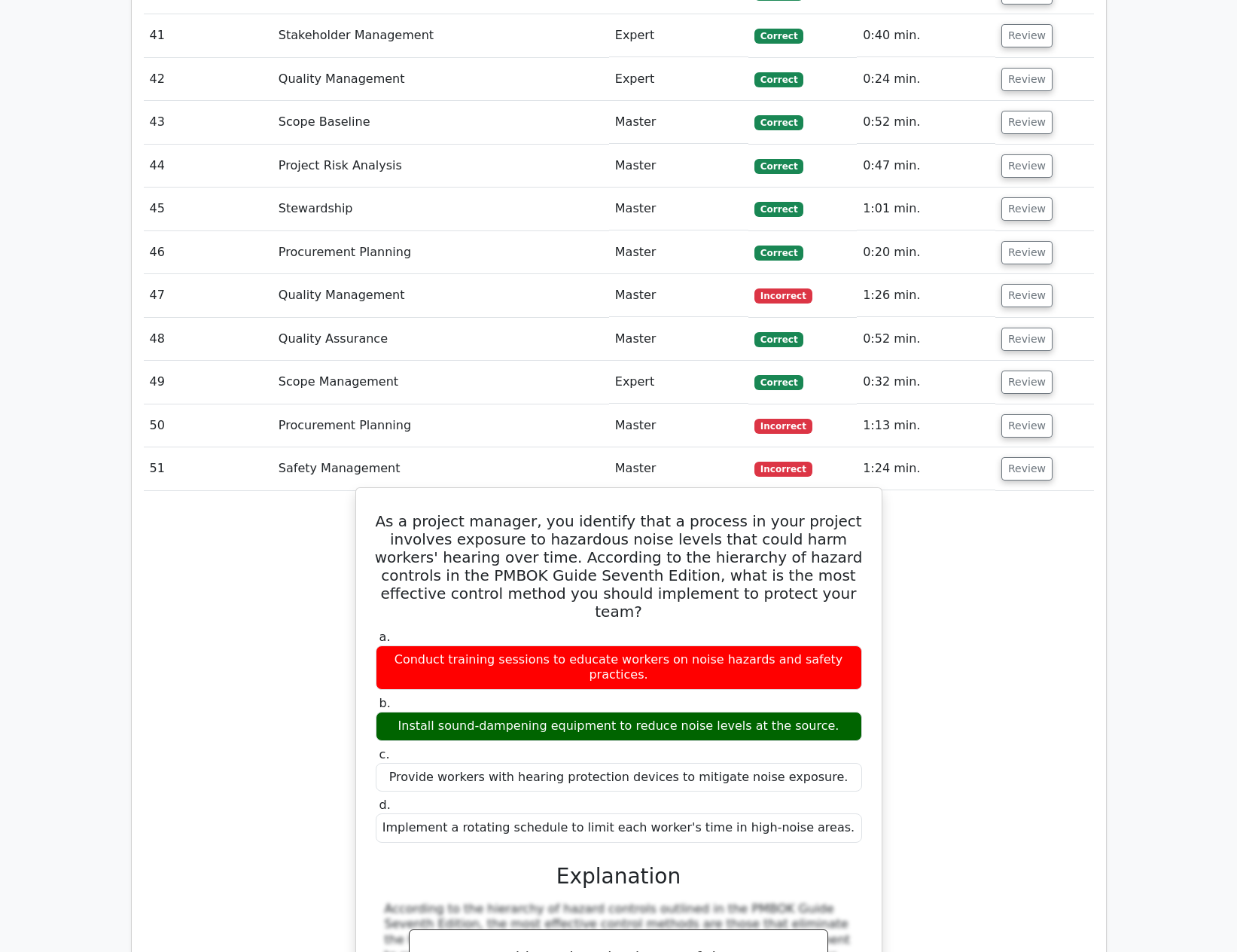
drag, startPoint x: 386, startPoint y: 404, endPoint x: 851, endPoint y: 688, distance: 544.9
click at [851, 688] on div "As a project manager, you identify that a process in your project involves expo…" at bounding box center [618, 809] width 514 height 630
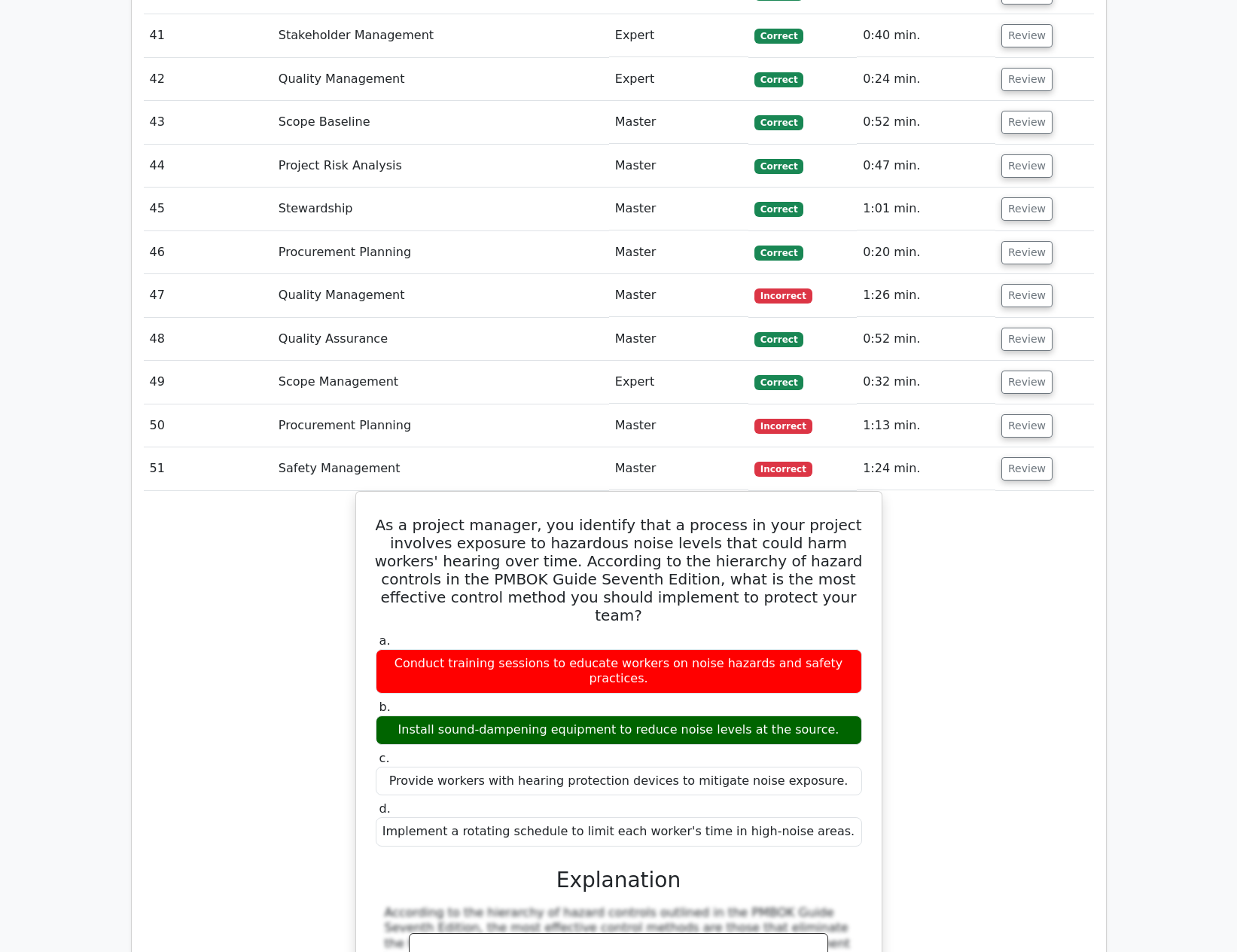
click at [1013, 447] on td "Review" at bounding box center [1045, 468] width 99 height 43
click at [1015, 457] on button "Review" at bounding box center [1027, 469] width 51 height 24
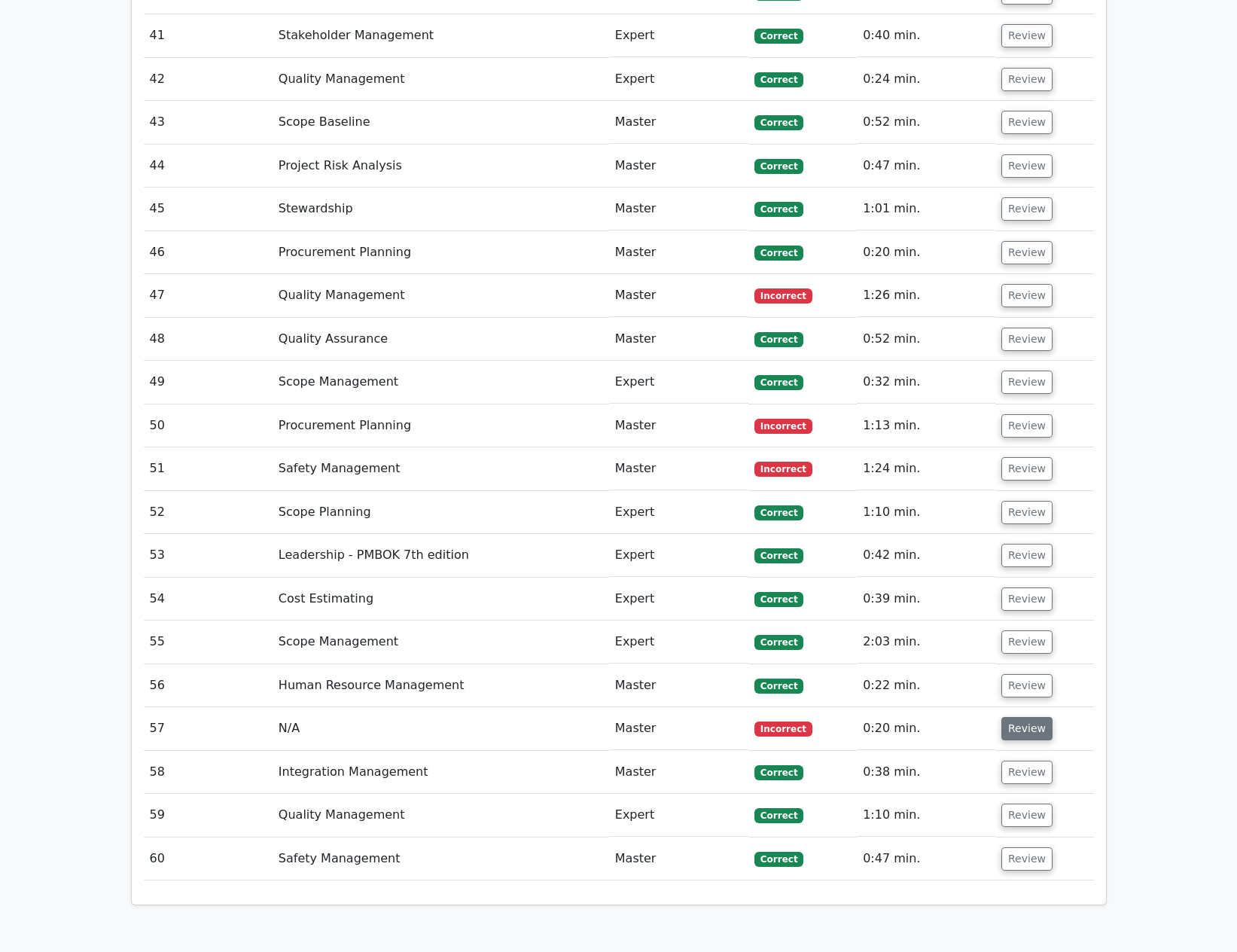
click at [1013, 716] on button "Review" at bounding box center [1027, 728] width 51 height 24
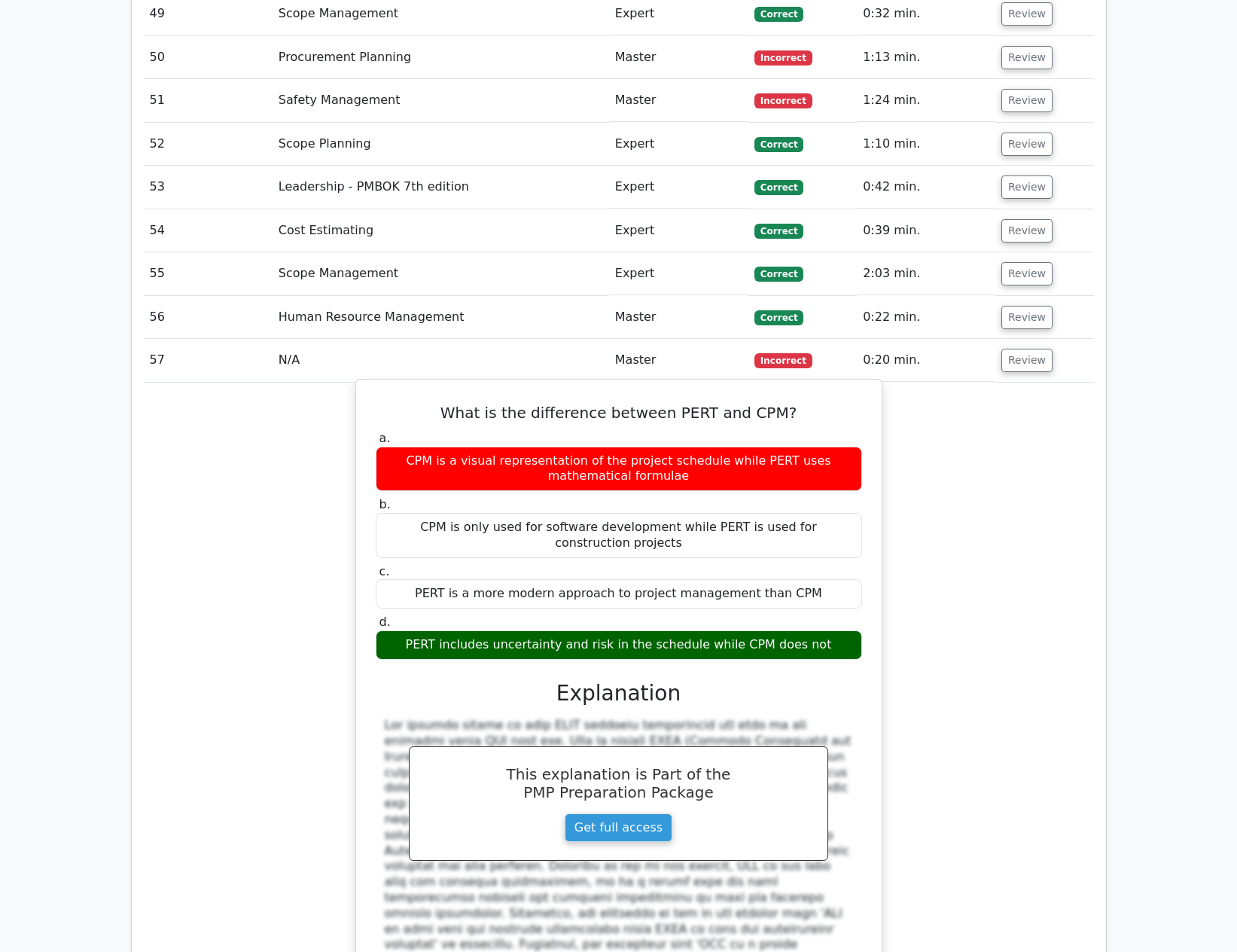
scroll to position [4969, 0]
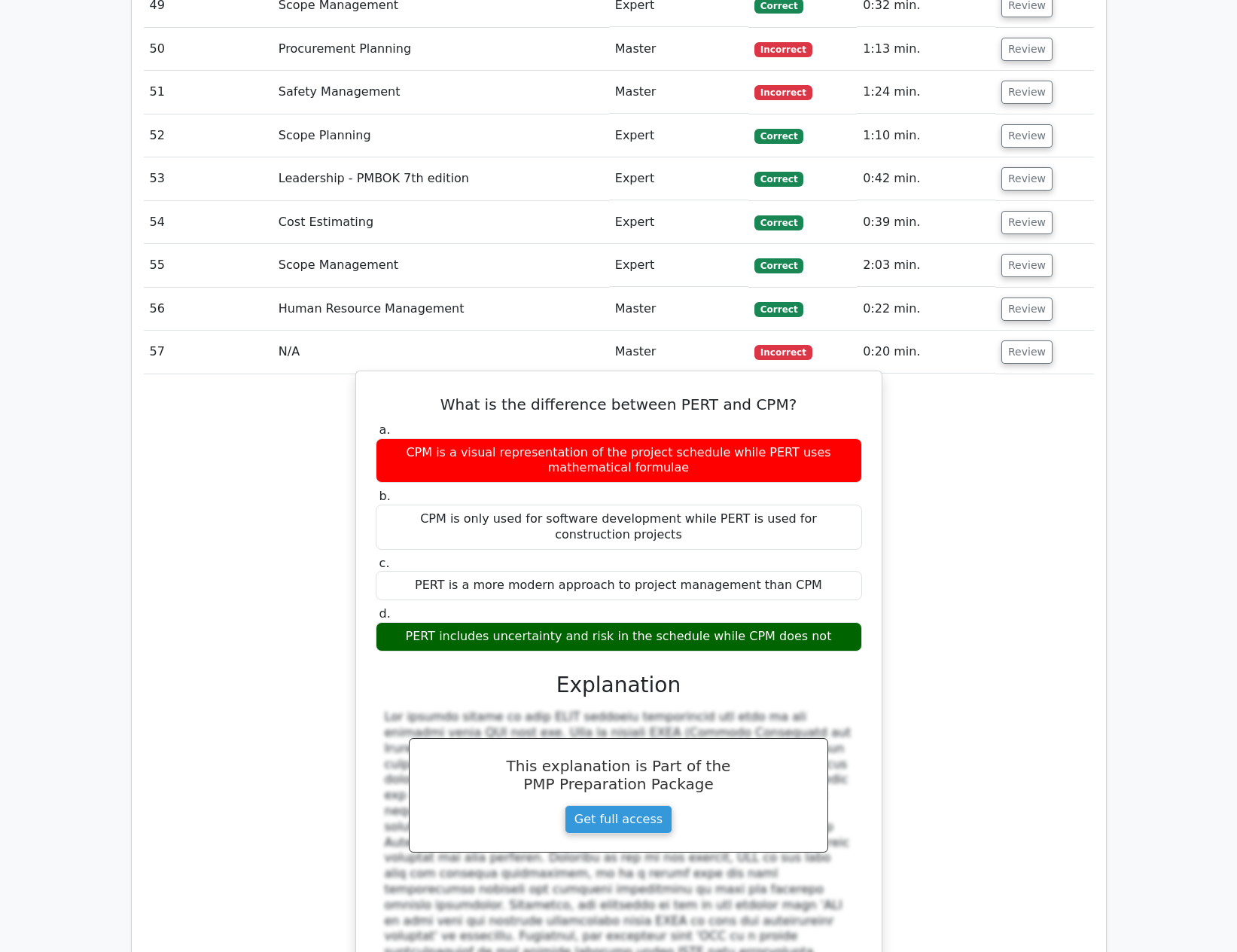
drag, startPoint x: 681, startPoint y: 382, endPoint x: 826, endPoint y: 526, distance: 204.4
click at [826, 526] on div "What is the difference between PERT and CPM? a. CPM is a visual representation …" at bounding box center [618, 727] width 514 height 701
